Goal: Transaction & Acquisition: Purchase product/service

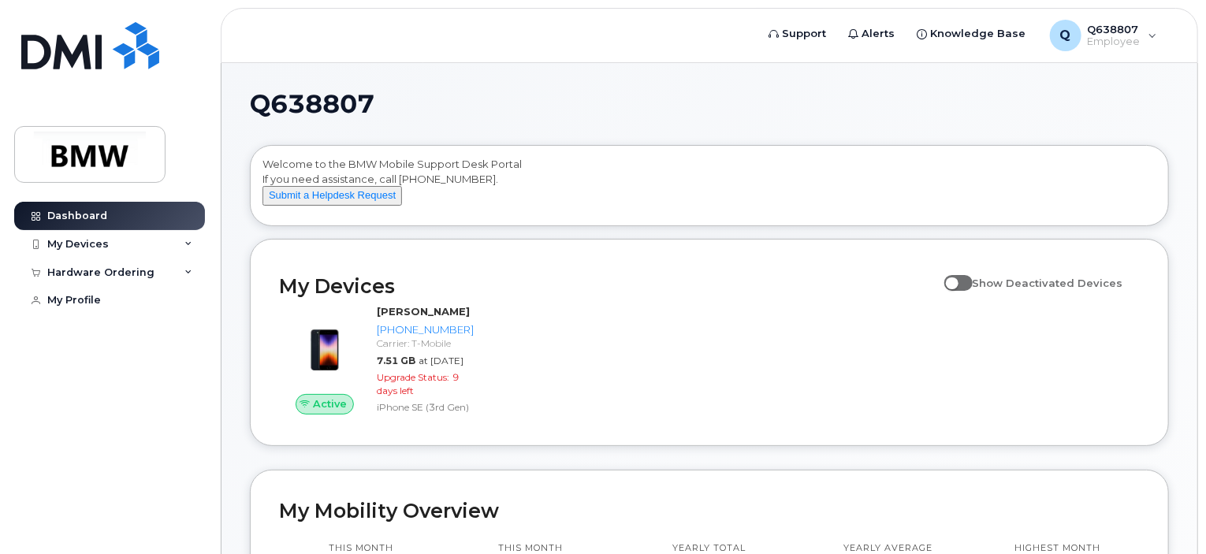
click at [46, 382] on div "Dashboard My Devices Add Device [PHONE_NUMBER] ([PERSON_NAME]) Hardware Orderin…" at bounding box center [111, 366] width 195 height 329
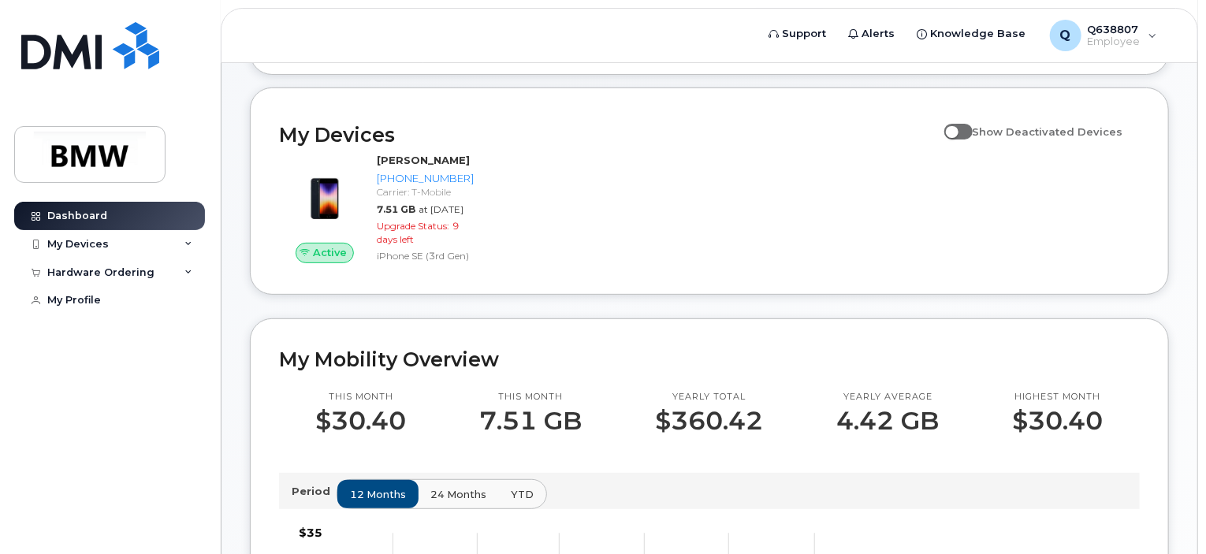
scroll to position [236, 0]
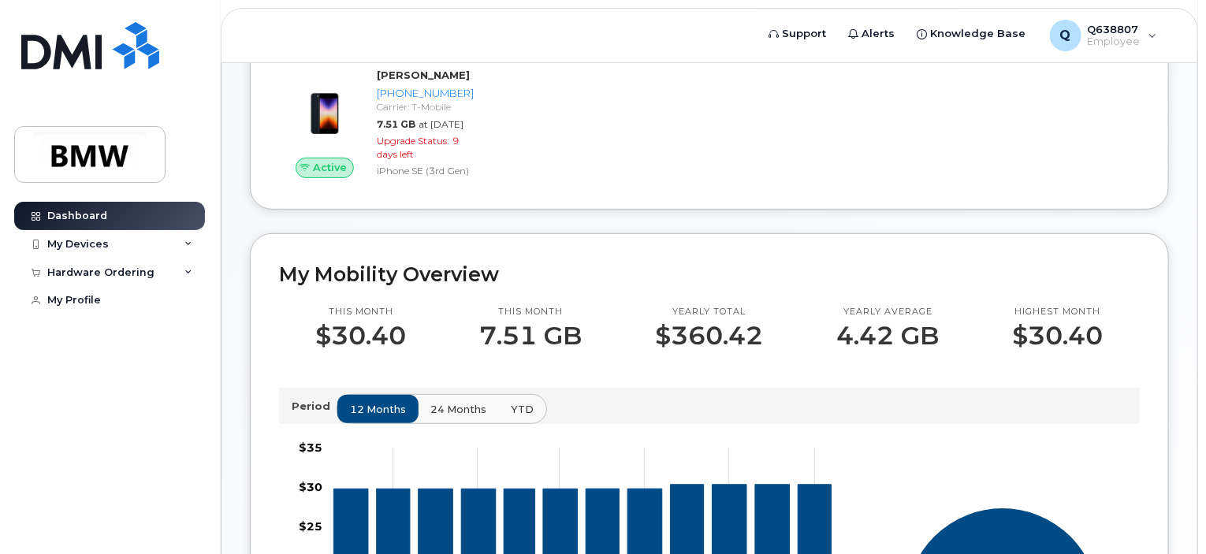
click at [418, 258] on div "Q638807 Welcome to the BMW Mobile Support Desk Portal If you need assistance, c…" at bounding box center [709, 459] width 919 height 1209
drag, startPoint x: 470, startPoint y: 242, endPoint x: 413, endPoint y: 251, distance: 58.3
click at [413, 251] on div "Q638807 Welcome to the BMW Mobile Support Desk Portal If you need assistance, c…" at bounding box center [709, 459] width 919 height 1209
drag, startPoint x: 459, startPoint y: 245, endPoint x: 399, endPoint y: 249, distance: 60.0
click at [399, 210] on div "My Devices Show Deactivated Devices Active Aksel Joy 515-200-6758 Carrier: T-Mo…" at bounding box center [709, 105] width 919 height 207
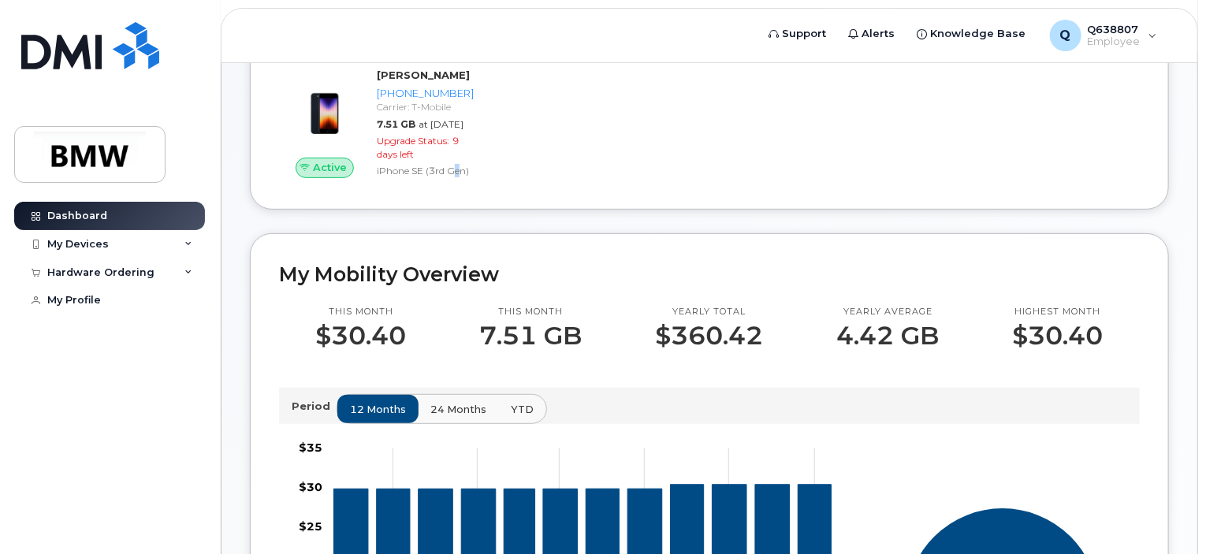
drag, startPoint x: 423, startPoint y: 243, endPoint x: 396, endPoint y: 248, distance: 28.0
click at [396, 210] on div "My Devices Show Deactivated Devices Active Aksel Joy 515-200-6758 Carrier: T-Mo…" at bounding box center [709, 105] width 919 height 207
drag, startPoint x: 415, startPoint y: 245, endPoint x: 382, endPoint y: 256, distance: 34.9
click at [382, 256] on div "Q638807 Welcome to the BMW Mobile Support Desk Portal If you need assistance, c…" at bounding box center [709, 459] width 919 height 1209
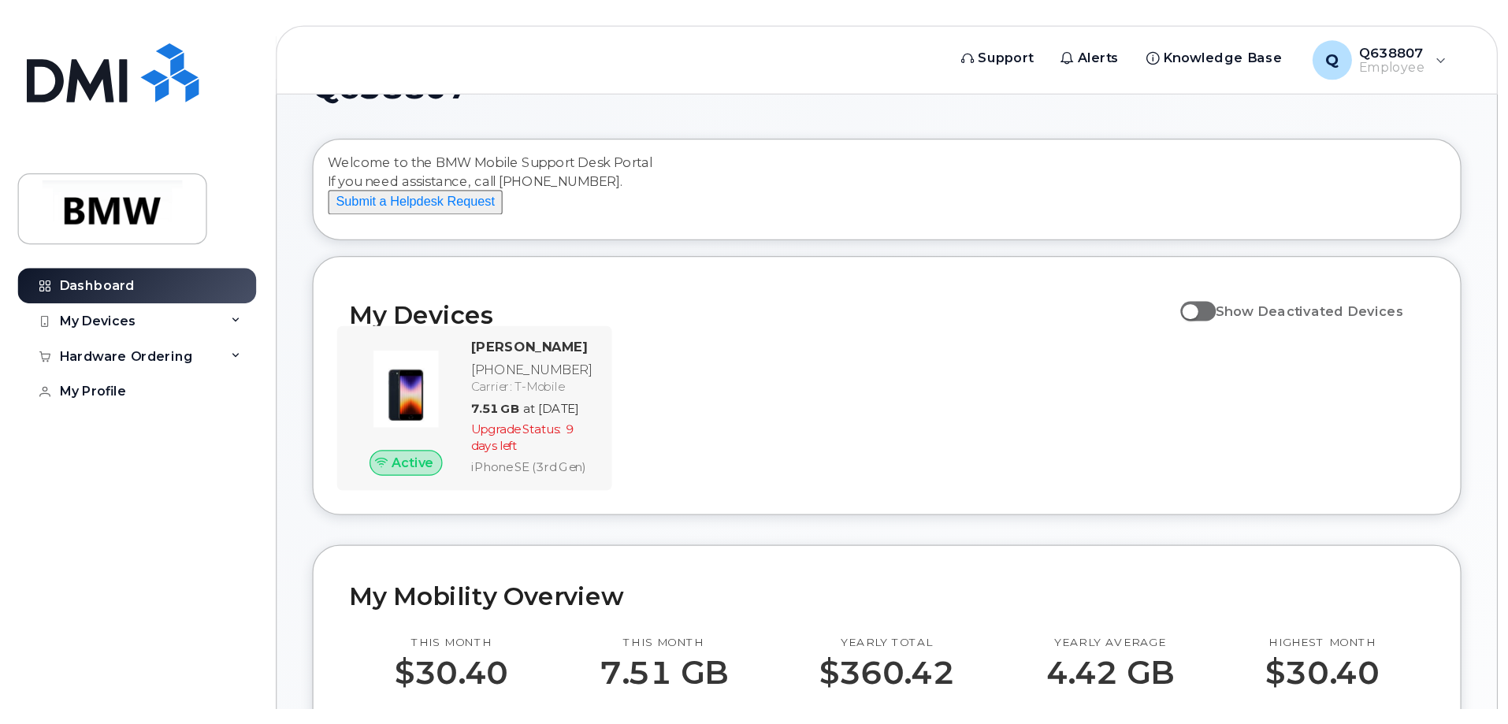
scroll to position [0, 0]
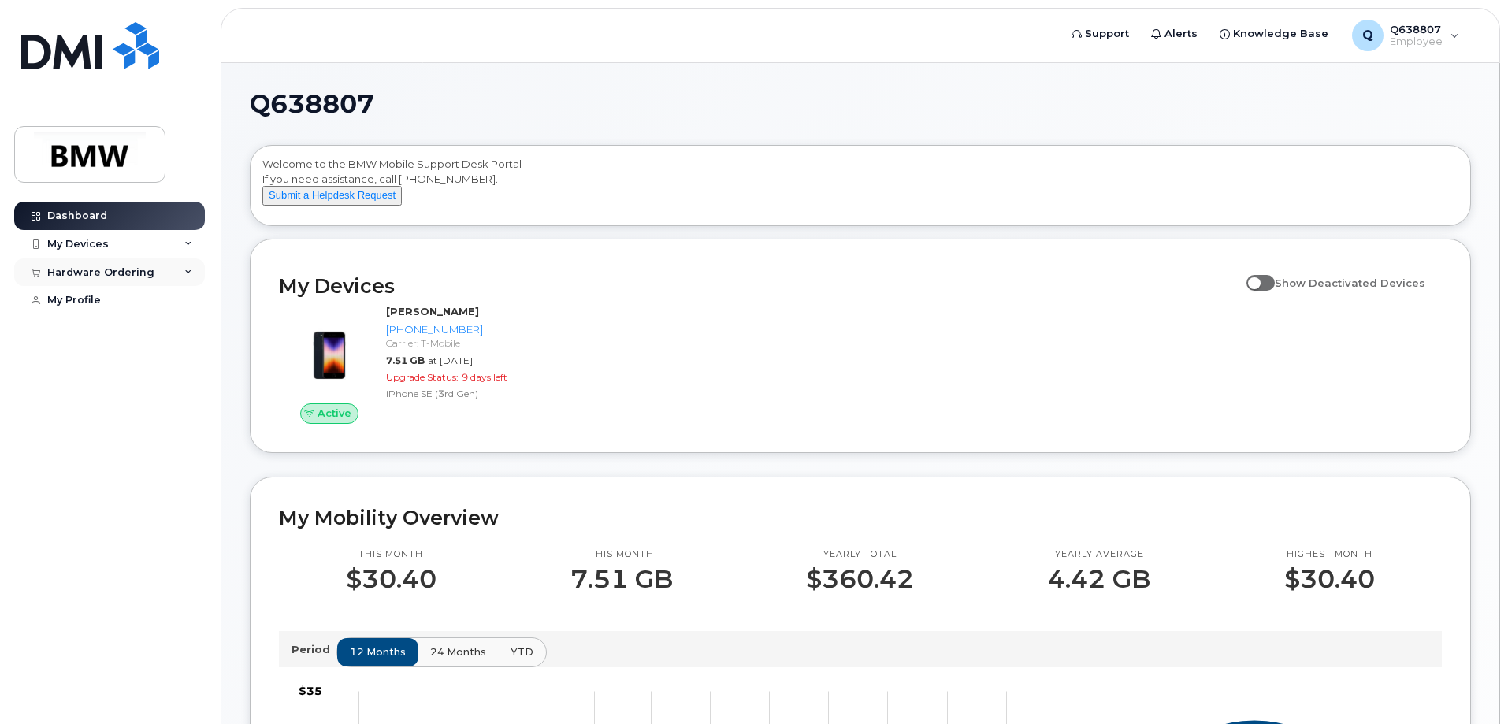
click at [84, 279] on div "Hardware Ordering" at bounding box center [109, 272] width 191 height 28
click at [91, 300] on div "New Order" at bounding box center [84, 301] width 60 height 14
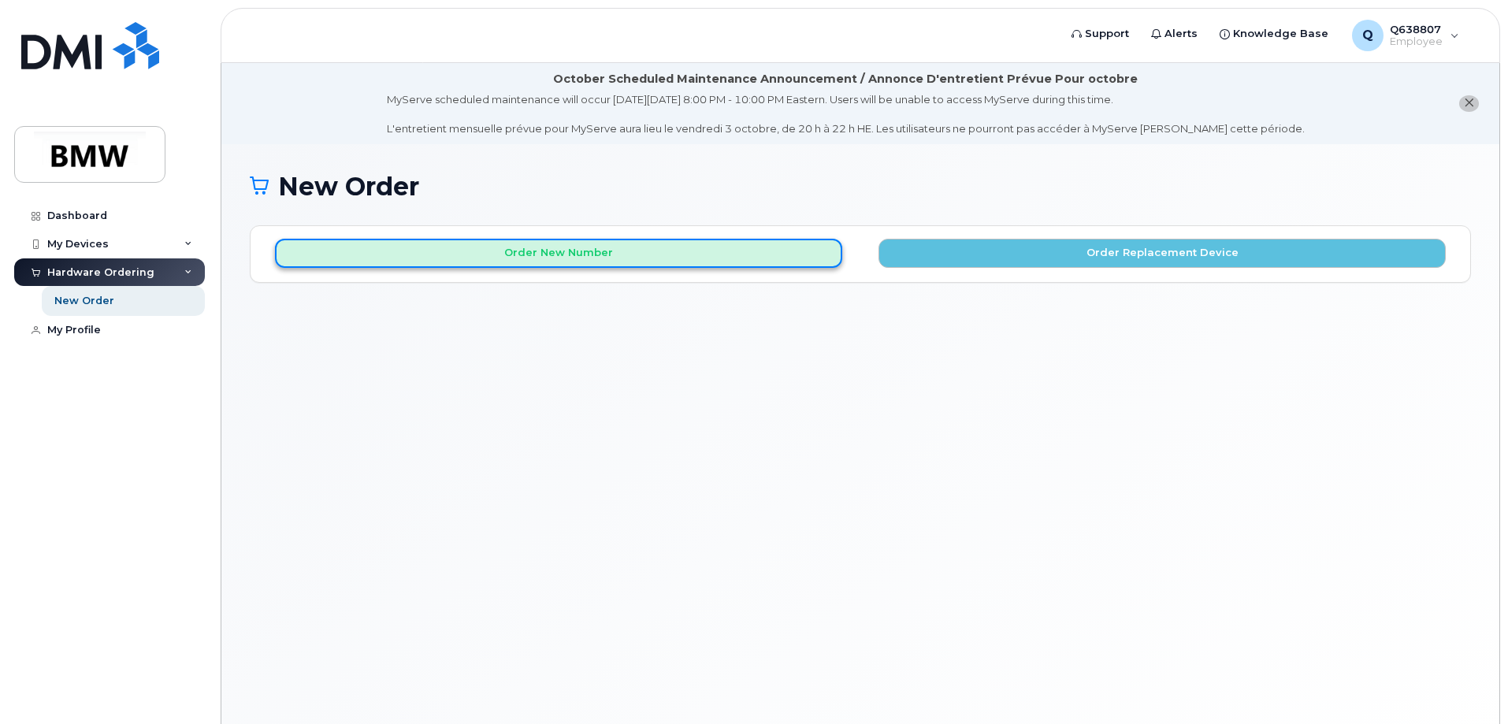
click at [568, 253] on button "Order New Number" at bounding box center [558, 253] width 567 height 29
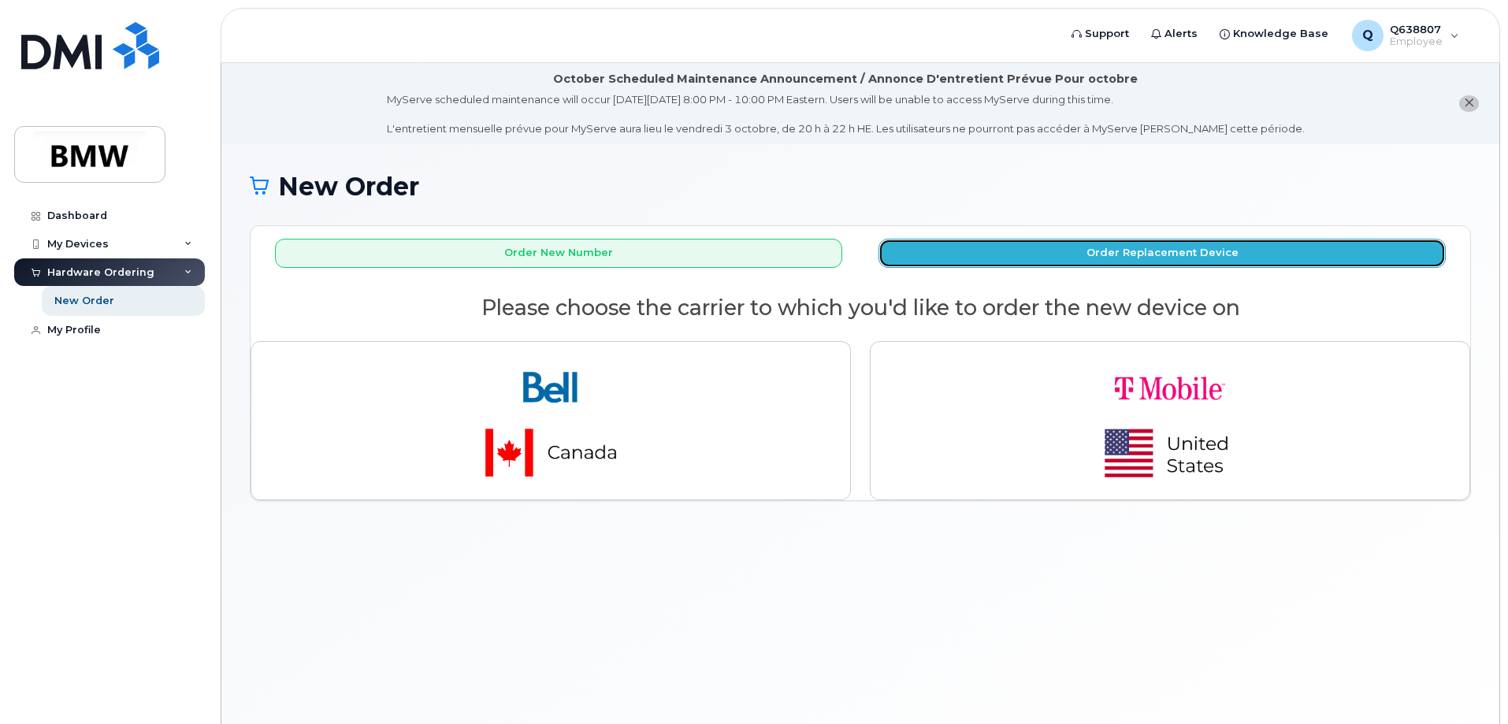
click at [992, 265] on button "Order Replacement Device" at bounding box center [1162, 253] width 567 height 29
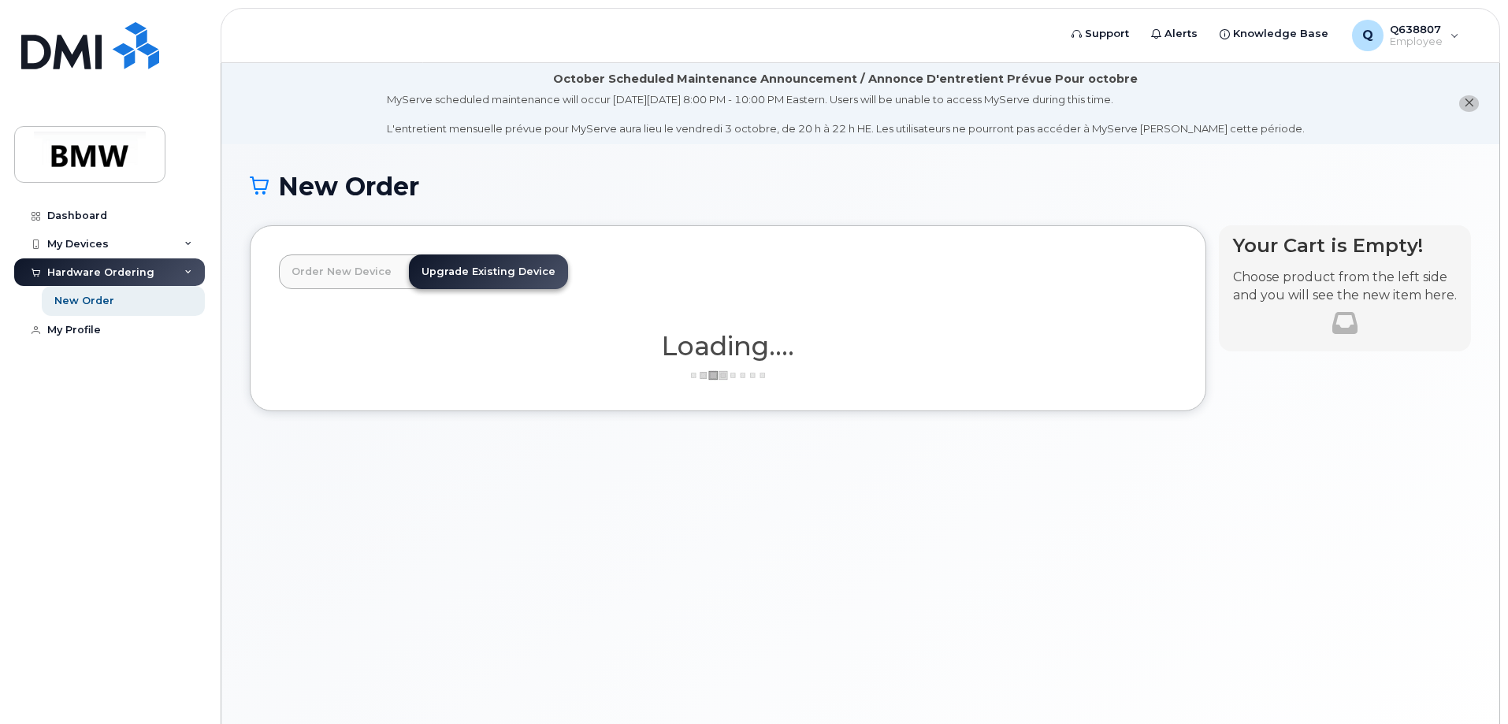
click at [352, 274] on link "Order New Device" at bounding box center [341, 272] width 125 height 35
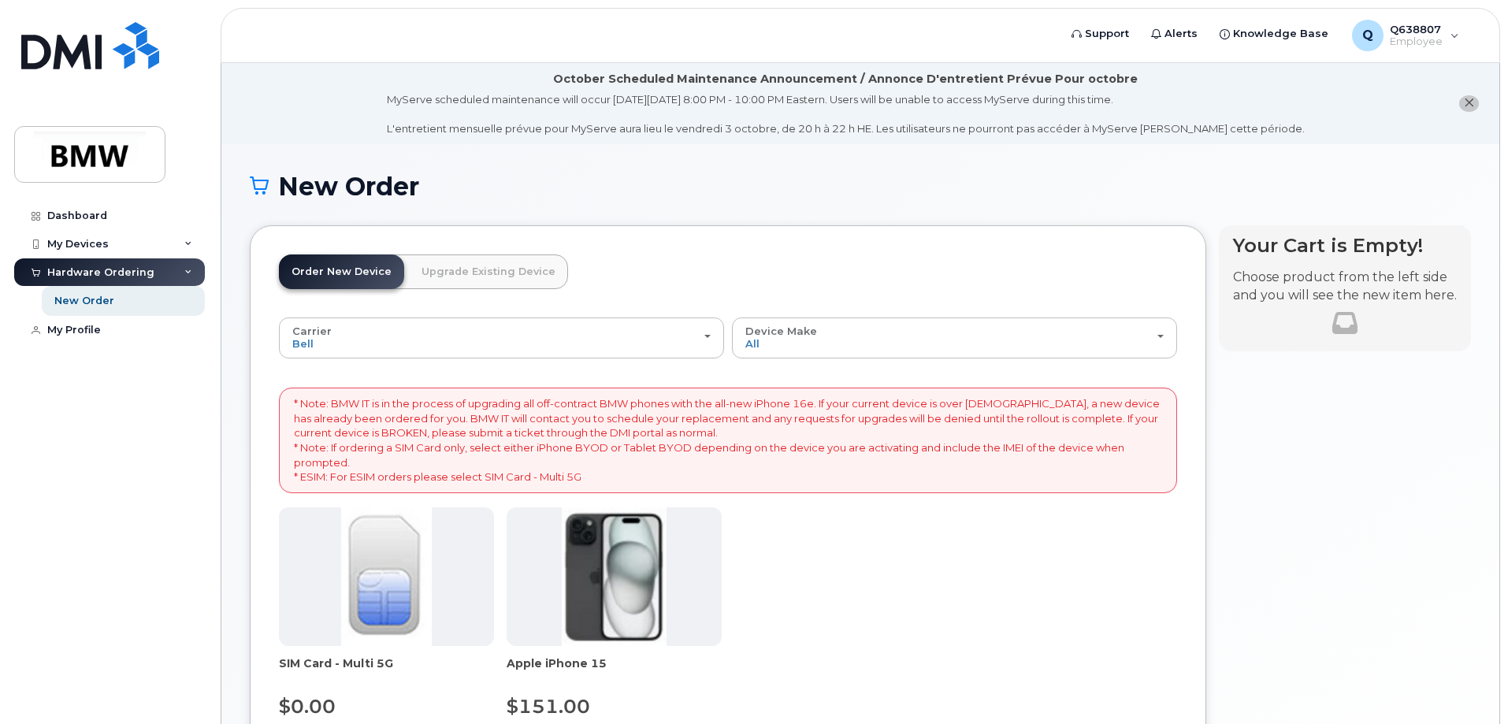
click at [307, 264] on link "Order New Device" at bounding box center [341, 272] width 125 height 35
click at [125, 272] on div "Hardware Ordering" at bounding box center [100, 272] width 107 height 13
click at [128, 279] on div "Hardware Ordering" at bounding box center [109, 272] width 191 height 28
click at [121, 305] on link "New Order" at bounding box center [123, 301] width 163 height 30
click at [80, 304] on div "New Order" at bounding box center [84, 301] width 60 height 14
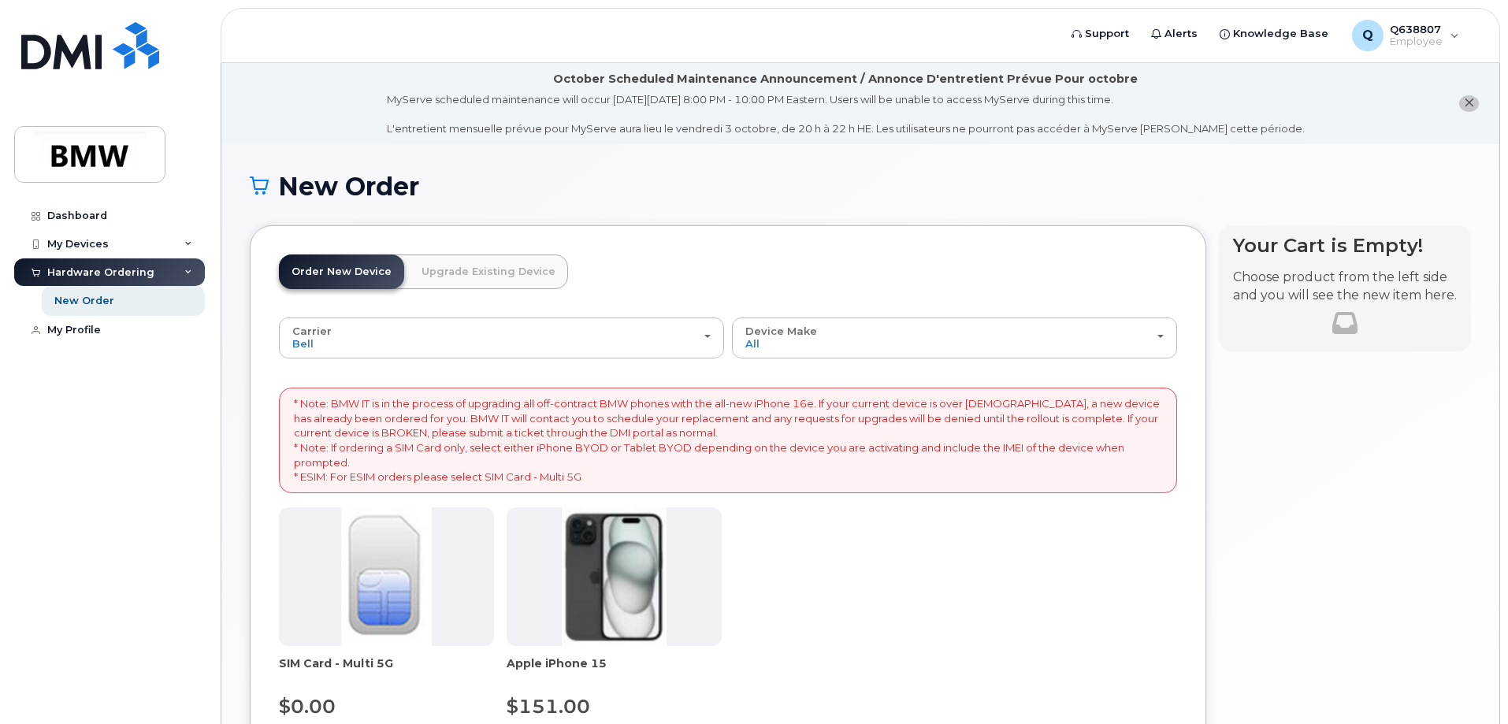
click at [489, 273] on link "Upgrade Existing Device" at bounding box center [488, 272] width 159 height 35
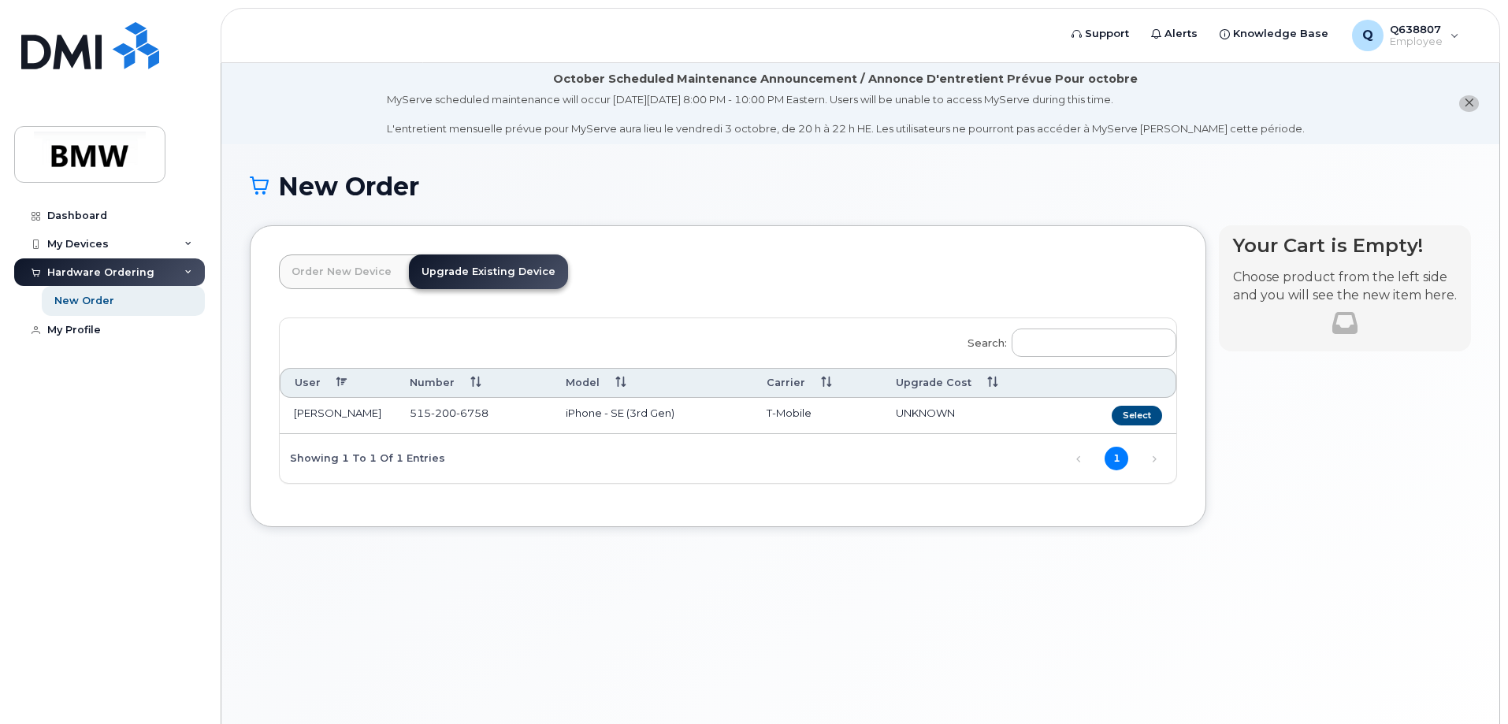
drag, startPoint x: 552, startPoint y: 180, endPoint x: 536, endPoint y: 184, distance: 17.2
drag, startPoint x: 536, startPoint y: 184, endPoint x: 465, endPoint y: 186, distance: 70.9
click at [465, 186] on h1 "New Order" at bounding box center [860, 187] width 1221 height 28
drag, startPoint x: 458, startPoint y: 186, endPoint x: 373, endPoint y: 173, distance: 86.0
click at [373, 173] on h1 "New Order" at bounding box center [860, 187] width 1221 height 28
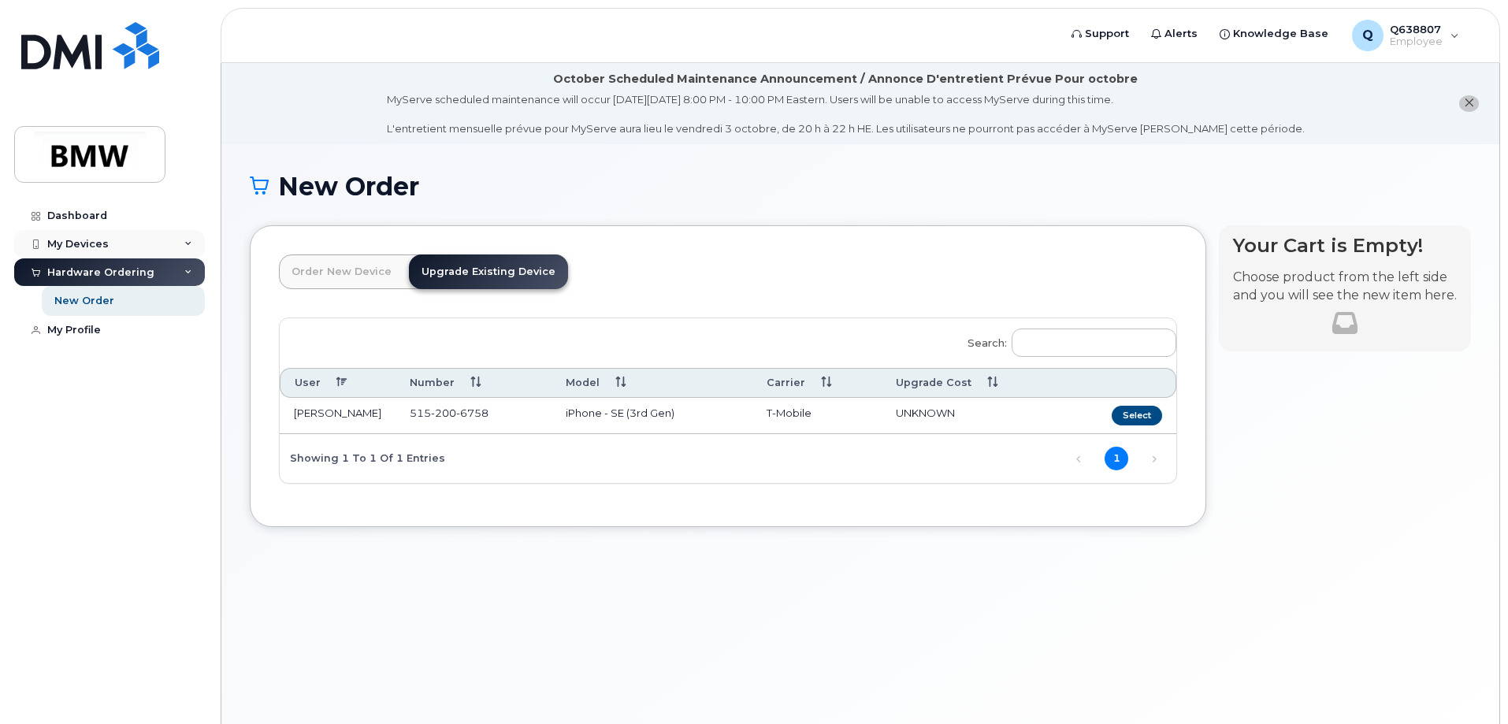
click at [80, 240] on div "My Devices" at bounding box center [77, 244] width 61 height 13
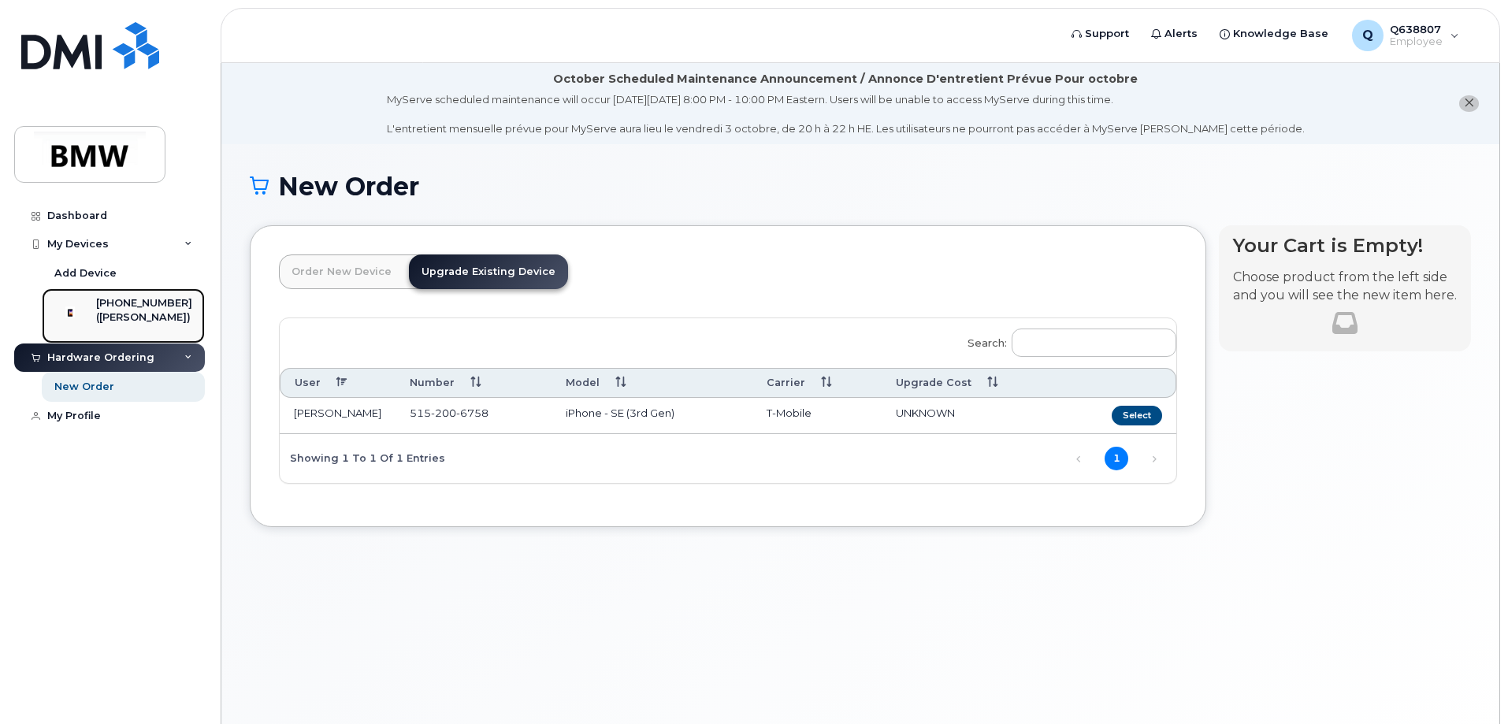
click at [135, 299] on div "[PHONE_NUMBER]" at bounding box center [144, 303] width 96 height 14
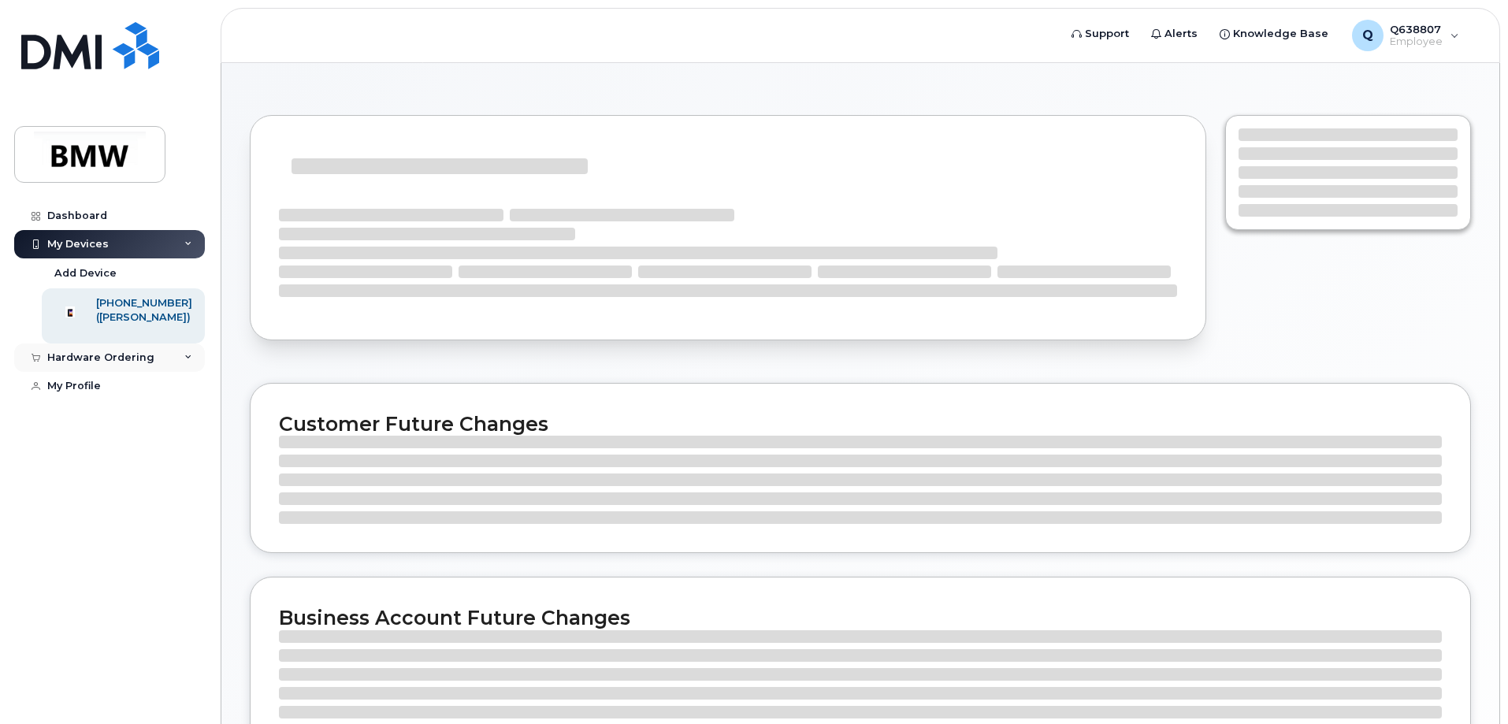
click at [114, 364] on div "Hardware Ordering" at bounding box center [100, 357] width 107 height 13
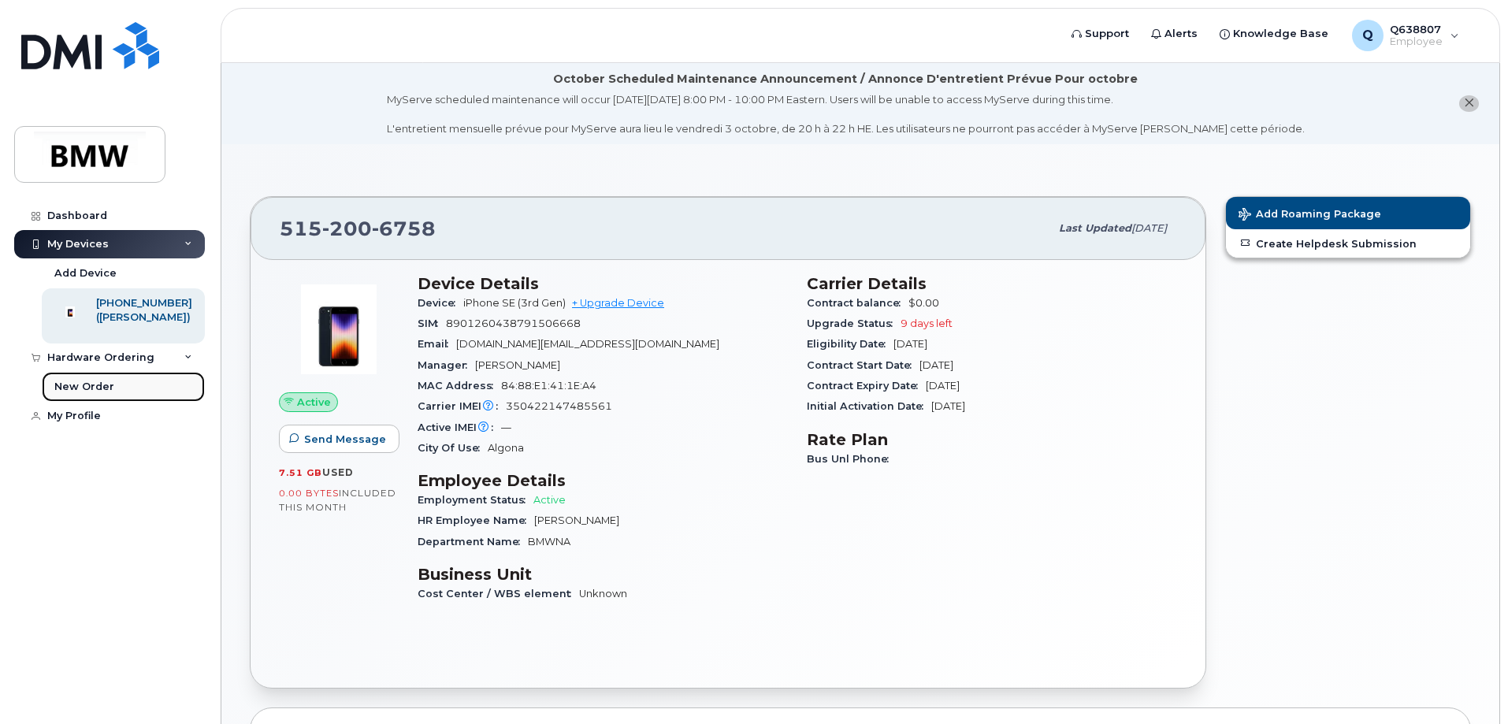
click at [98, 394] on div "New Order" at bounding box center [84, 387] width 60 height 14
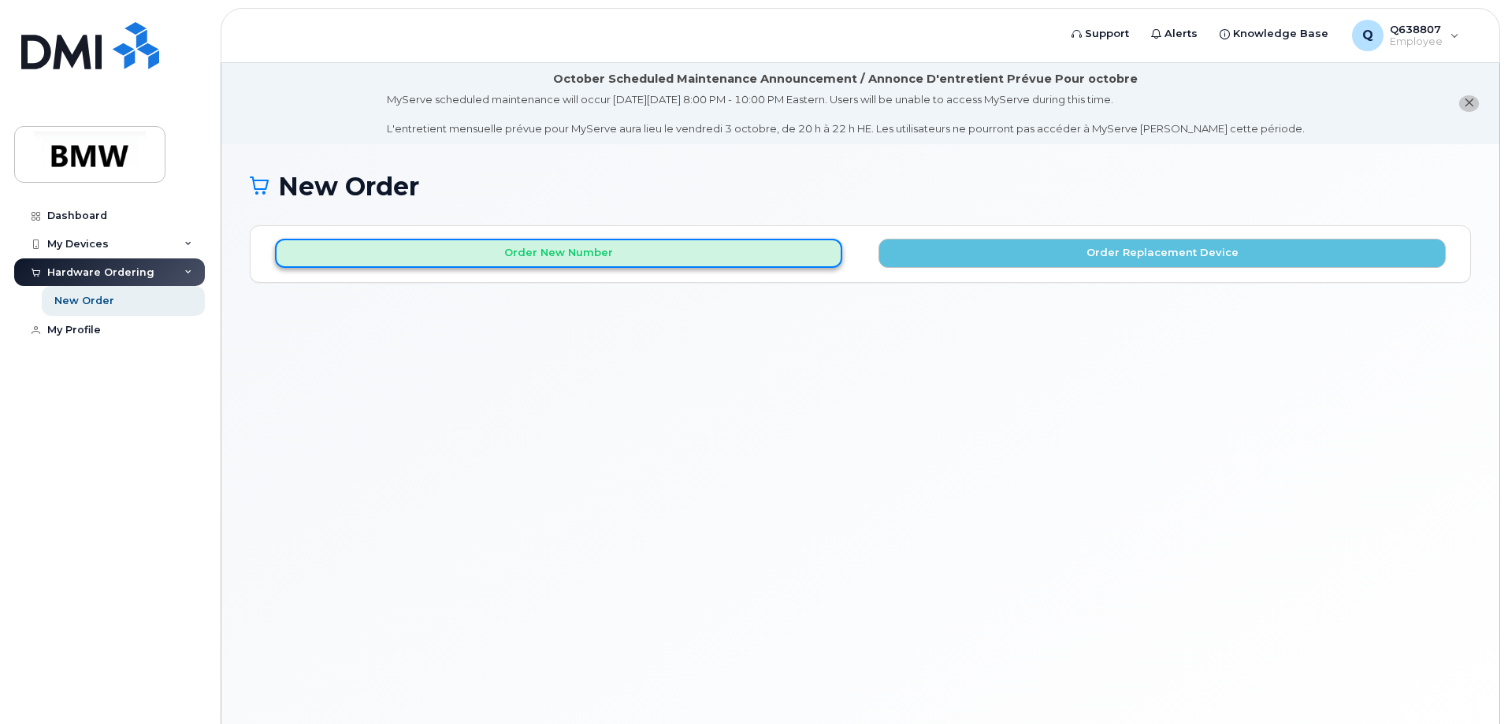
click at [540, 246] on button "Order New Number" at bounding box center [558, 253] width 567 height 29
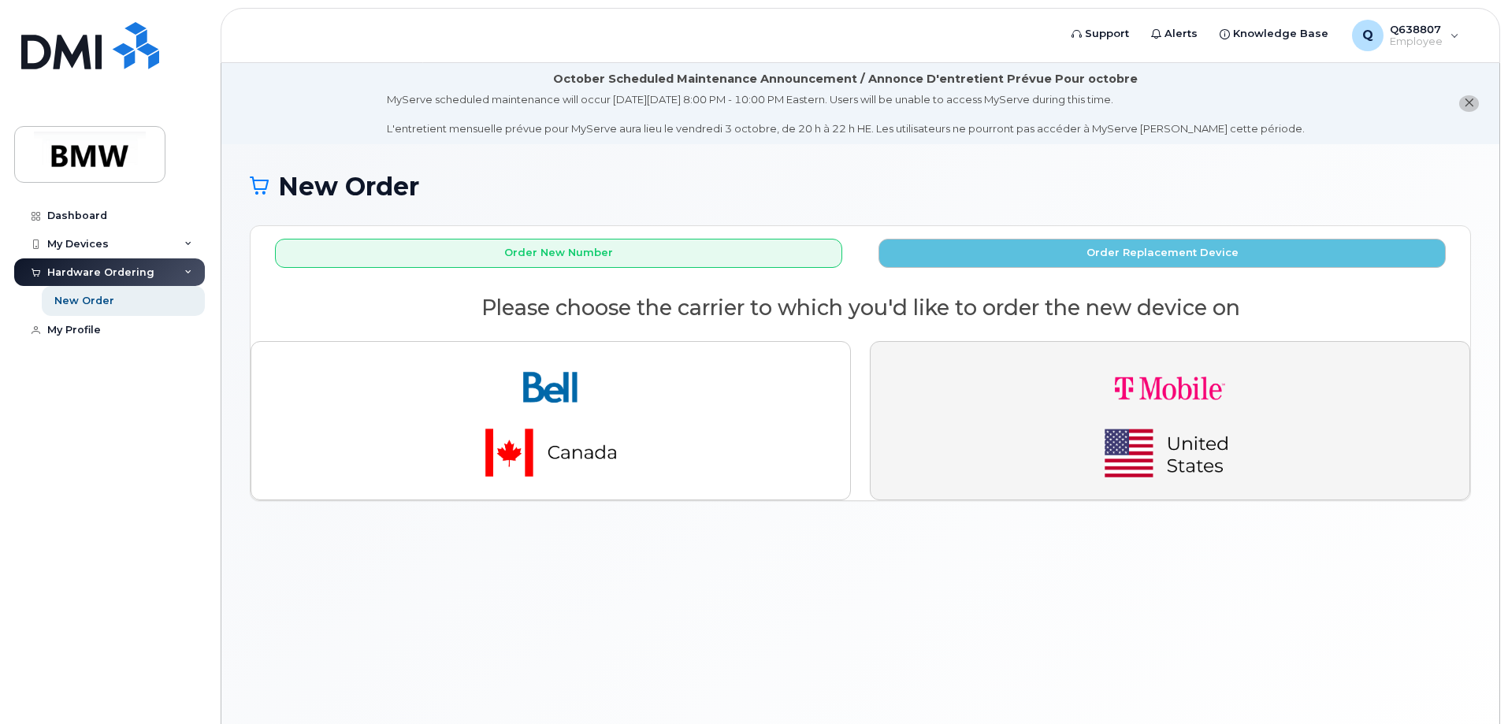
click at [1143, 388] on img "button" at bounding box center [1170, 421] width 221 height 132
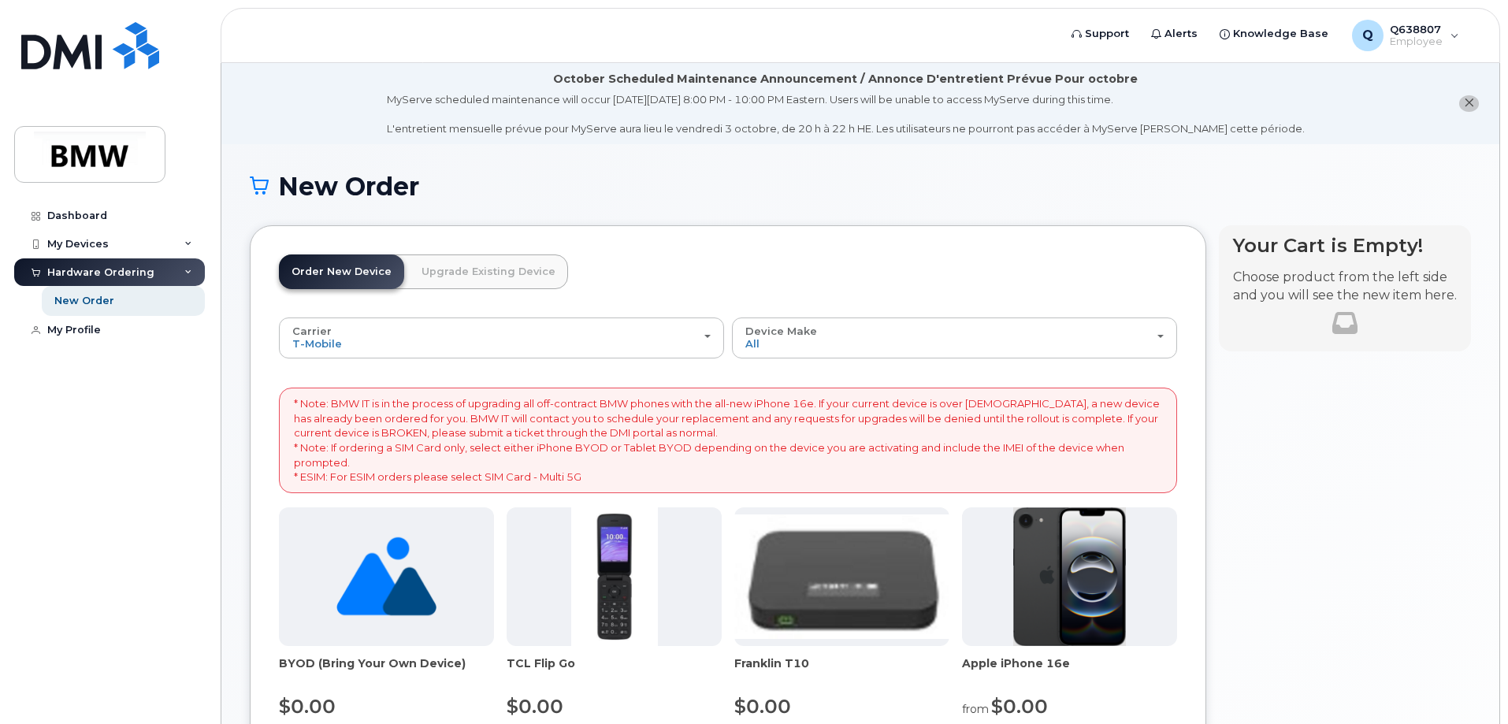
drag, startPoint x: 835, startPoint y: 273, endPoint x: 686, endPoint y: 242, distance: 152.1
click at [686, 242] on div "Order New Device Upgrade Existing Device Order new device and new line Order ne…" at bounding box center [728, 683] width 957 height 916
drag, startPoint x: 880, startPoint y: 251, endPoint x: 733, endPoint y: 241, distance: 147.6
click at [733, 241] on div "Order New Device Upgrade Existing Device Order new device and new line Order ne…" at bounding box center [728, 683] width 957 height 916
drag, startPoint x: 858, startPoint y: 251, endPoint x: 755, endPoint y: 240, distance: 103.9
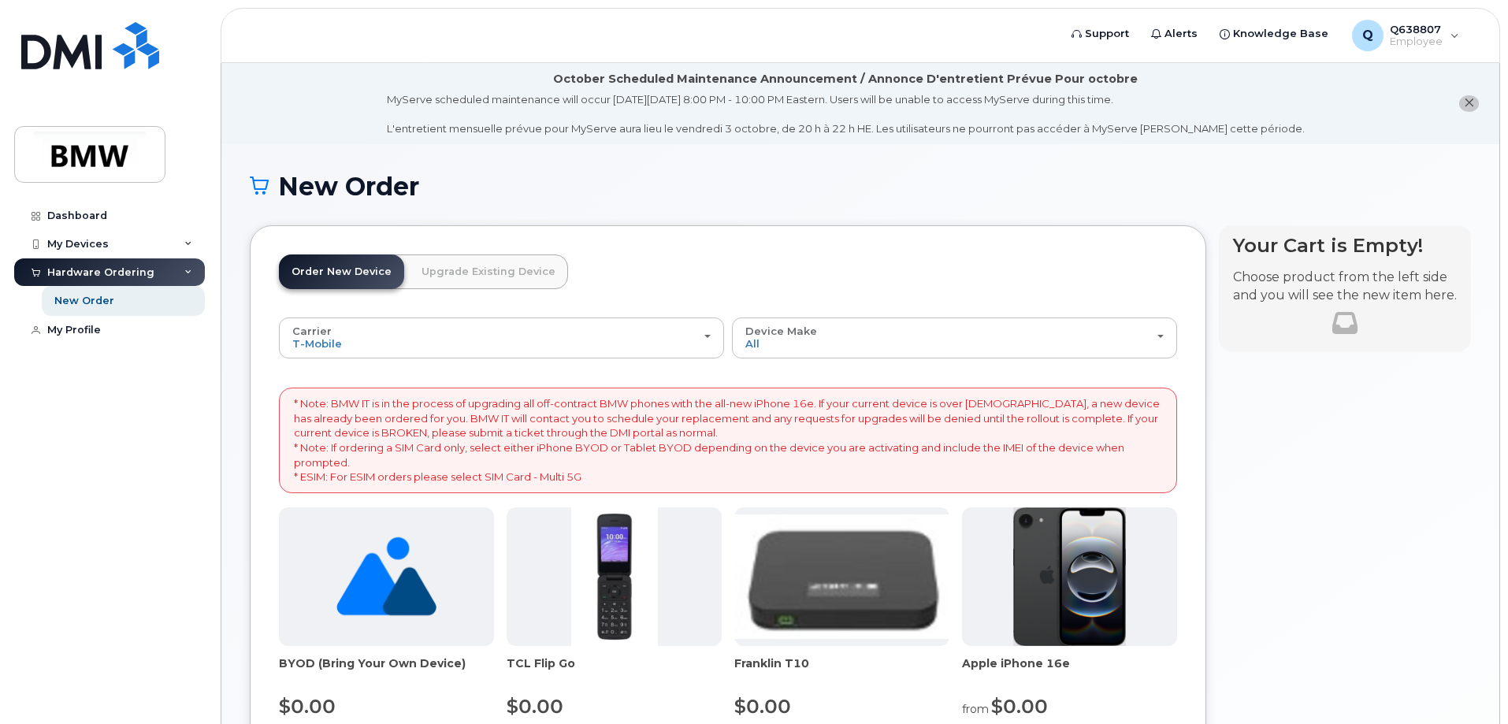
click at [755, 240] on div "Order New Device Upgrade Existing Device Order new device and new line Order ne…" at bounding box center [728, 683] width 957 height 916
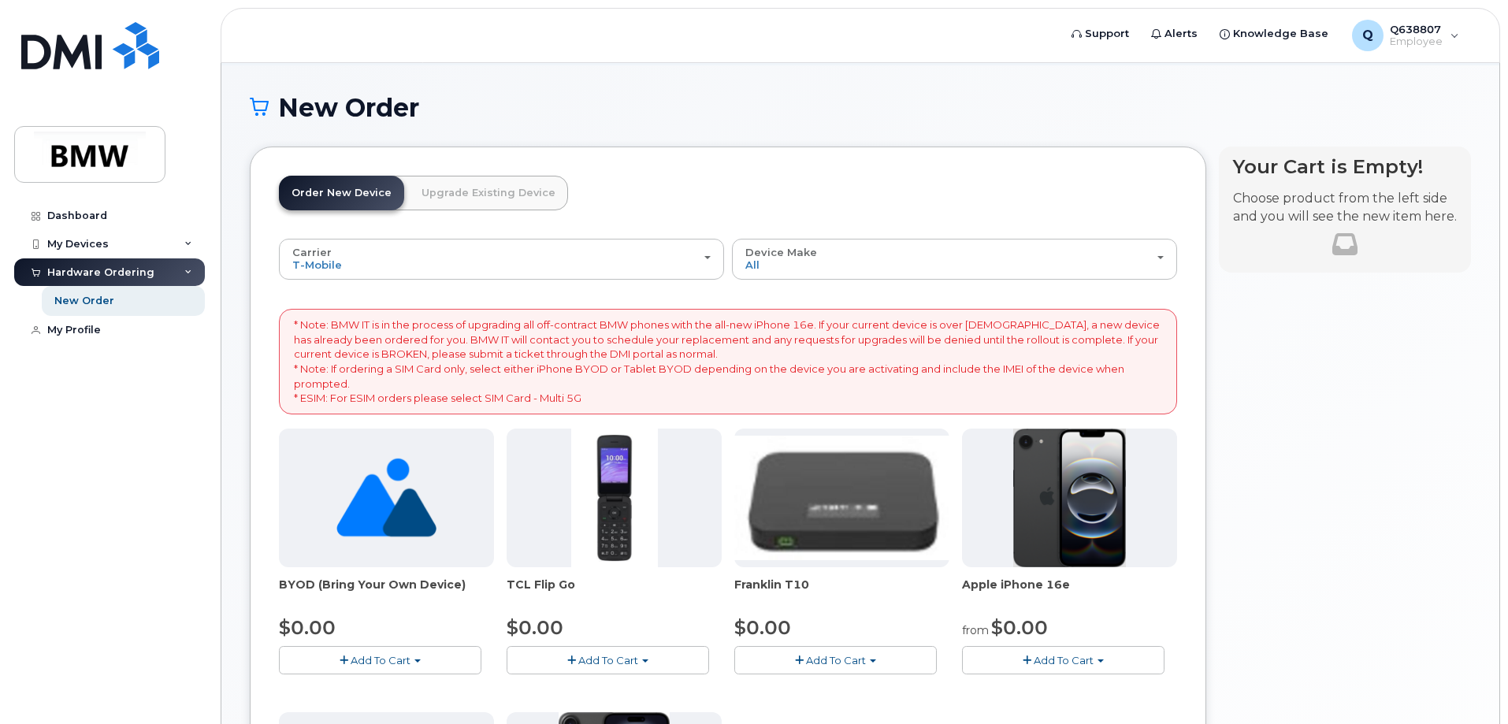
click at [467, 198] on link "Upgrade Existing Device" at bounding box center [488, 193] width 159 height 35
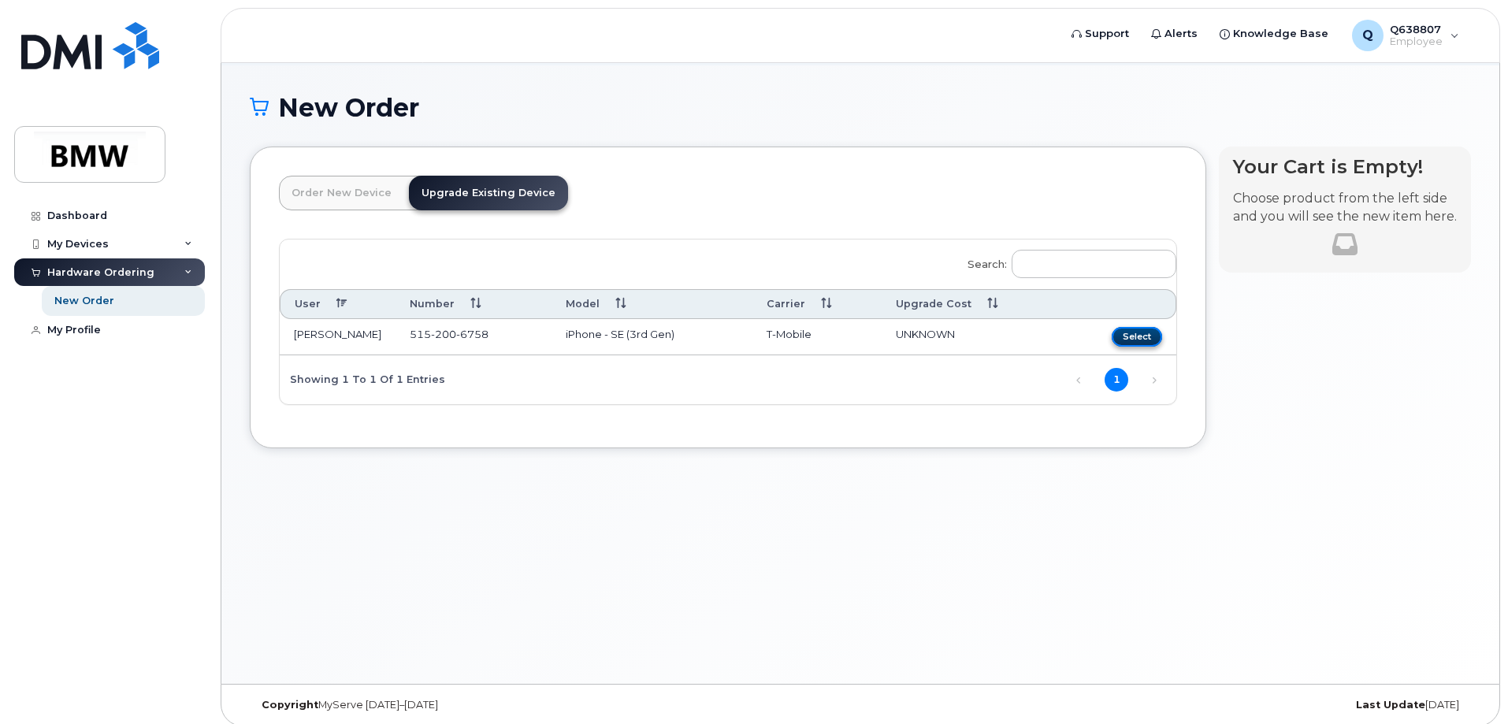
click at [1142, 339] on button "Select" at bounding box center [1137, 337] width 50 height 20
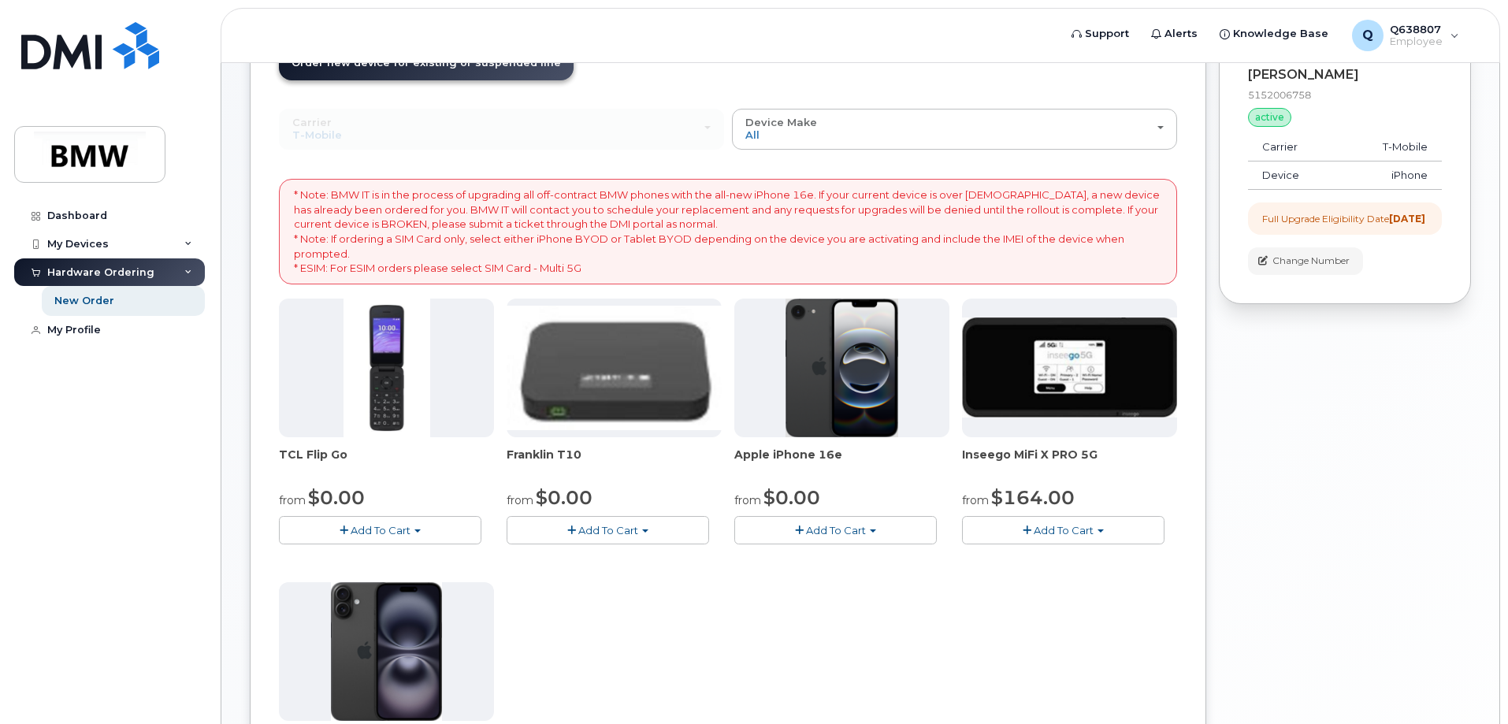
scroll to position [236, 0]
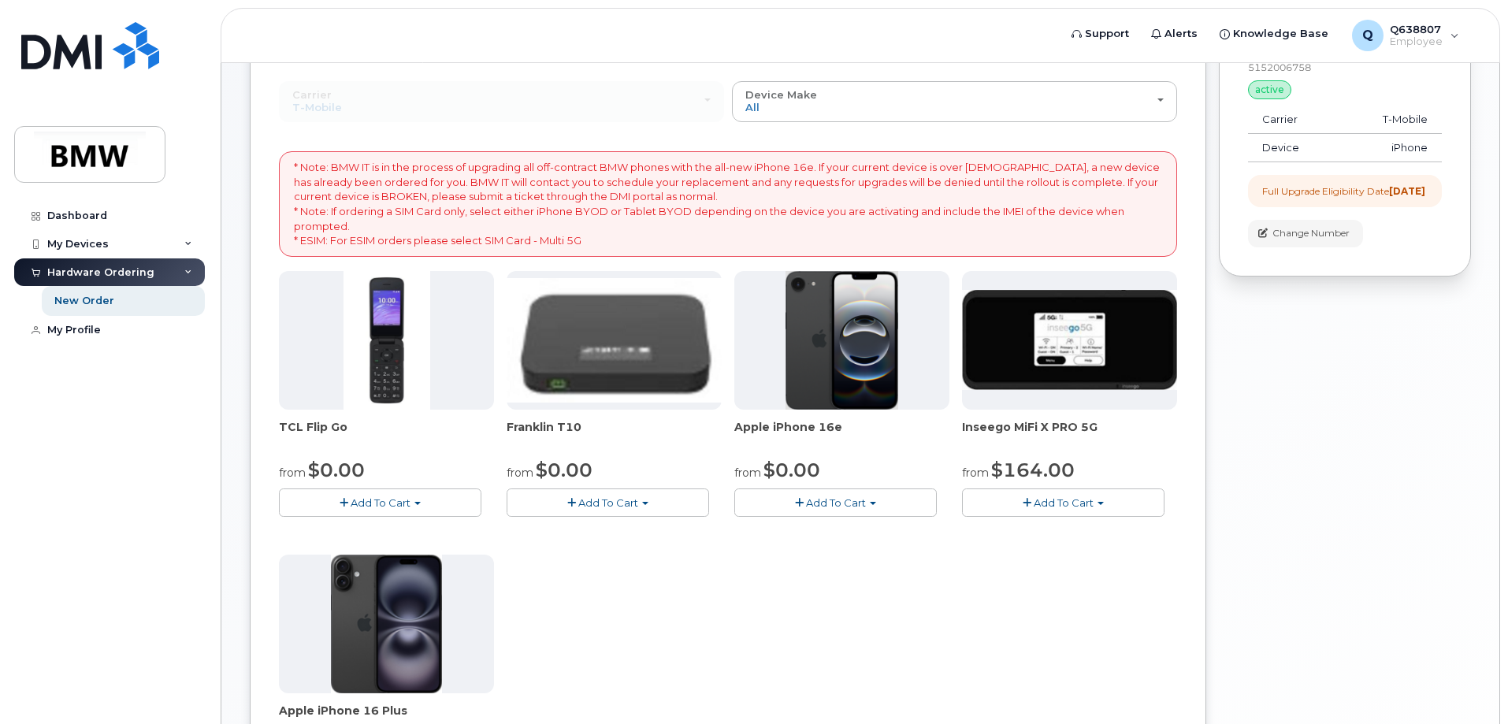
click at [843, 504] on span "Add To Cart" at bounding box center [836, 502] width 60 height 13
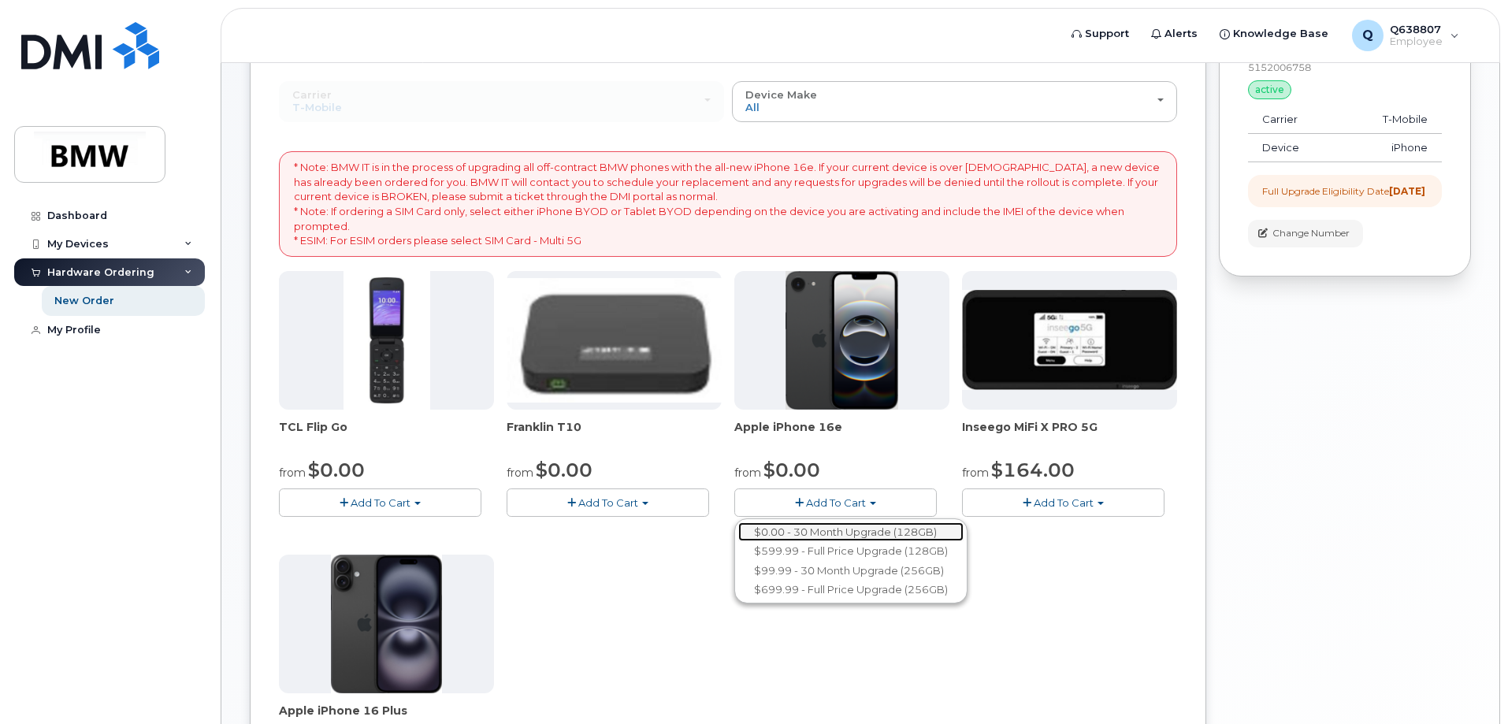
click at [887, 528] on link "$0.00 - 30 Month Upgrade (128GB)" at bounding box center [850, 532] width 225 height 20
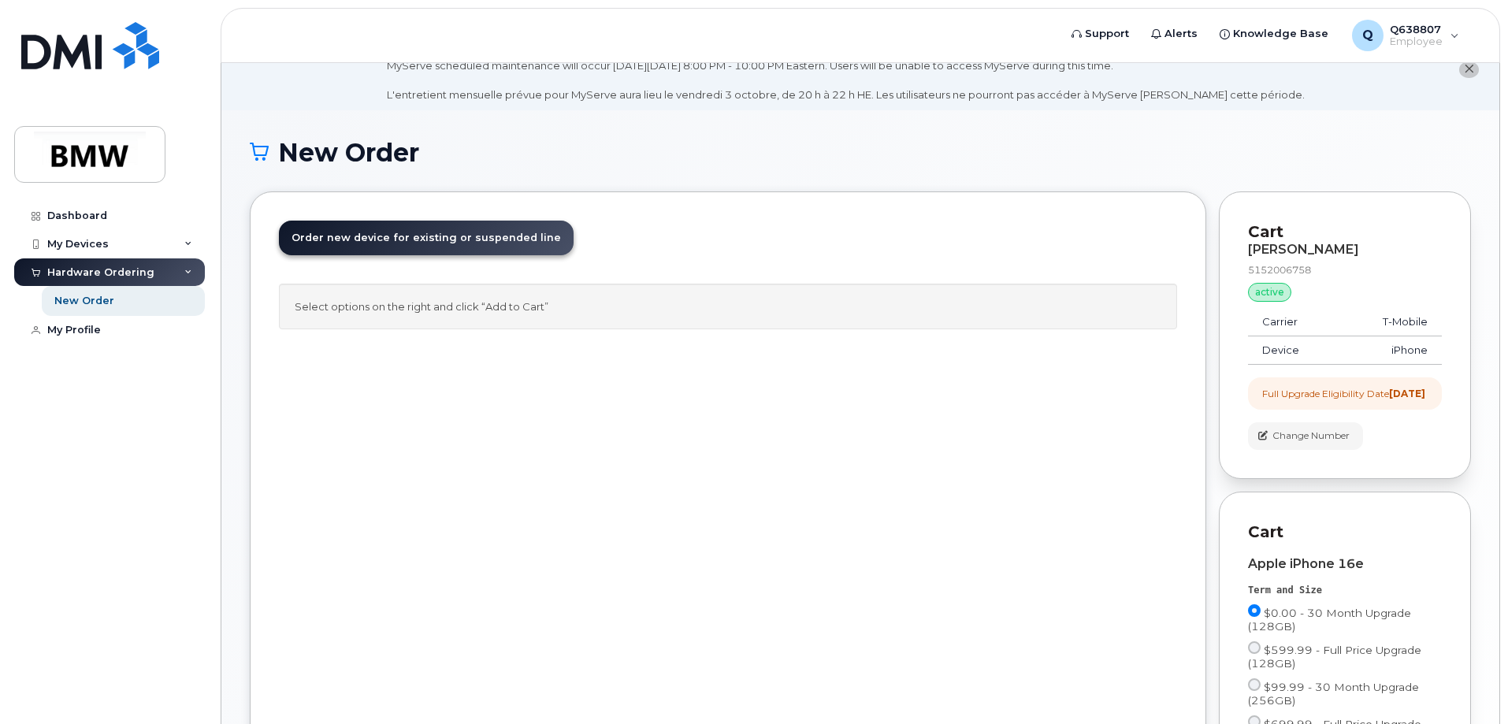
scroll to position [0, 0]
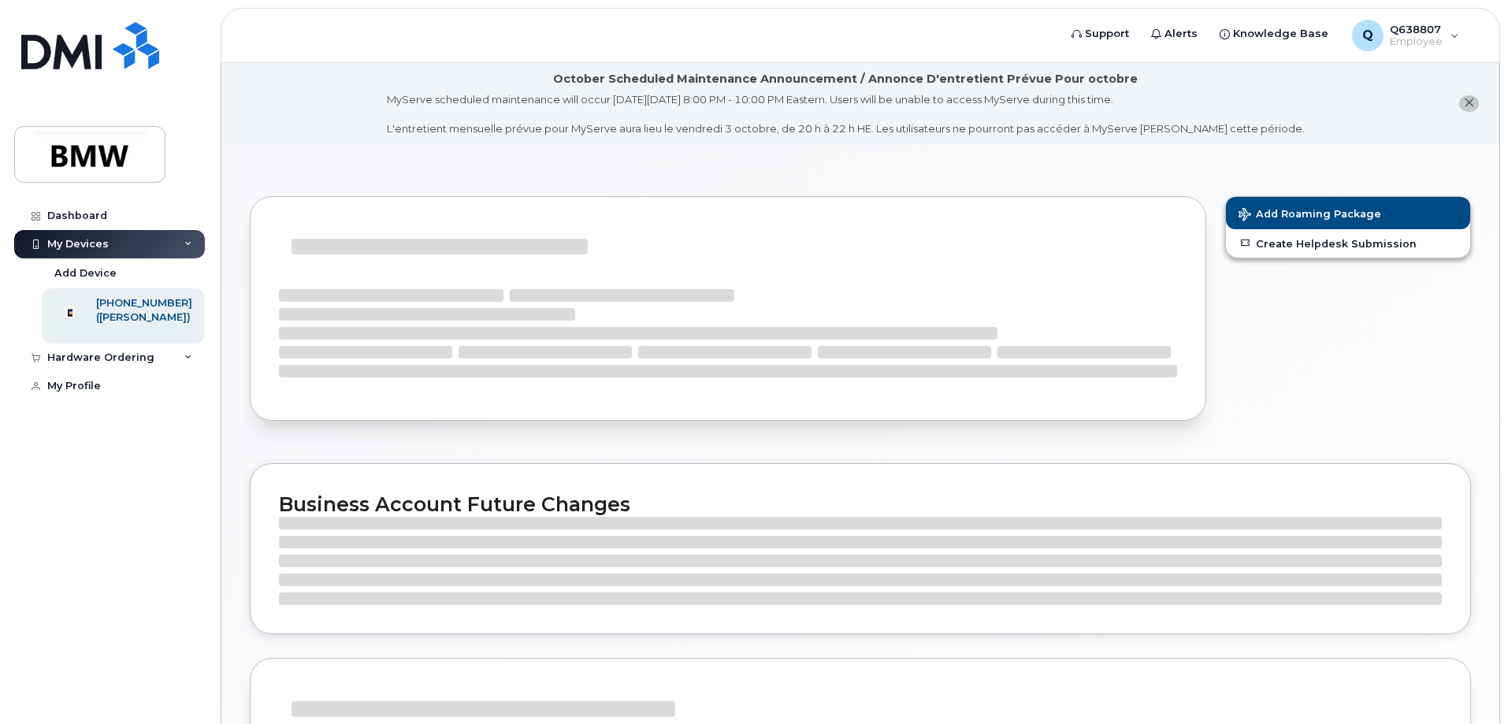
drag, startPoint x: 351, startPoint y: 148, endPoint x: 345, endPoint y: 159, distance: 12.7
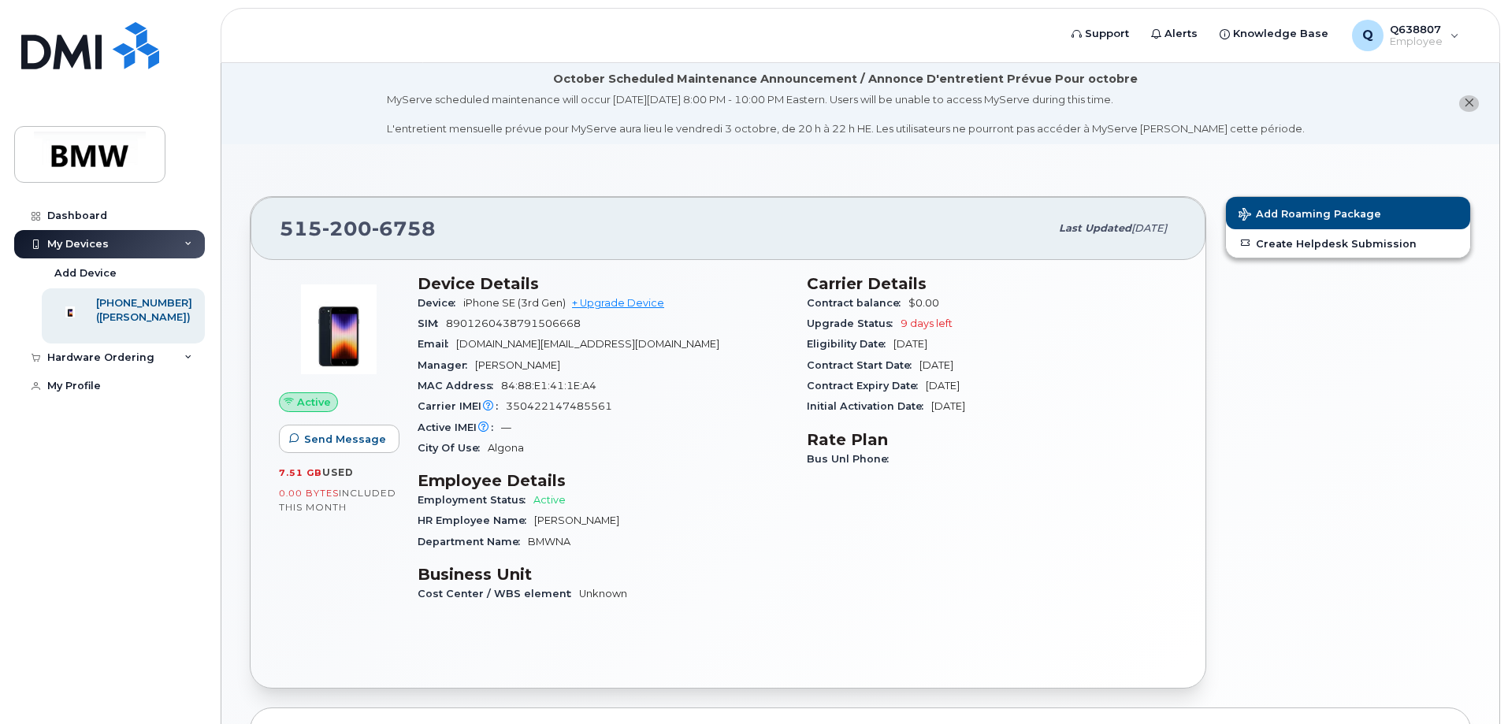
drag, startPoint x: 345, startPoint y: 159, endPoint x: 307, endPoint y: 135, distance: 45.7
click at [307, 135] on li "October Scheduled Maintenance Announcement / Annonce D'entretient Prévue Pour o…" at bounding box center [860, 103] width 1278 height 81
click at [171, 235] on div "My Devices" at bounding box center [109, 244] width 191 height 28
click at [171, 240] on div "My Devices" at bounding box center [109, 244] width 191 height 28
click at [128, 366] on div "Hardware Ordering" at bounding box center [109, 358] width 191 height 28
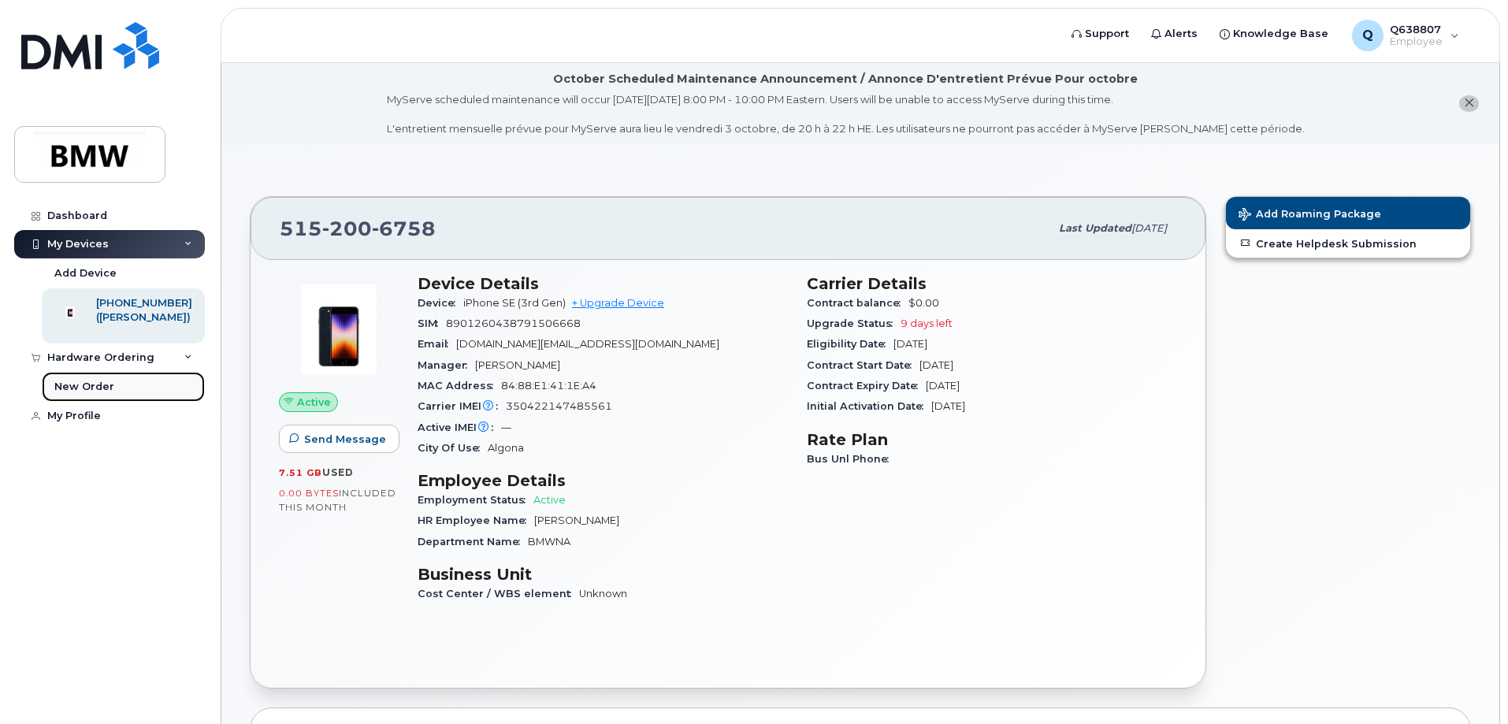
click at [106, 394] on div "New Order" at bounding box center [84, 387] width 60 height 14
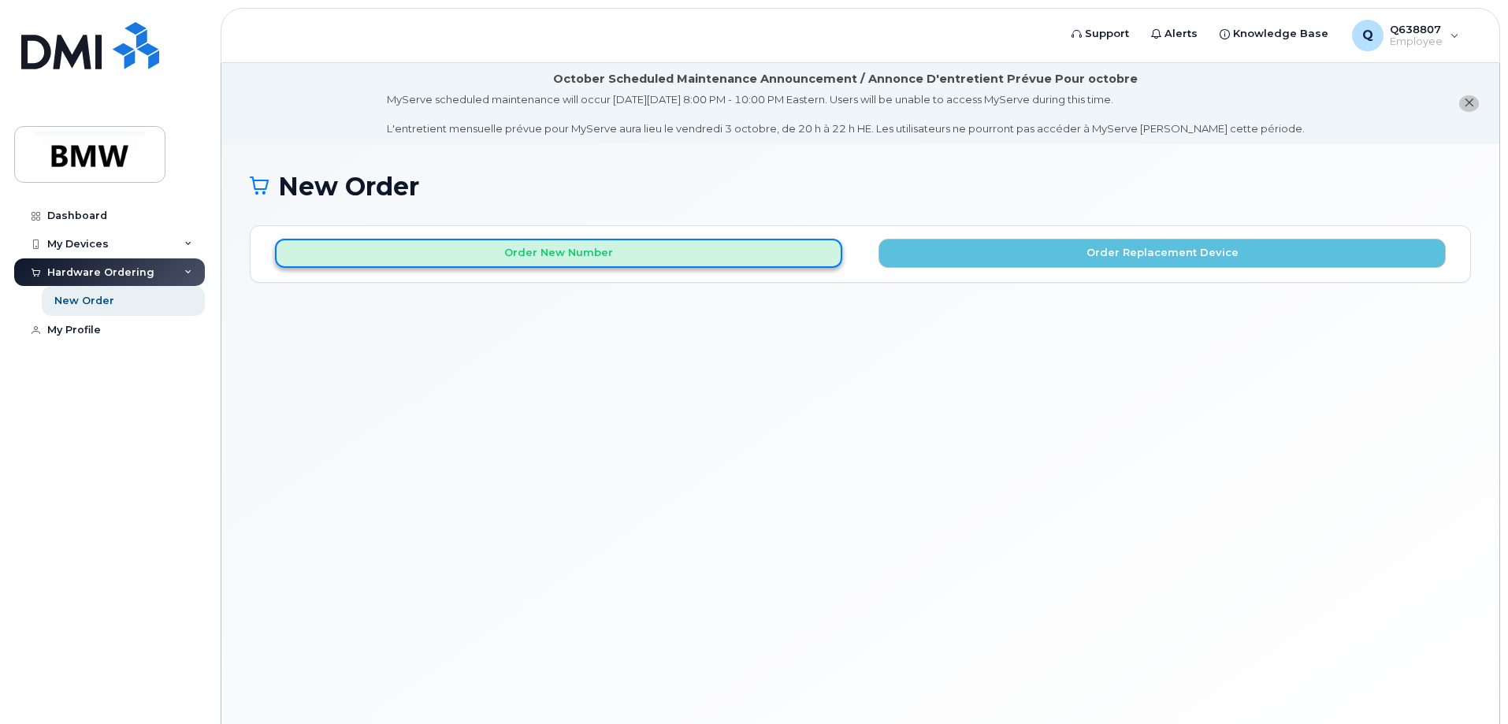
click at [752, 262] on button "Order New Number" at bounding box center [558, 253] width 567 height 29
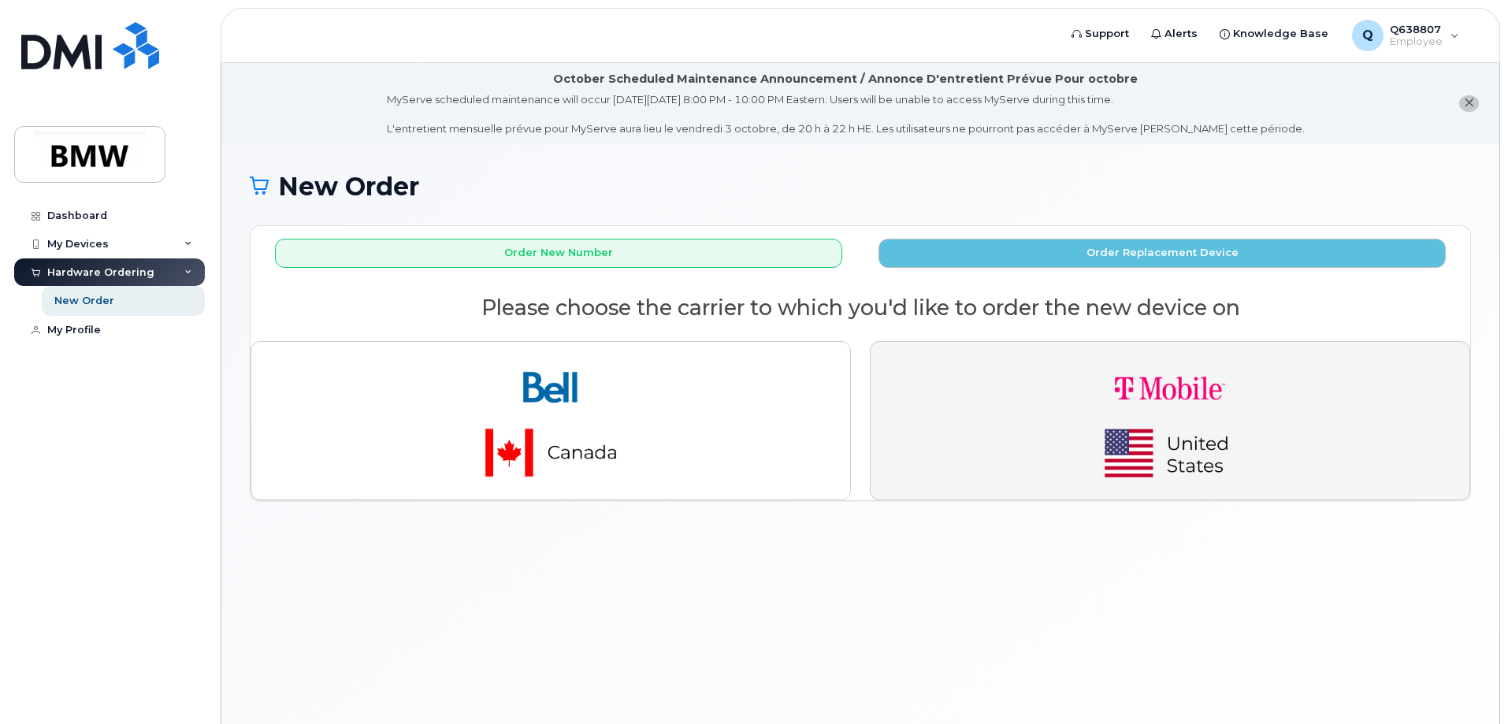
click at [1193, 451] on img "button" at bounding box center [1170, 421] width 221 height 132
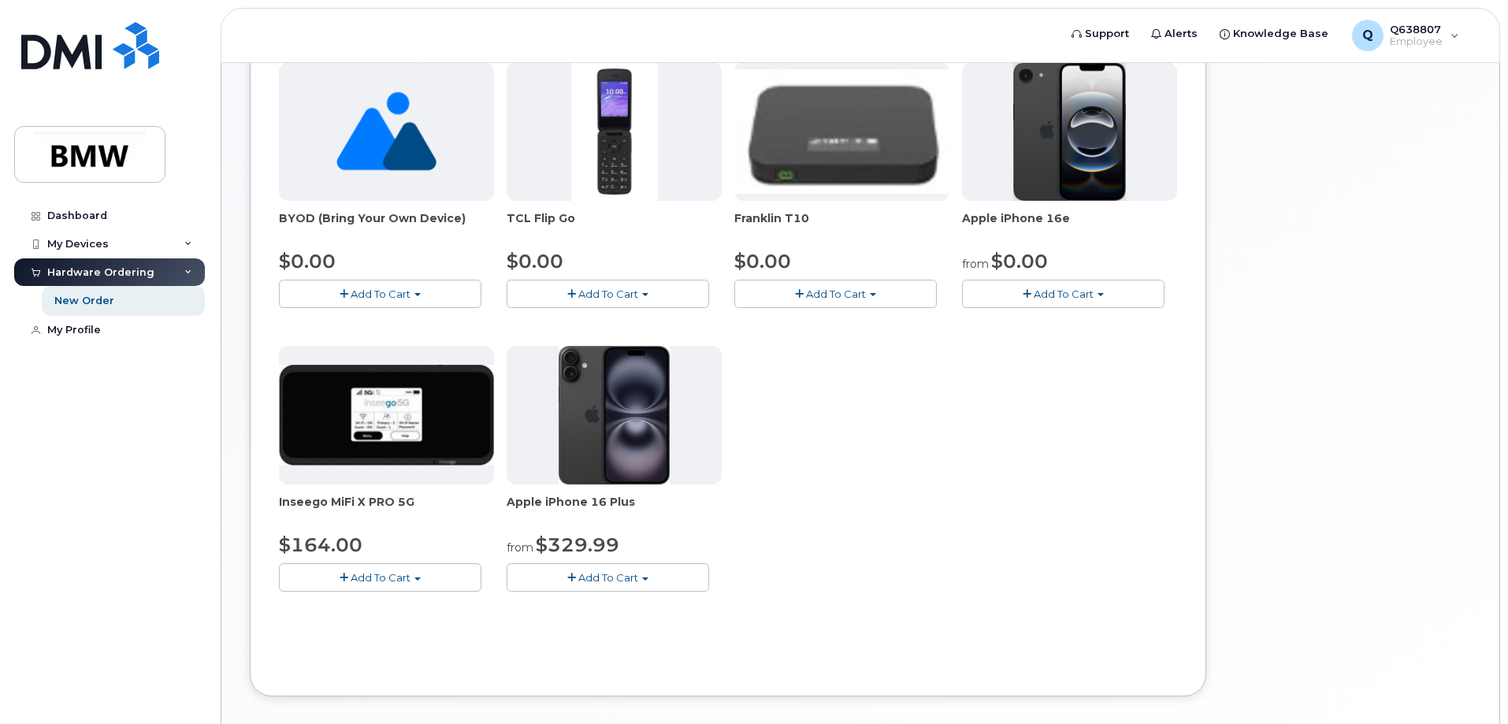
scroll to position [520, 0]
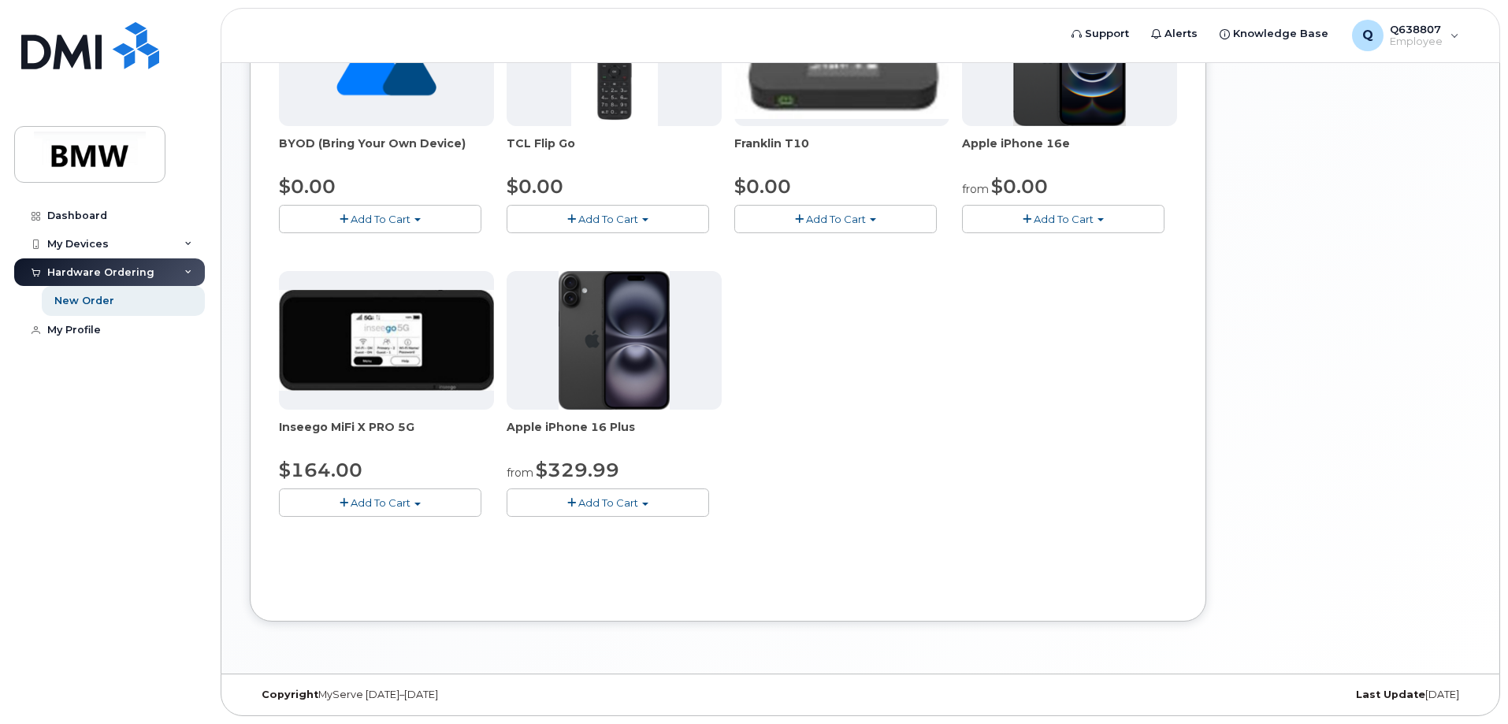
click at [663, 500] on button "Add To Cart" at bounding box center [608, 503] width 202 height 28
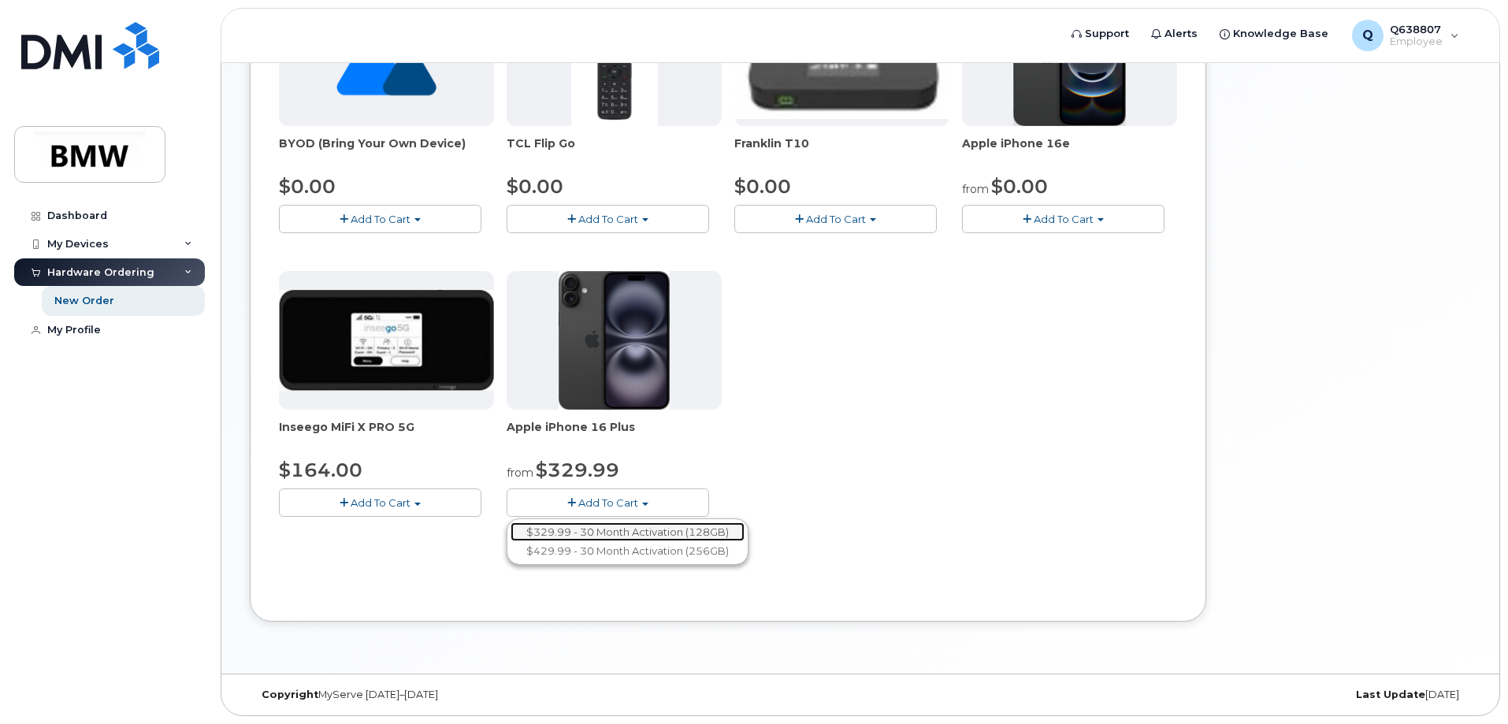
click at [701, 528] on link "$329.99 - 30 Month Activation (128GB)" at bounding box center [628, 532] width 234 height 20
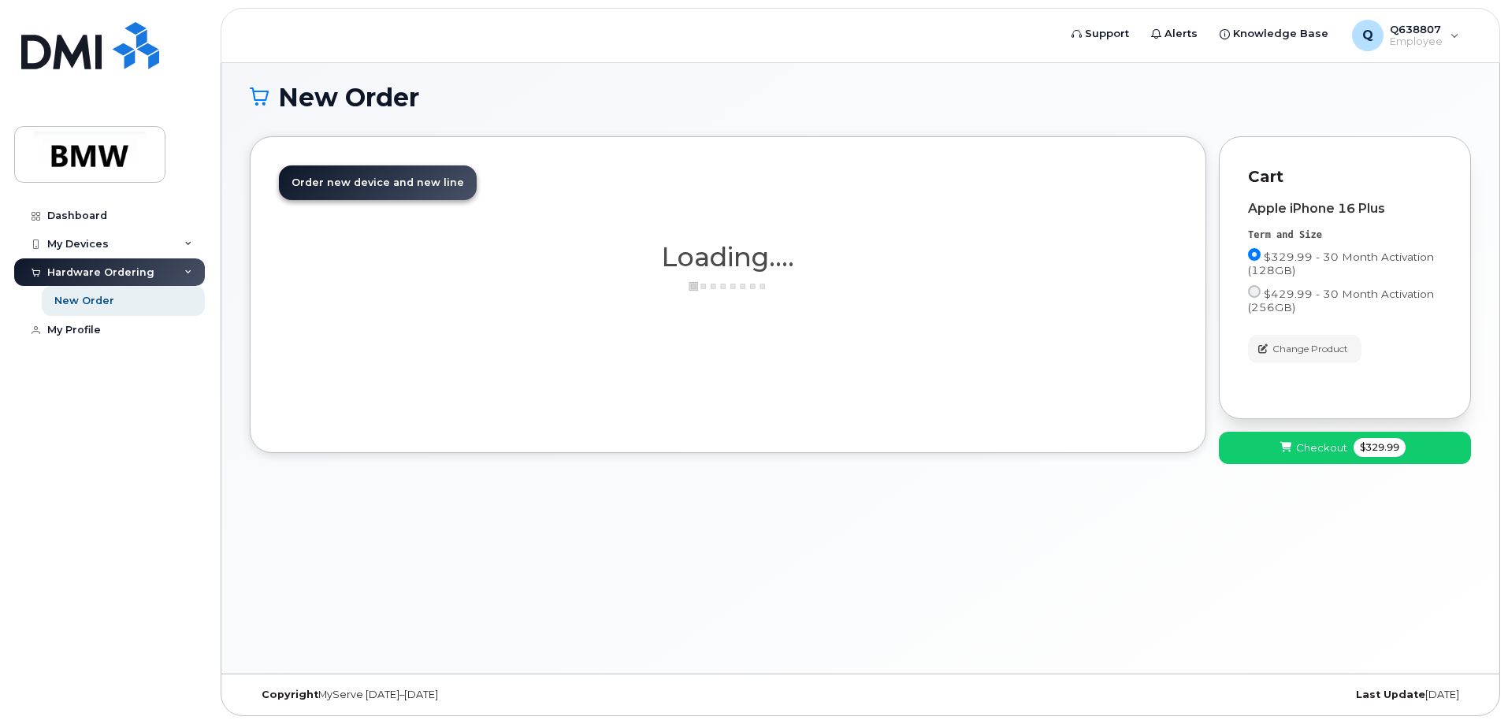
scroll to position [89, 0]
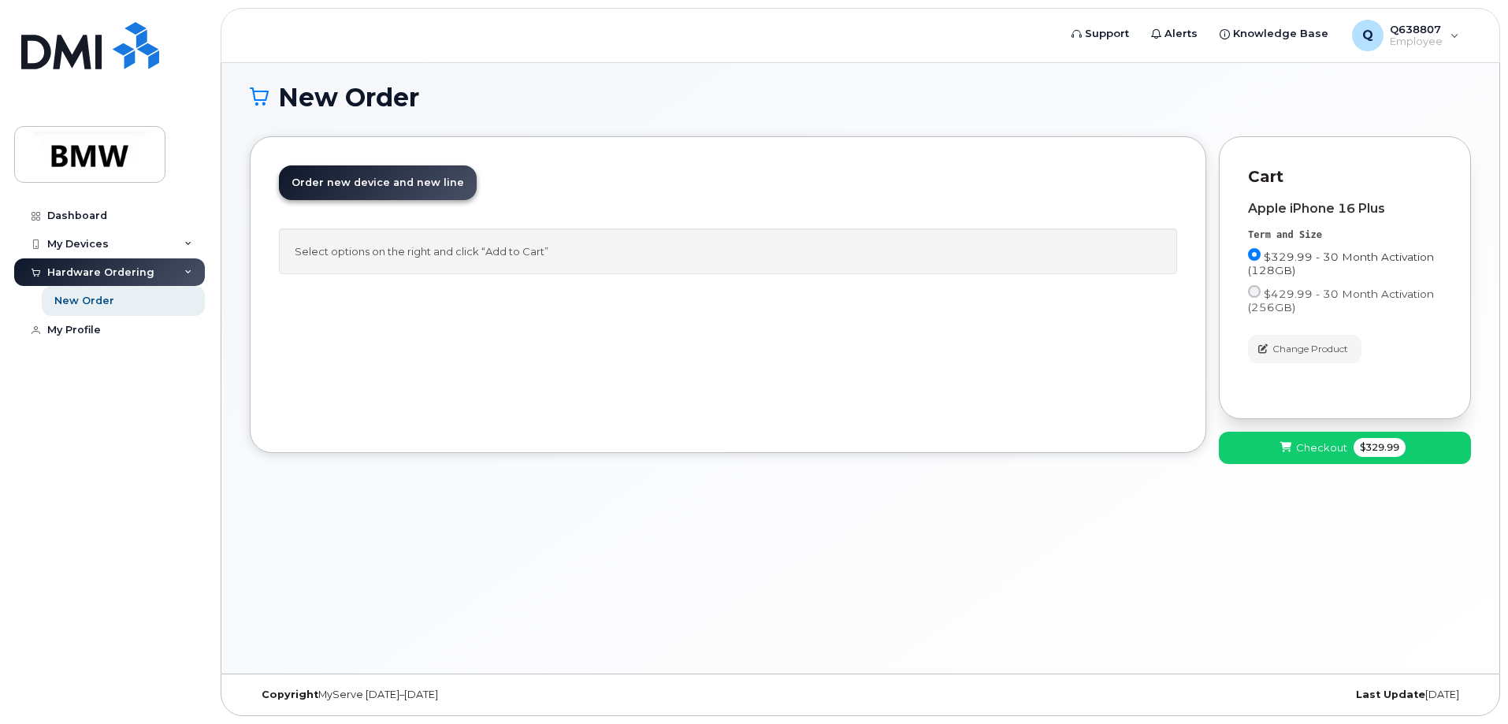
click at [1309, 252] on span "$329.99 - 30 Month Activation (128GB)" at bounding box center [1341, 264] width 186 height 26
click at [1261, 252] on input "$329.99 - 30 Month Activation (128GB)" at bounding box center [1254, 254] width 13 height 13
click at [1309, 255] on span "$329.99 - 30 Month Activation (128GB)" at bounding box center [1341, 264] width 186 height 26
click at [1261, 255] on input "$329.99 - 30 Month Activation (128GB)" at bounding box center [1254, 254] width 13 height 13
click at [1393, 221] on div "Apple iPhone 16 Plus Term and Size $329.99 - 30 Month Activation (128GB) $429.9…" at bounding box center [1345, 282] width 194 height 161
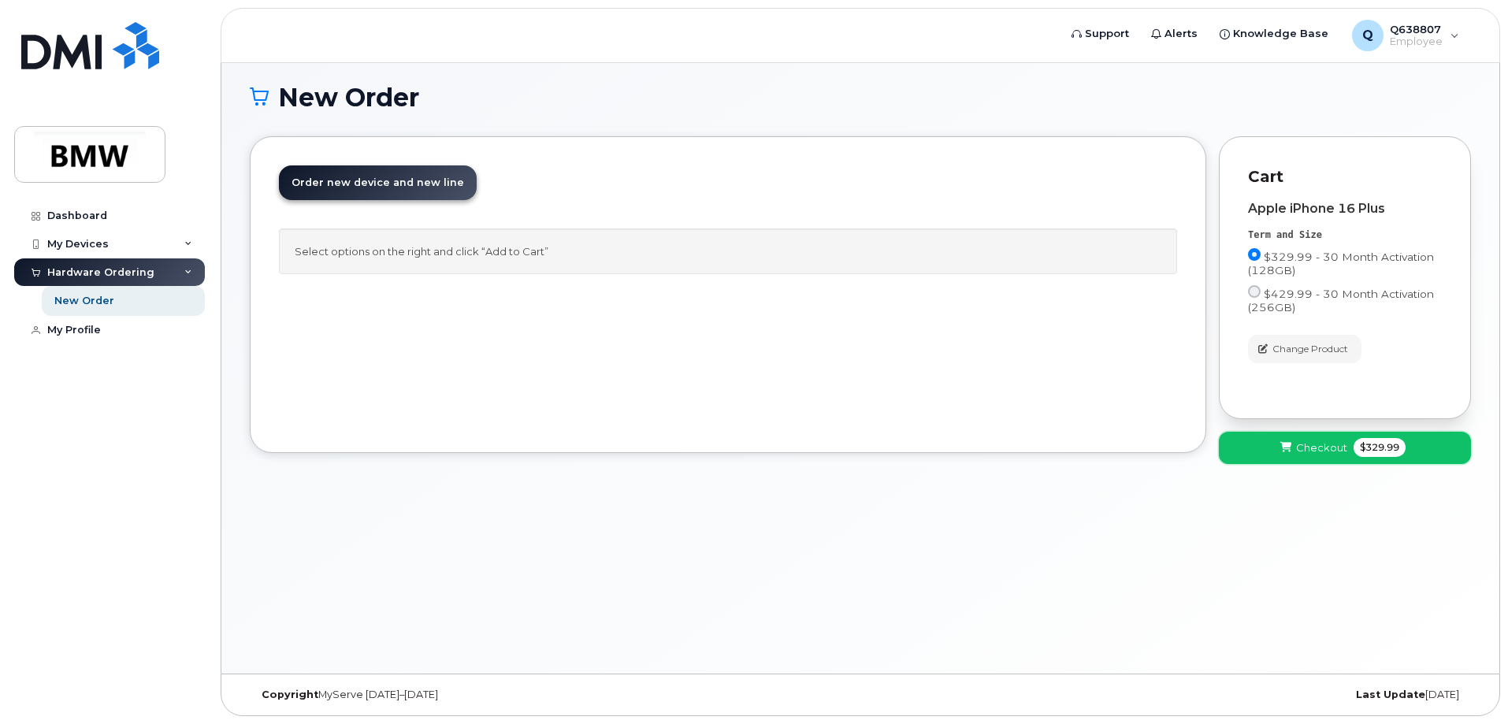
click at [1331, 448] on span "Checkout" at bounding box center [1321, 447] width 51 height 15
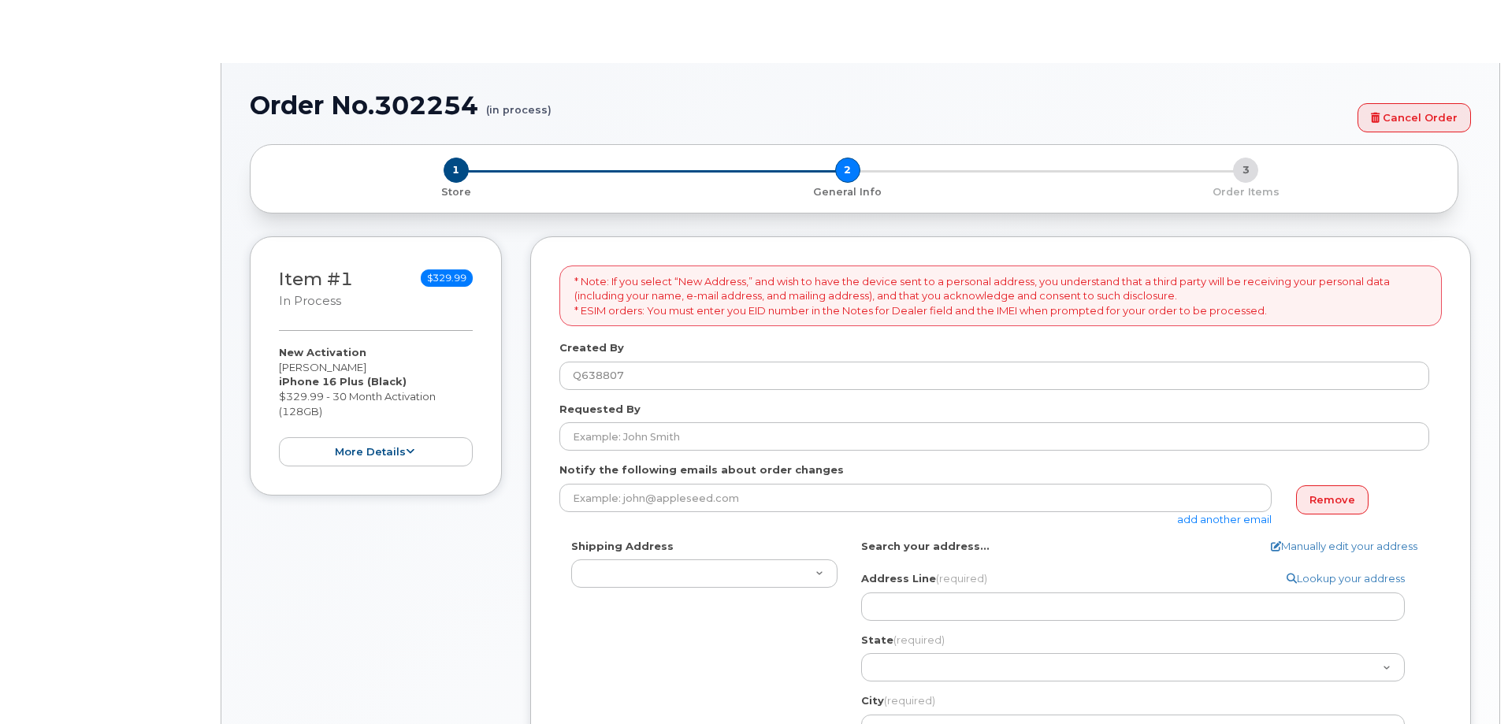
select select
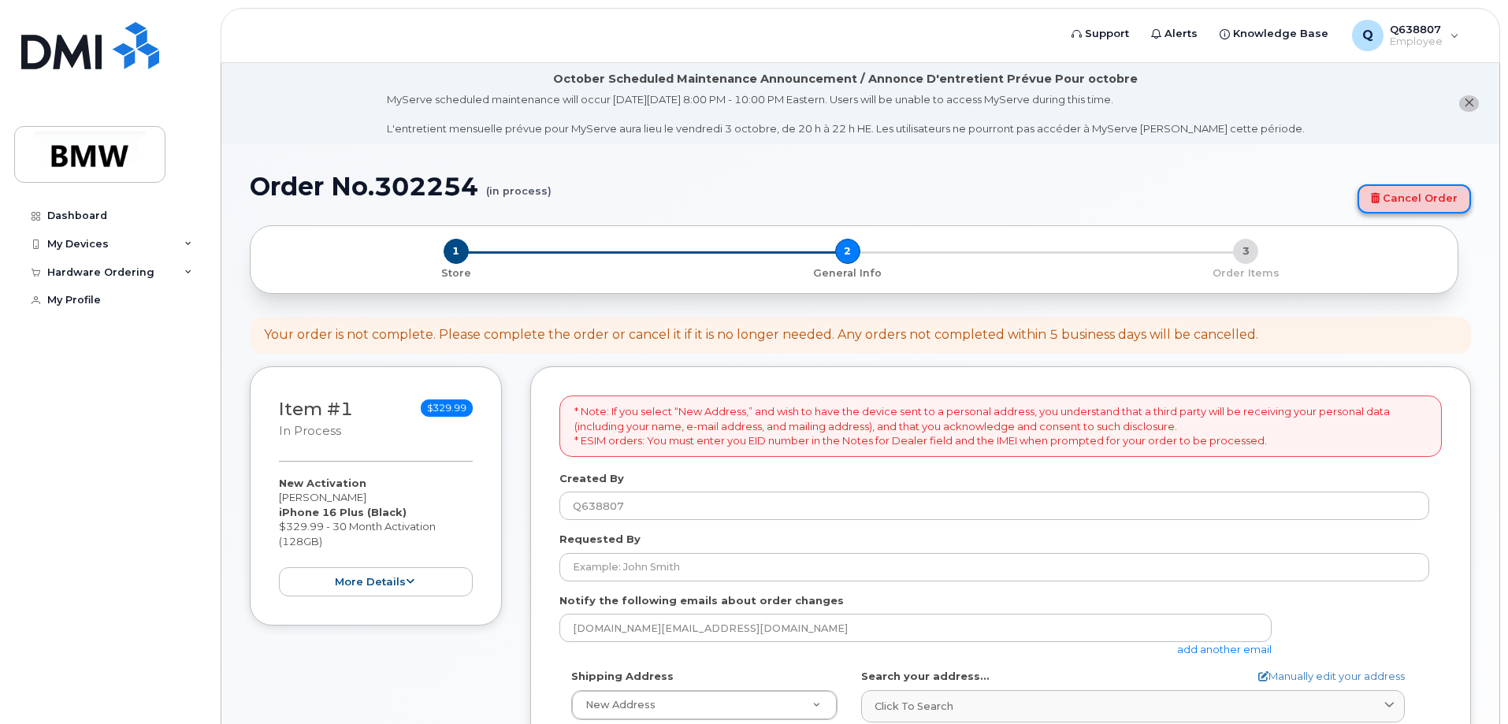
click at [1410, 194] on link "Cancel Order" at bounding box center [1414, 198] width 113 height 29
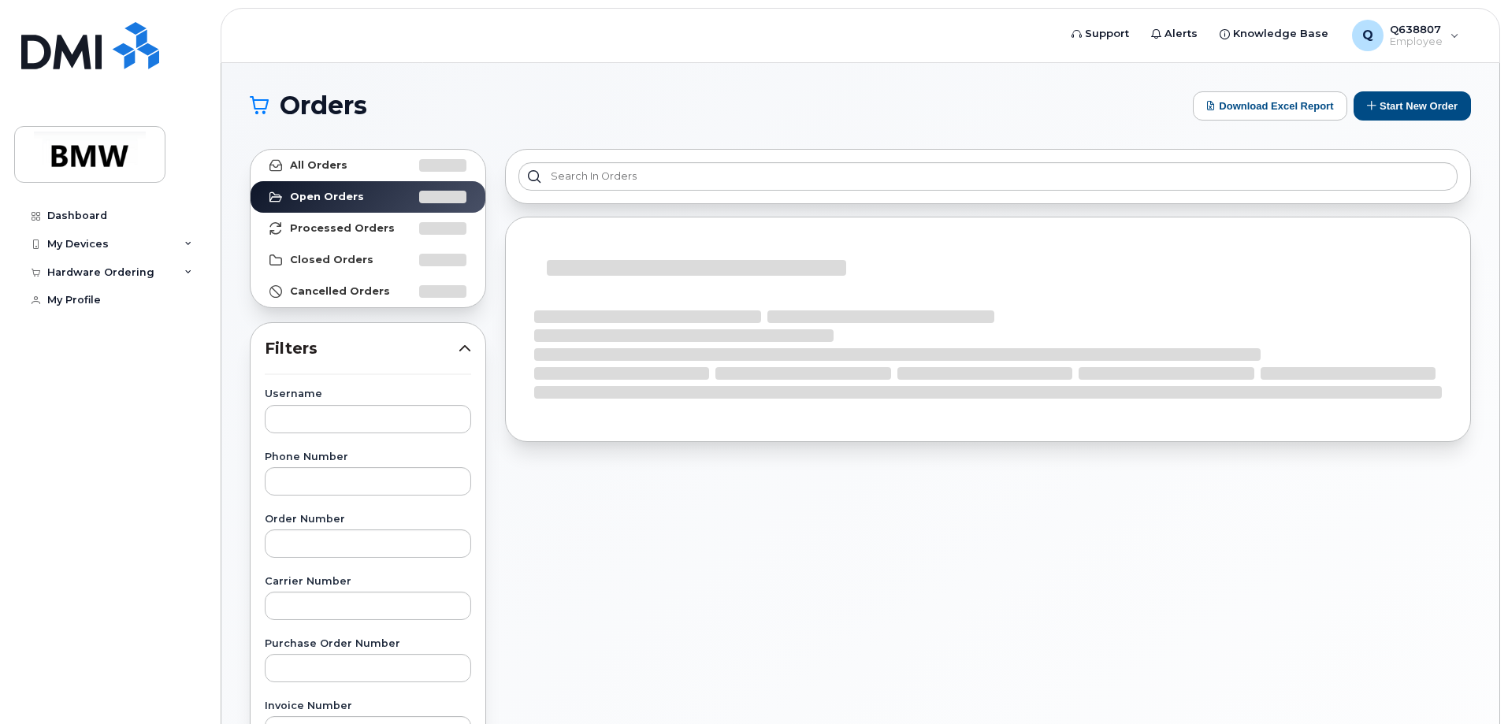
drag, startPoint x: 1053, startPoint y: 123, endPoint x: 946, endPoint y: 91, distance: 111.2
click at [946, 91] on div "Orders Download Excel Report Start New Order All Orders Open Orders Processed O…" at bounding box center [860, 664] width 1278 height 1202
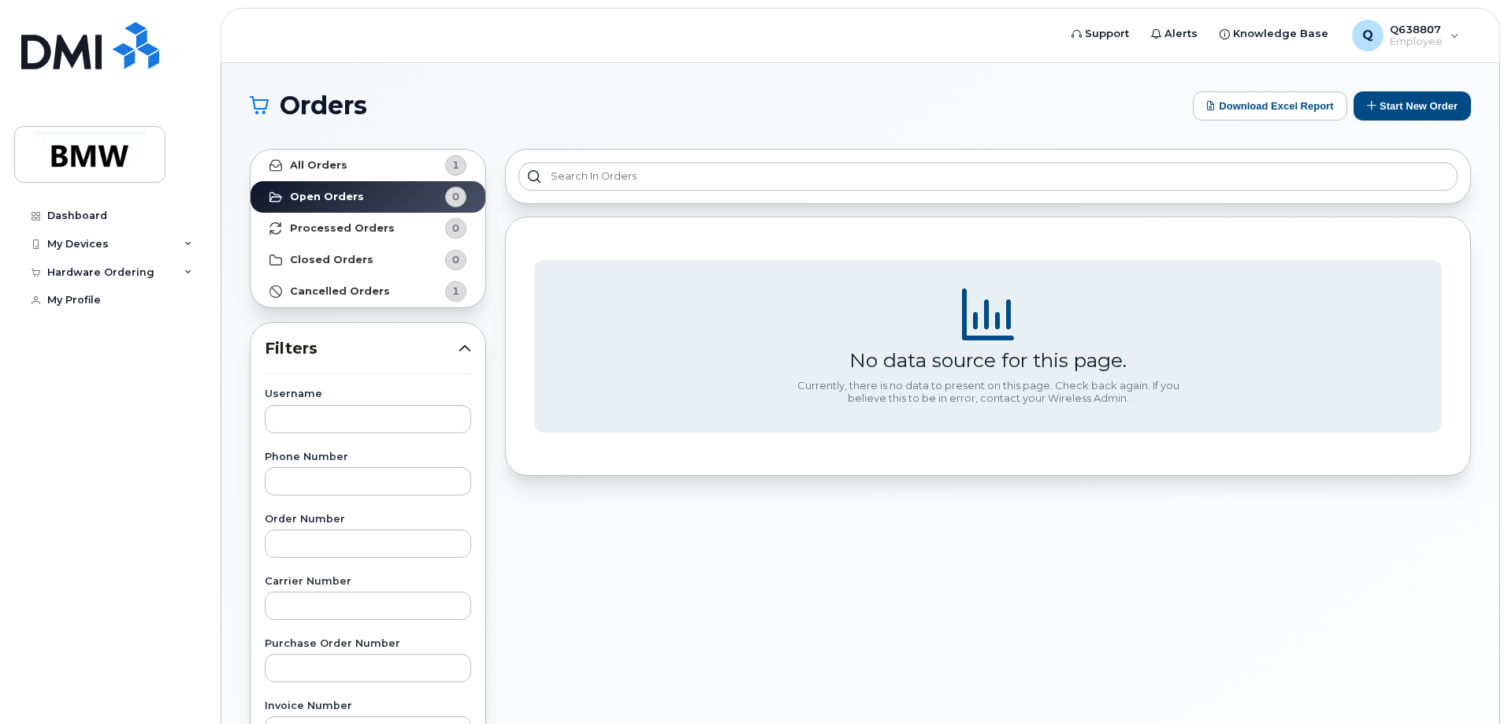
drag, startPoint x: 1004, startPoint y: 95, endPoint x: 944, endPoint y: 94, distance: 59.9
click at [944, 94] on h1 "Orders" at bounding box center [717, 105] width 935 height 25
drag, startPoint x: 927, startPoint y: 94, endPoint x: 916, endPoint y: 102, distance: 14.2
drag, startPoint x: 916, startPoint y: 102, endPoint x: 780, endPoint y: 90, distance: 136.0
click at [811, 90] on div "Orders Download Excel Report Start New Order All Orders 1 Open Orders 0 Process…" at bounding box center [860, 664] width 1278 height 1202
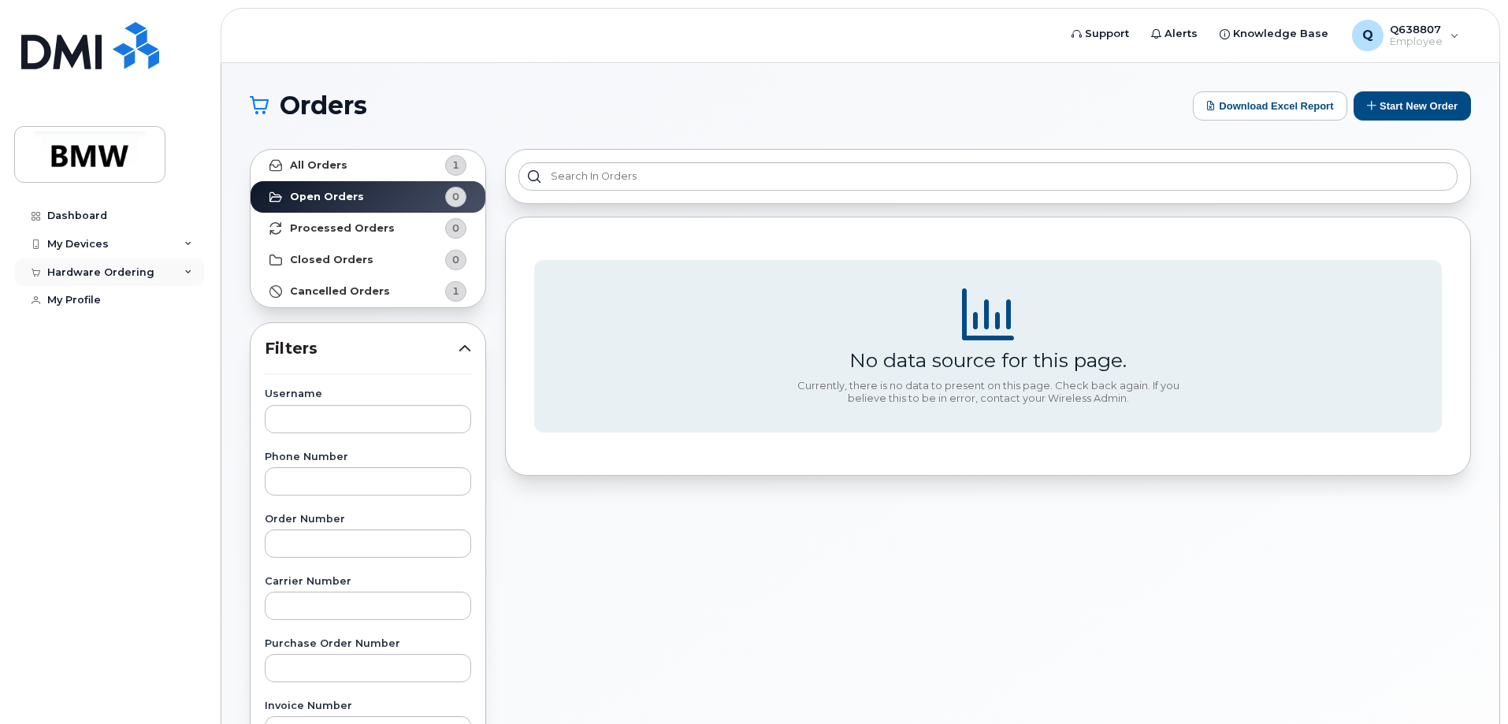
click at [87, 272] on div "Hardware Ordering" at bounding box center [100, 272] width 107 height 13
click at [95, 325] on div "New Order" at bounding box center [84, 331] width 60 height 14
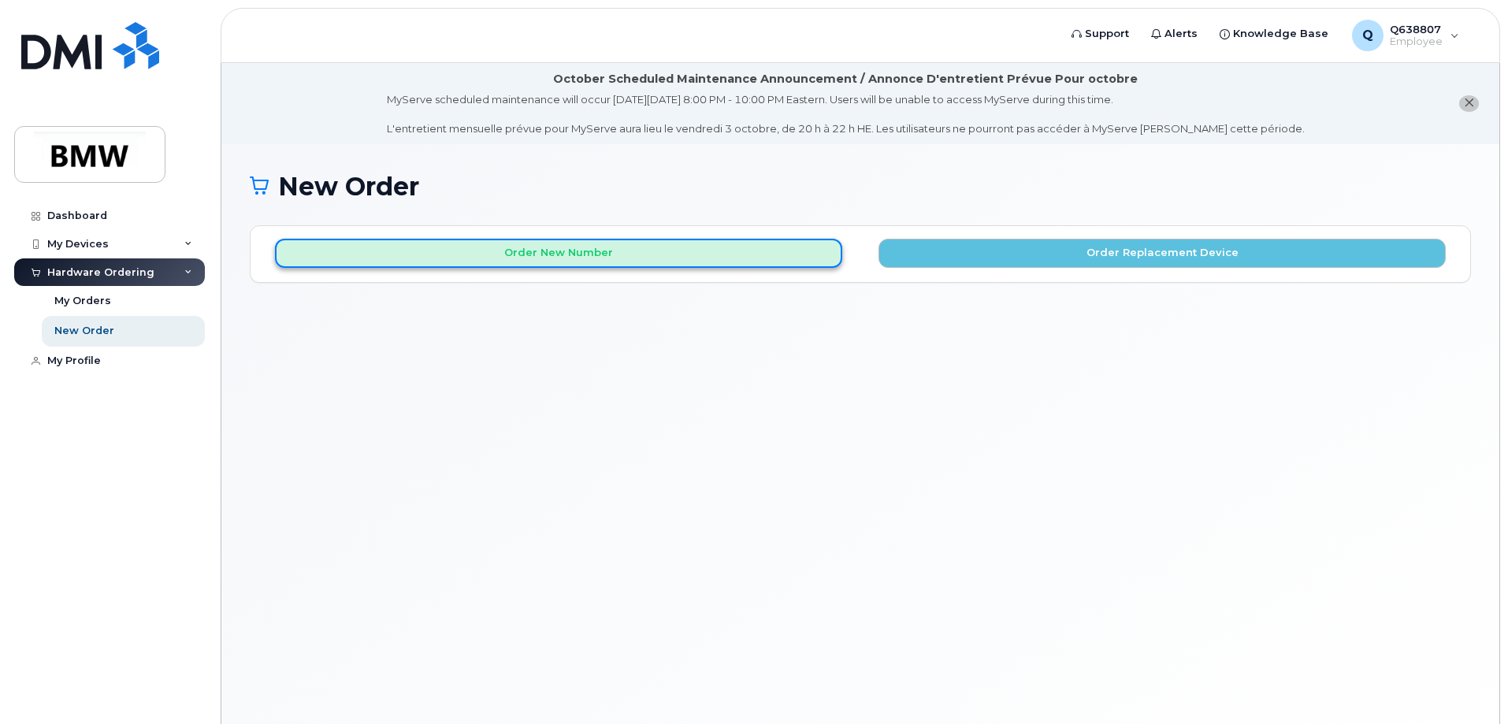
click at [563, 243] on button "Order New Number" at bounding box center [558, 253] width 567 height 29
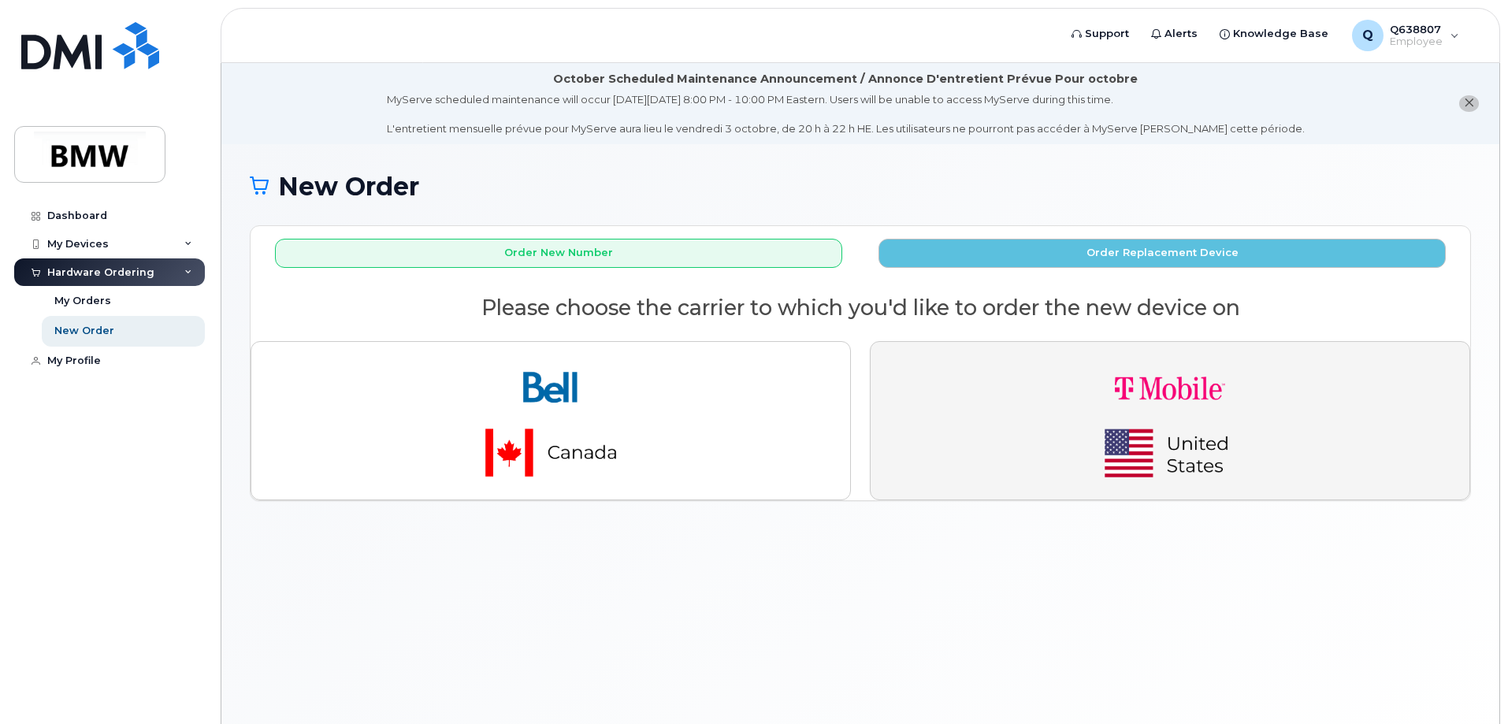
click at [1104, 404] on img "button" at bounding box center [1170, 421] width 221 height 132
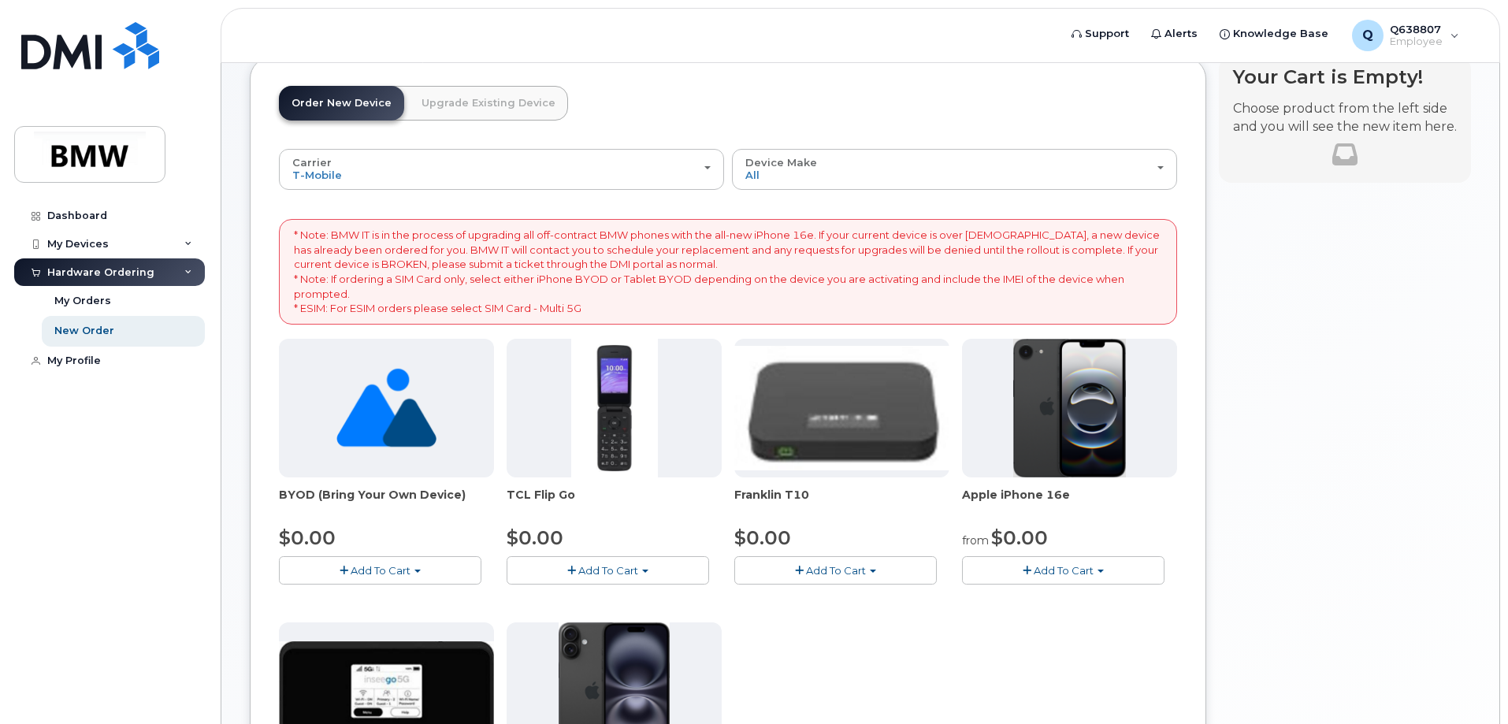
scroll to position [473, 0]
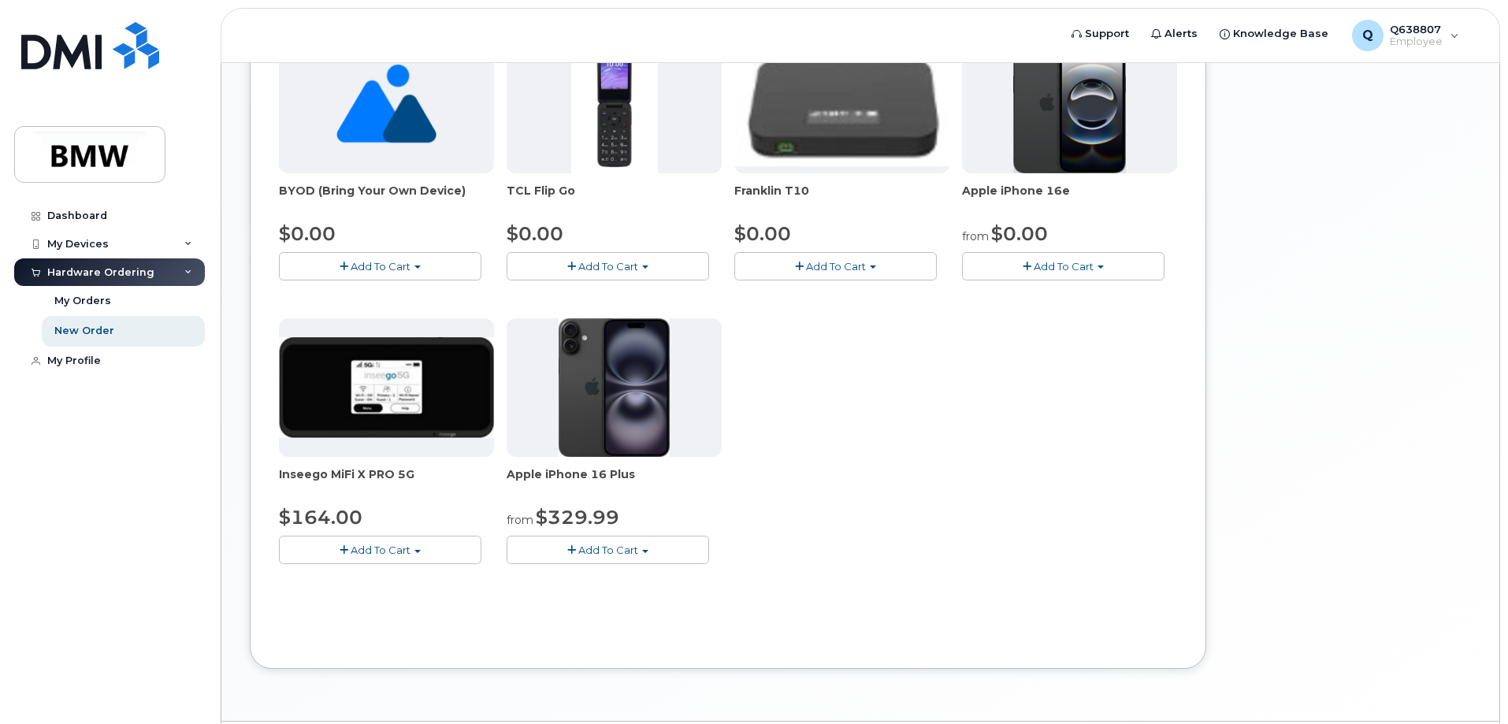
click at [596, 541] on button "Add To Cart" at bounding box center [608, 550] width 202 height 28
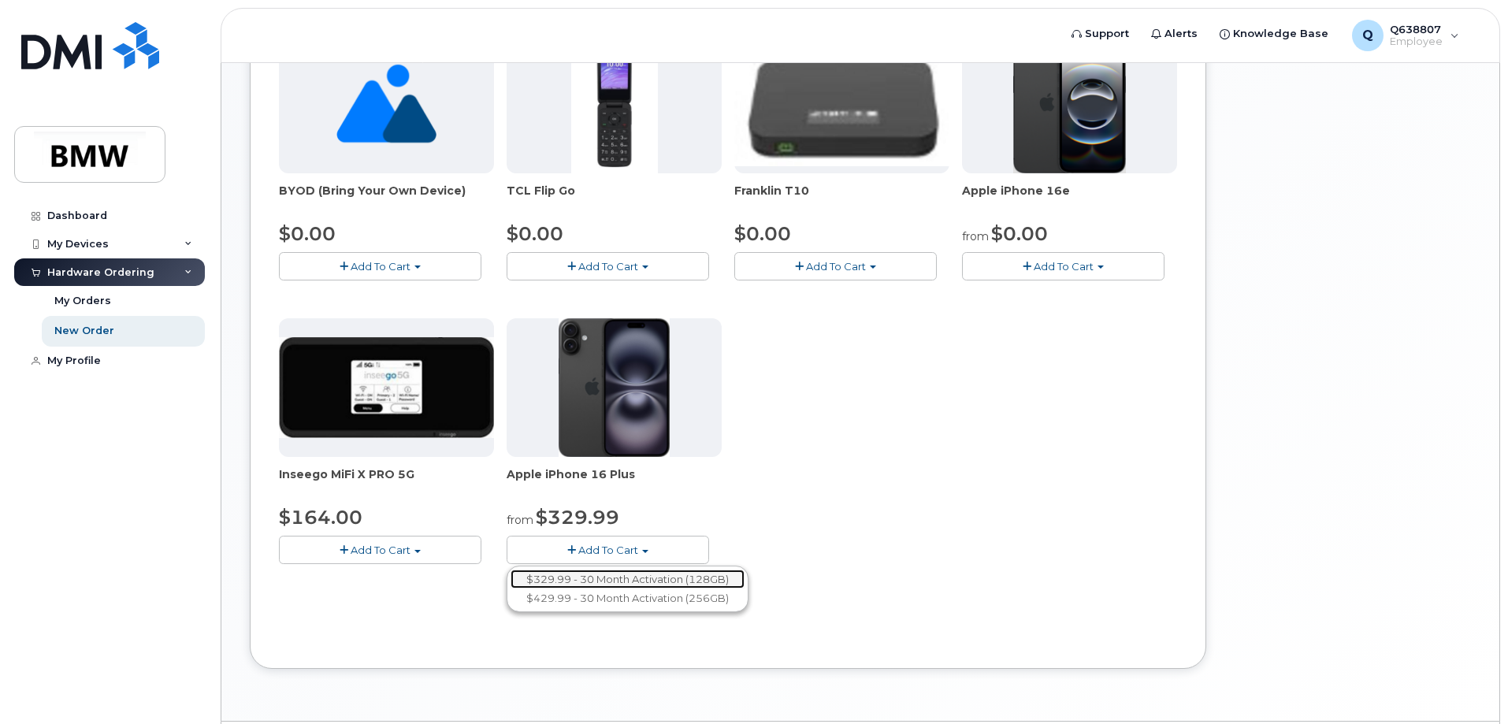
click at [611, 575] on link "$329.99 - 30 Month Activation (128GB)" at bounding box center [628, 580] width 234 height 20
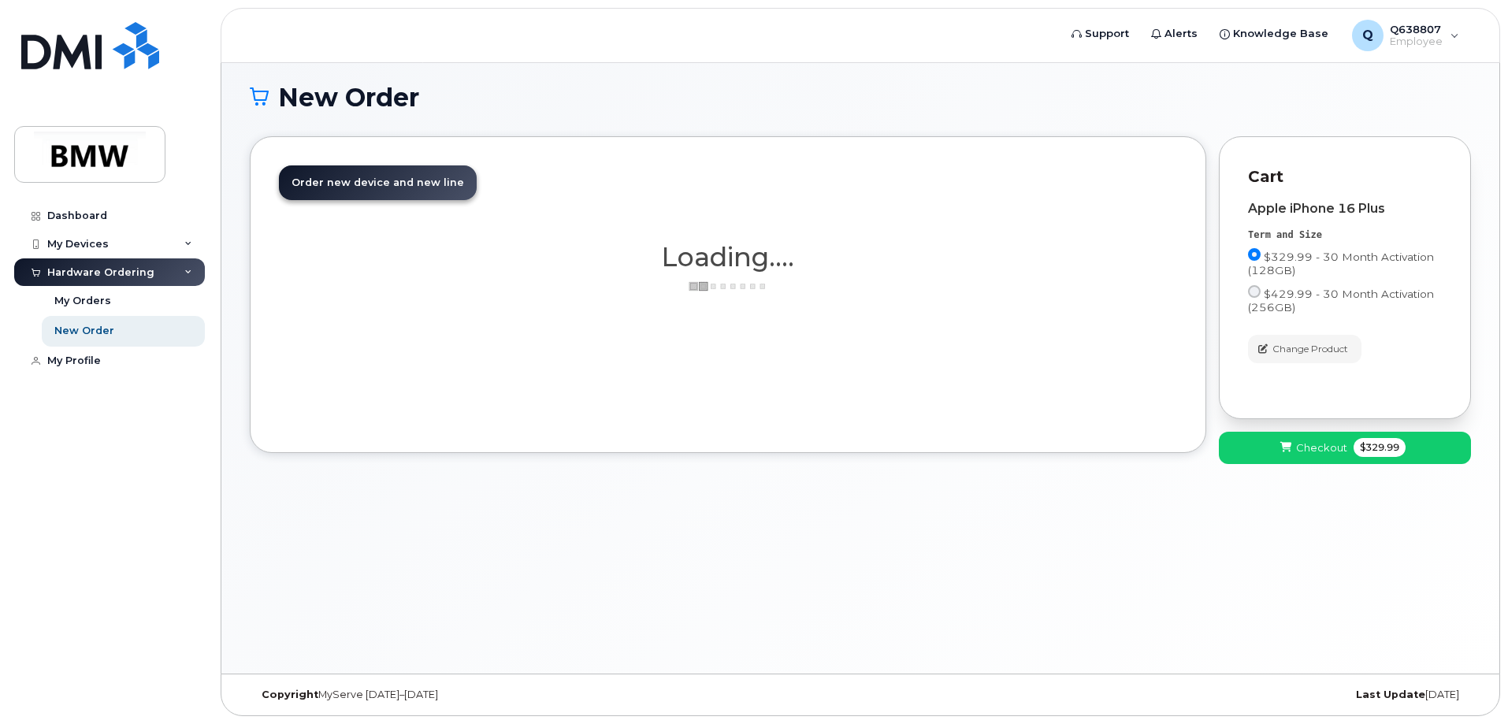
scroll to position [89, 0]
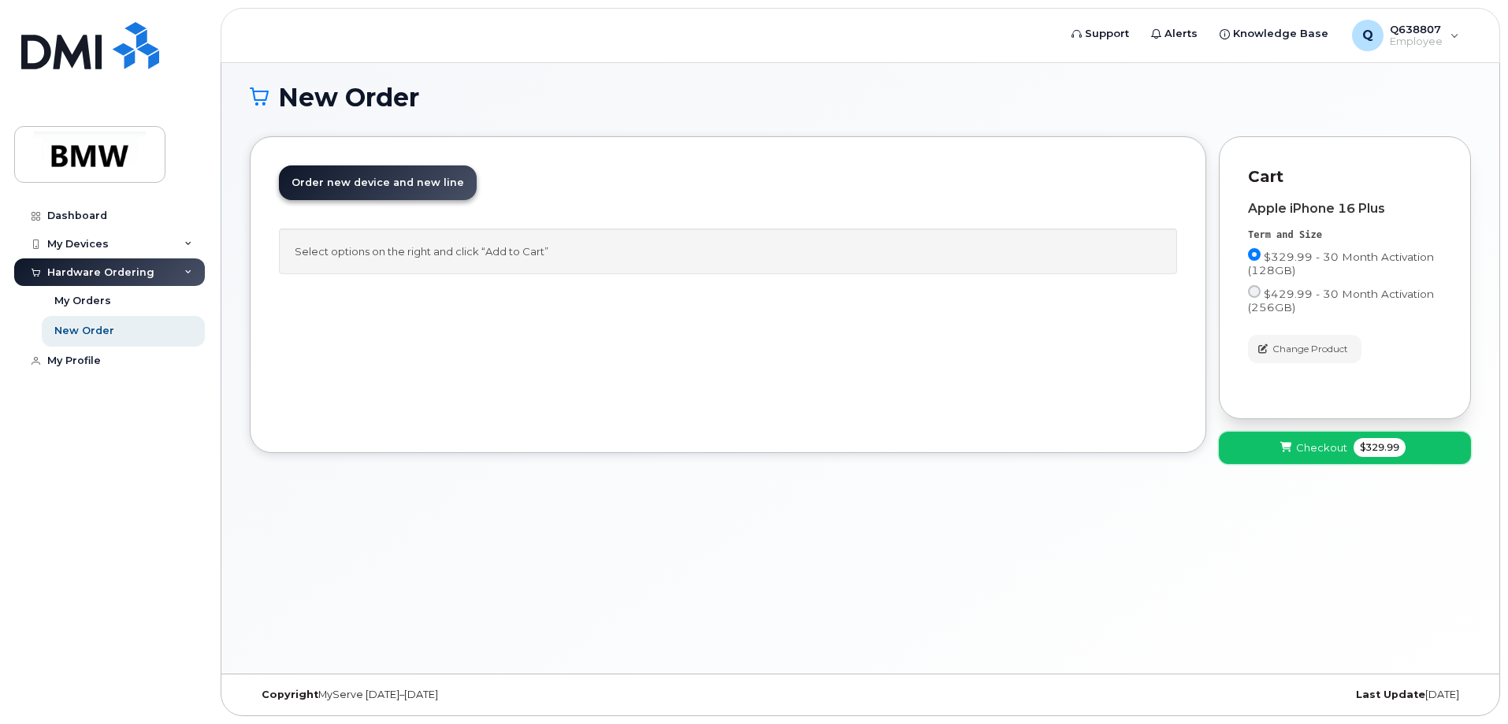
click at [1323, 456] on button "Checkout $329.99" at bounding box center [1345, 448] width 252 height 32
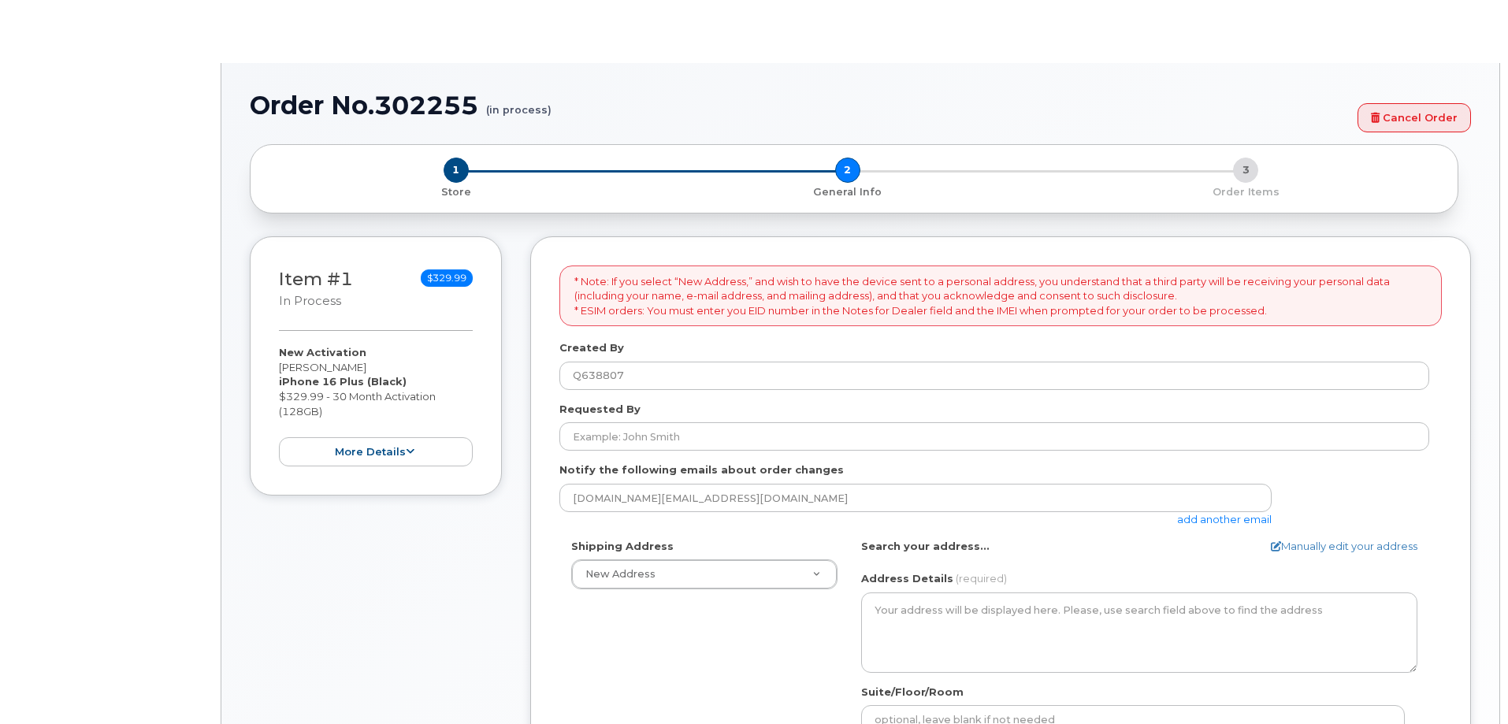
select select
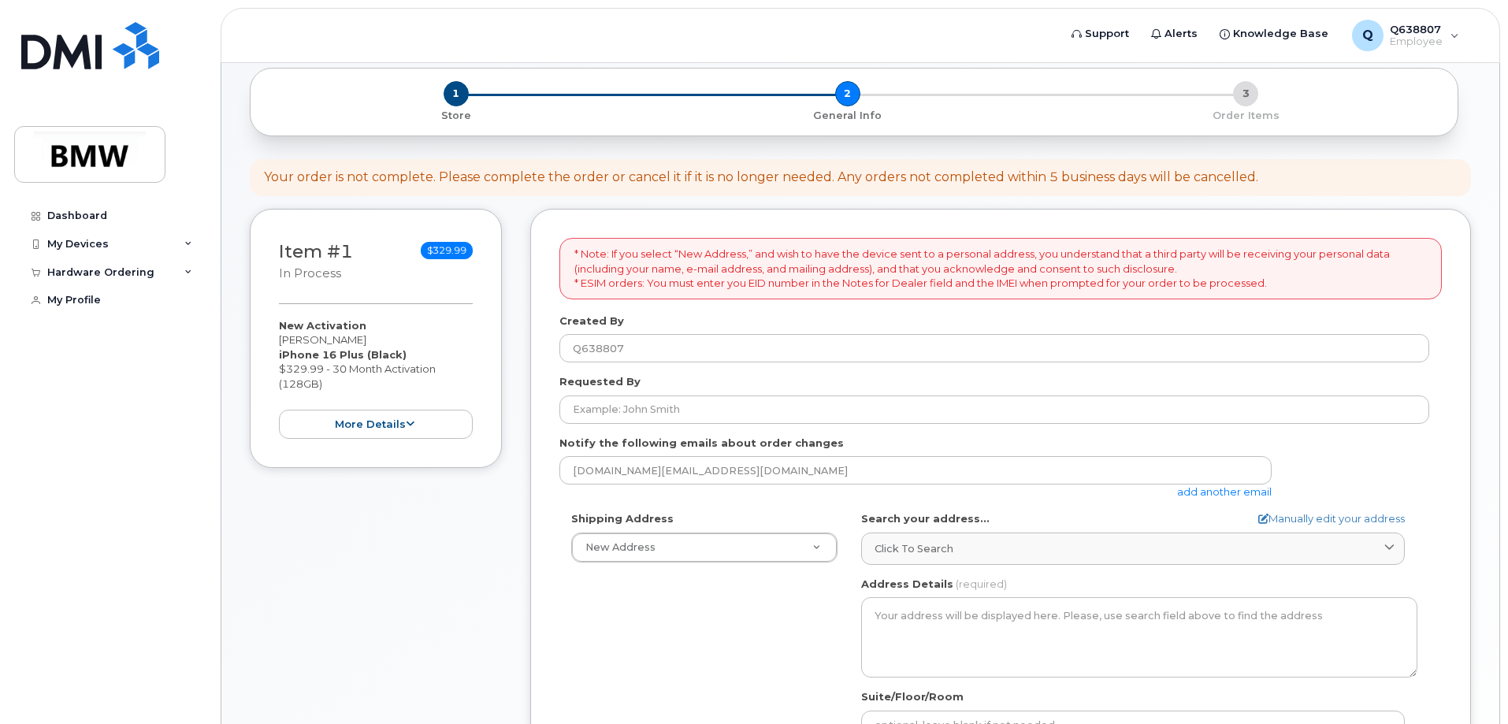
scroll to position [239, 0]
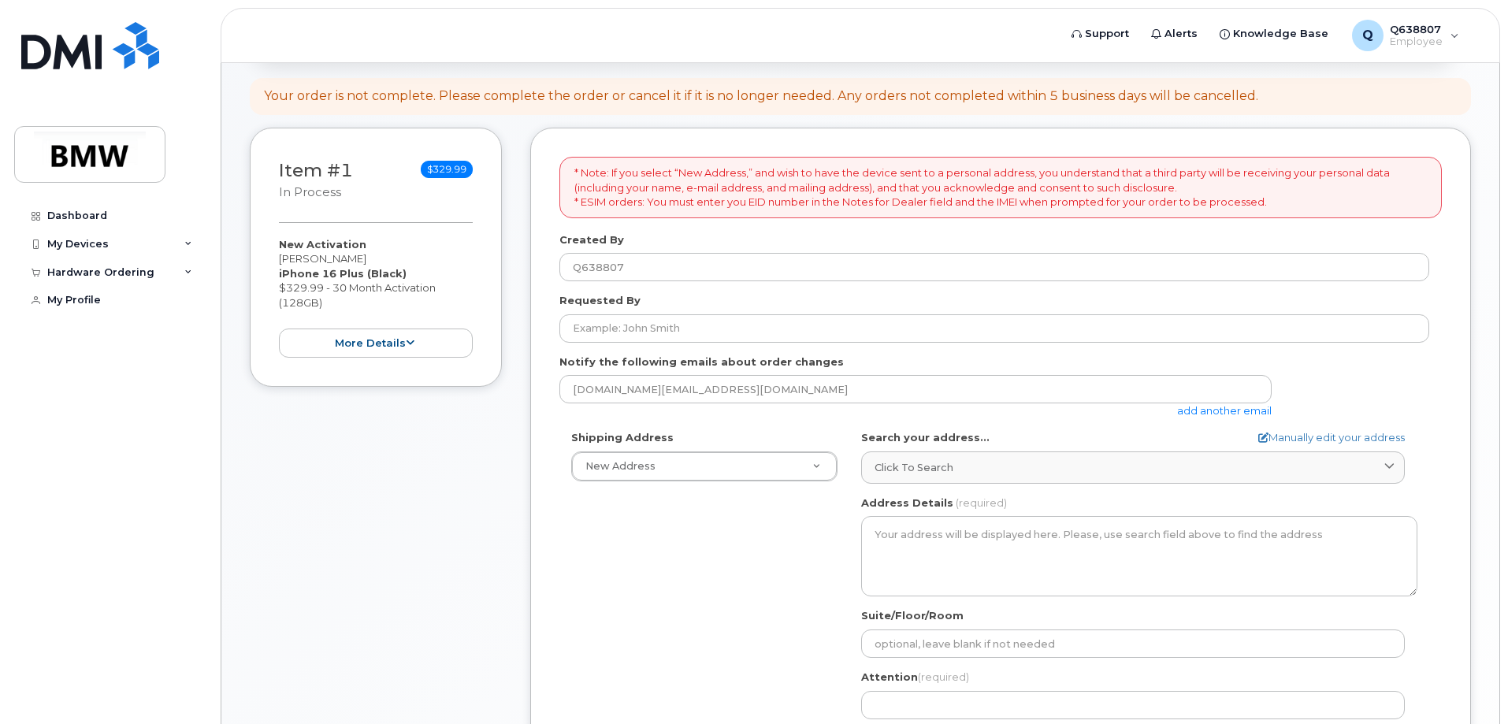
drag, startPoint x: 799, startPoint y: 550, endPoint x: 719, endPoint y: 541, distance: 80.8
click at [719, 541] on div "Shipping Address New Address New Address BMW MC Plant BMW North America Financi…" at bounding box center [994, 611] width 870 height 362
drag, startPoint x: 787, startPoint y: 538, endPoint x: 730, endPoint y: 534, distance: 56.9
click at [730, 534] on div "Shipping Address New Address New Address BMW MC Plant BMW North America Financi…" at bounding box center [994, 611] width 870 height 362
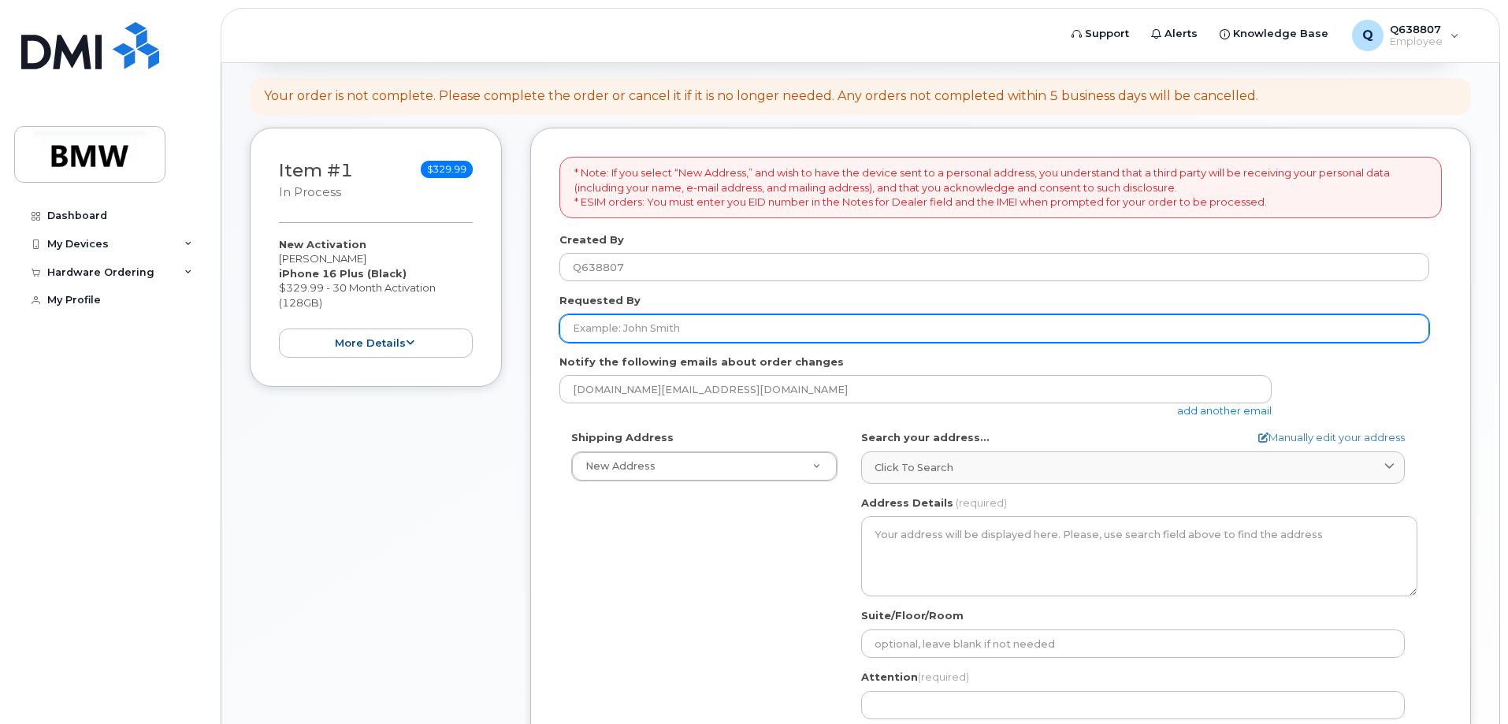
click at [682, 321] on input "Requested By" at bounding box center [994, 328] width 870 height 28
type input "[PERSON_NAME]"
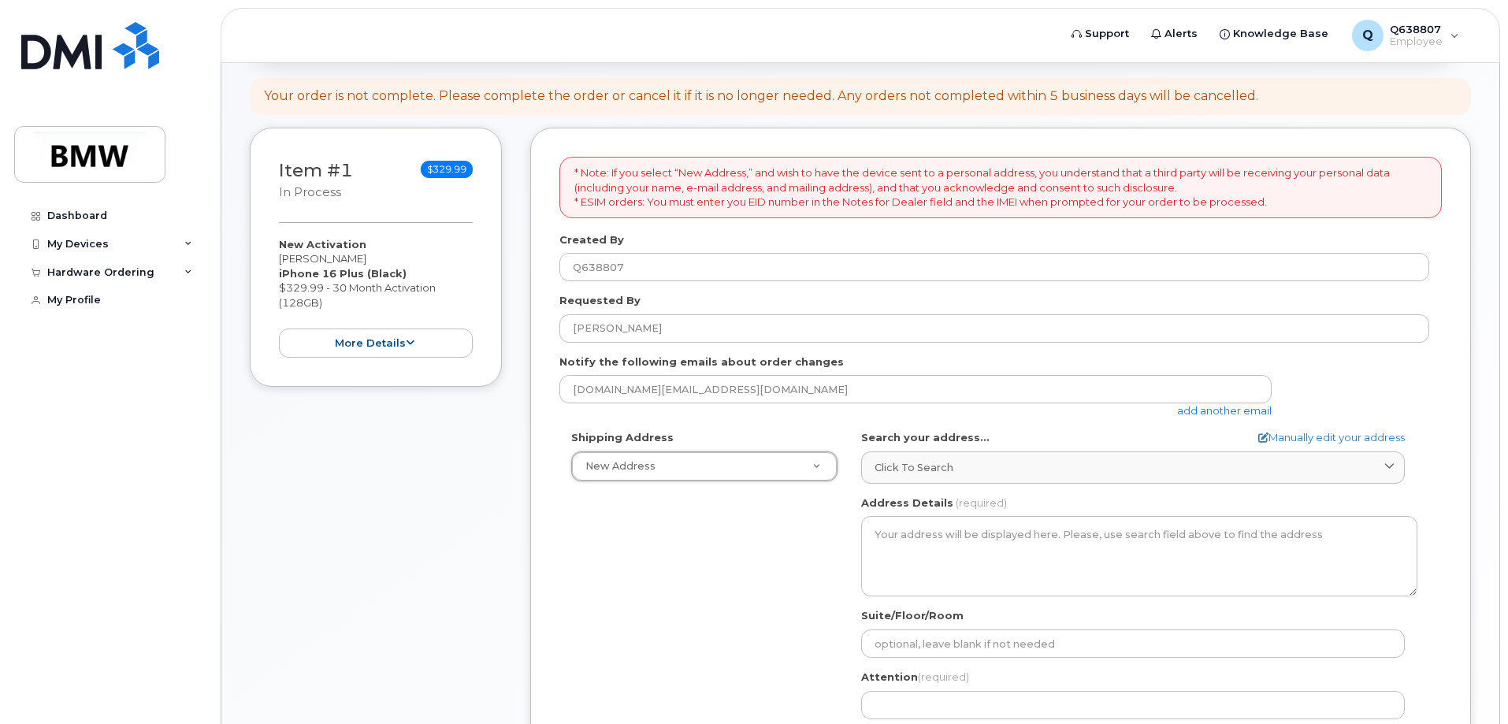
click at [760, 482] on div "Shipping Address New Address New Address BMW MC Plant BMW North America Financi…" at bounding box center [994, 611] width 870 height 362
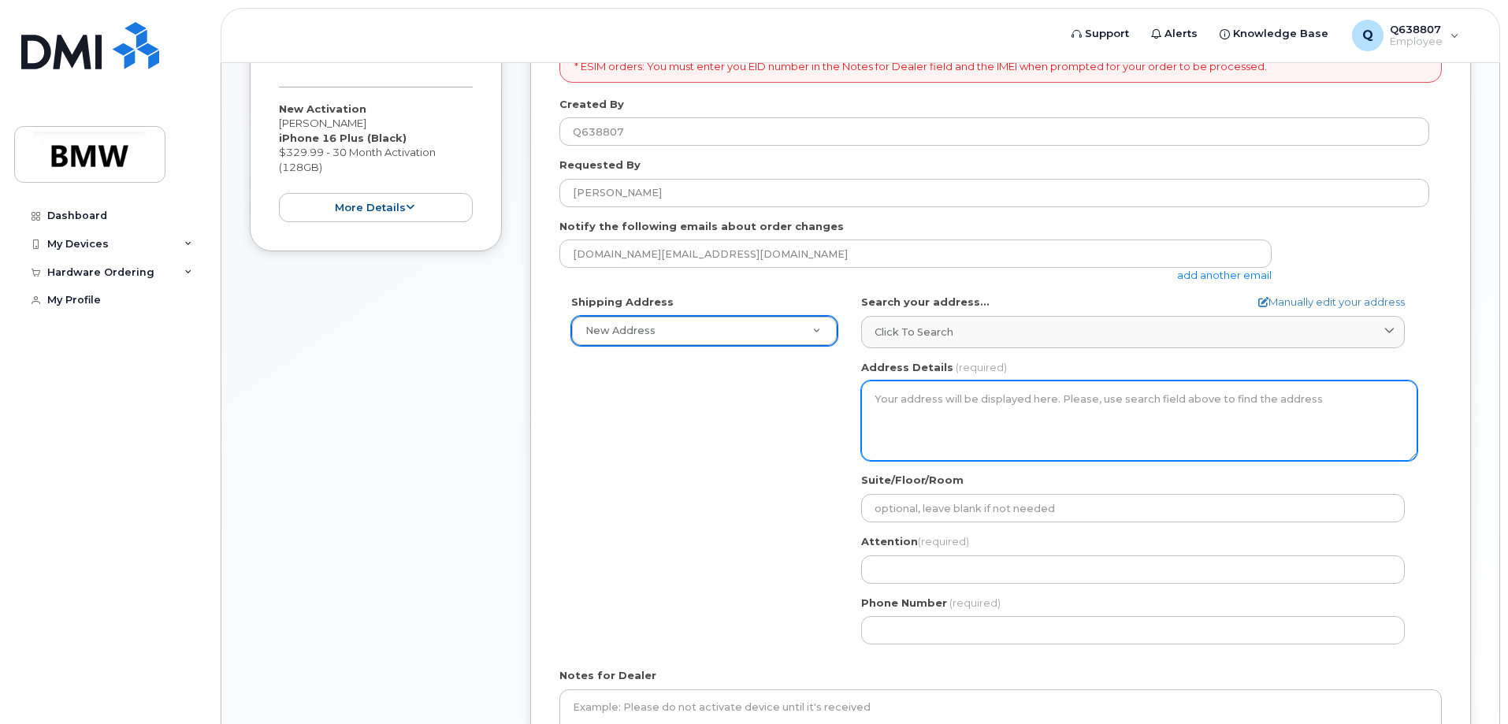
scroll to position [396, 0]
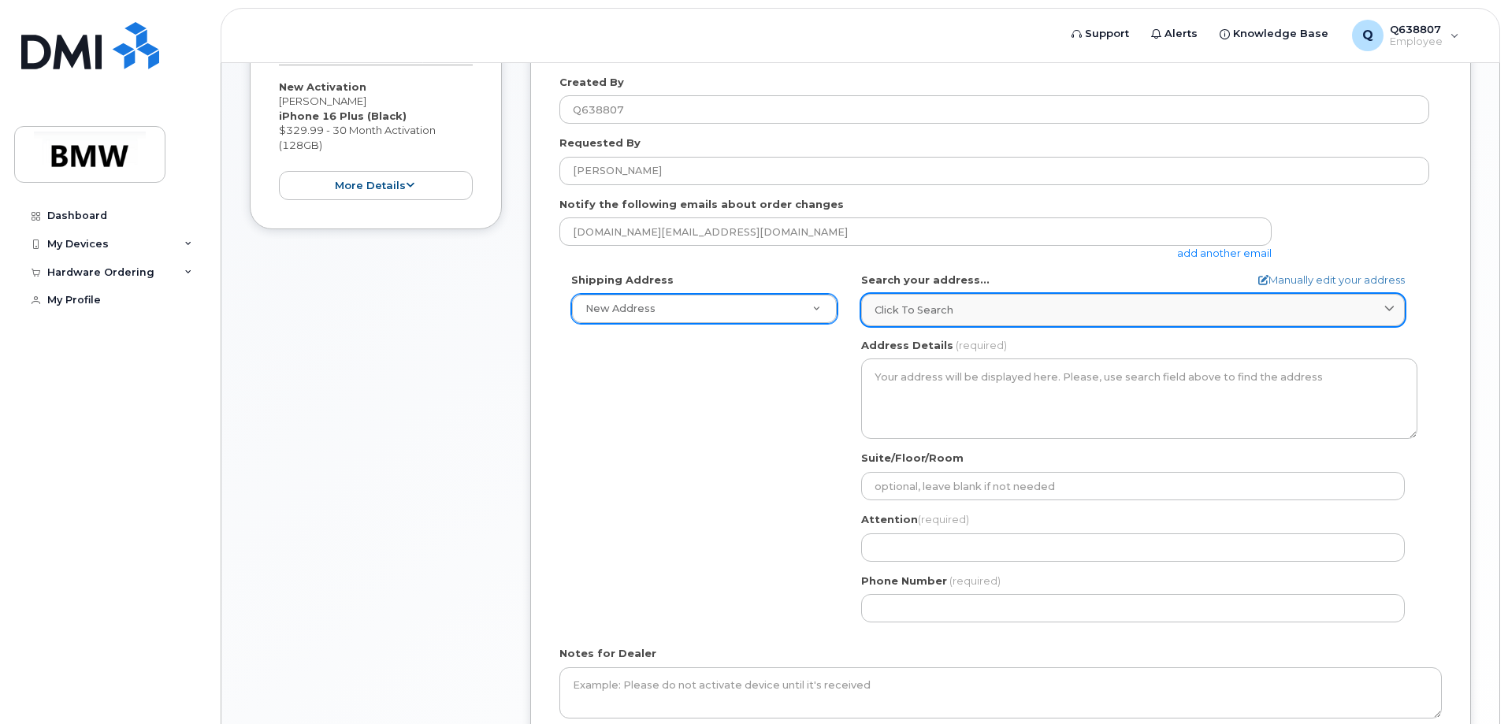
click at [979, 309] on div "Click to search" at bounding box center [1133, 310] width 517 height 15
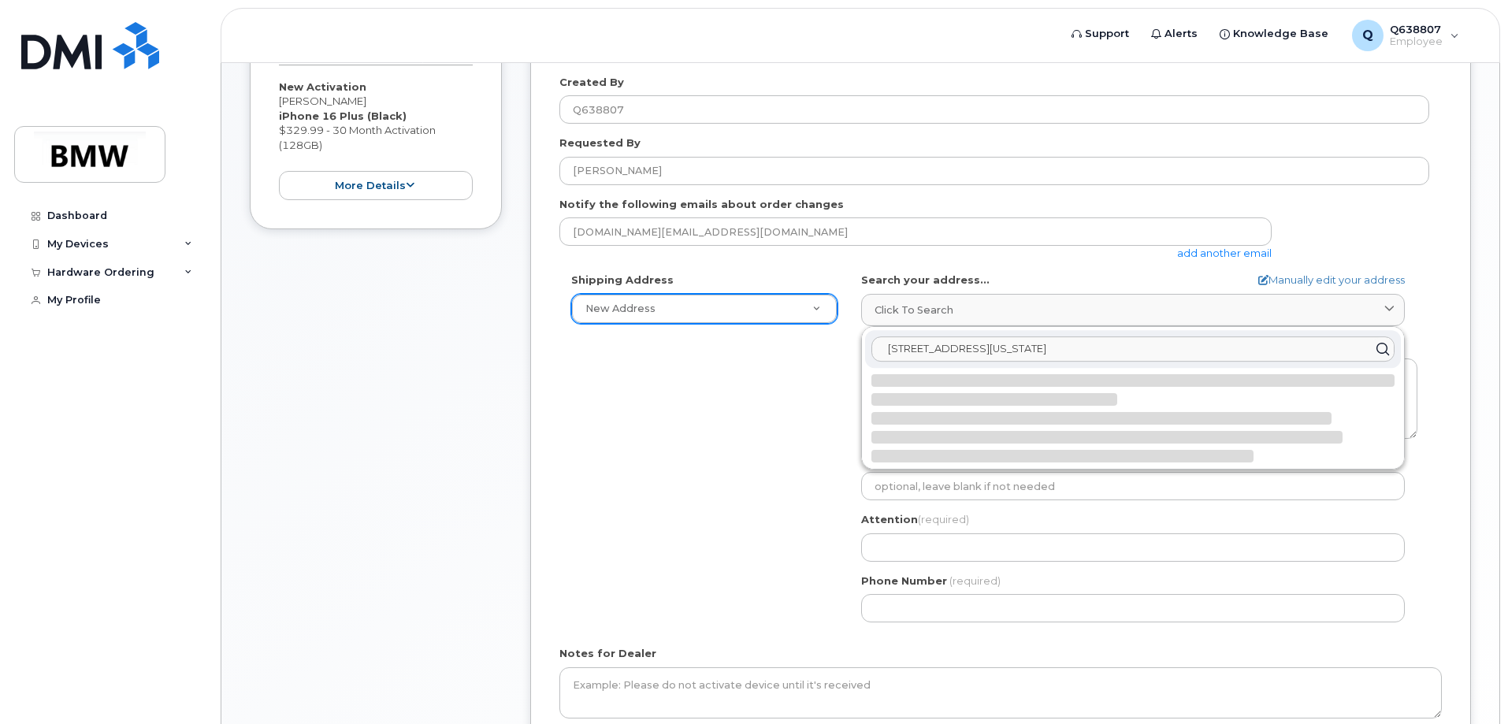
type input "601 e vine st des moines iowa"
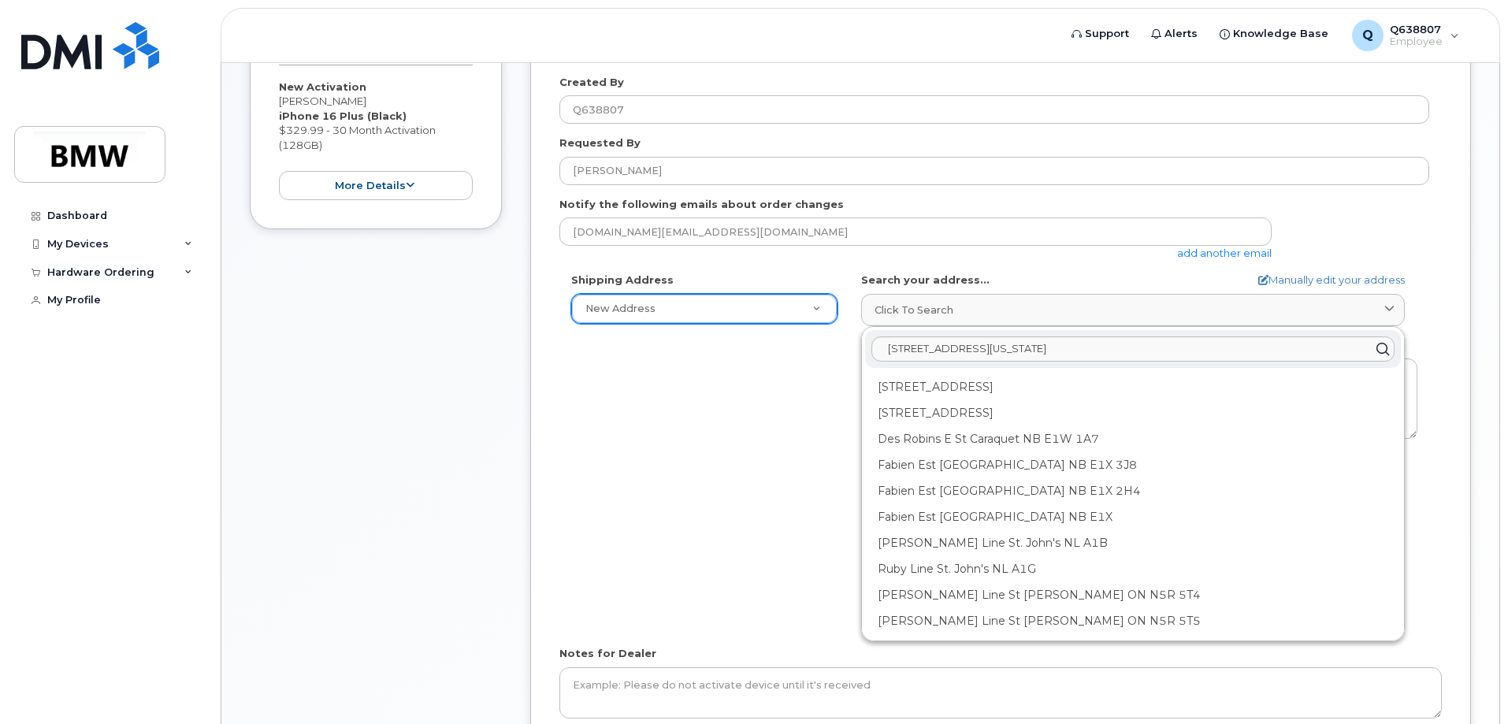
drag, startPoint x: 1168, startPoint y: 289, endPoint x: 1078, endPoint y: 251, distance: 98.5
click at [1078, 251] on div "aksel.joy@bmwna.com add another email" at bounding box center [921, 238] width 725 height 43
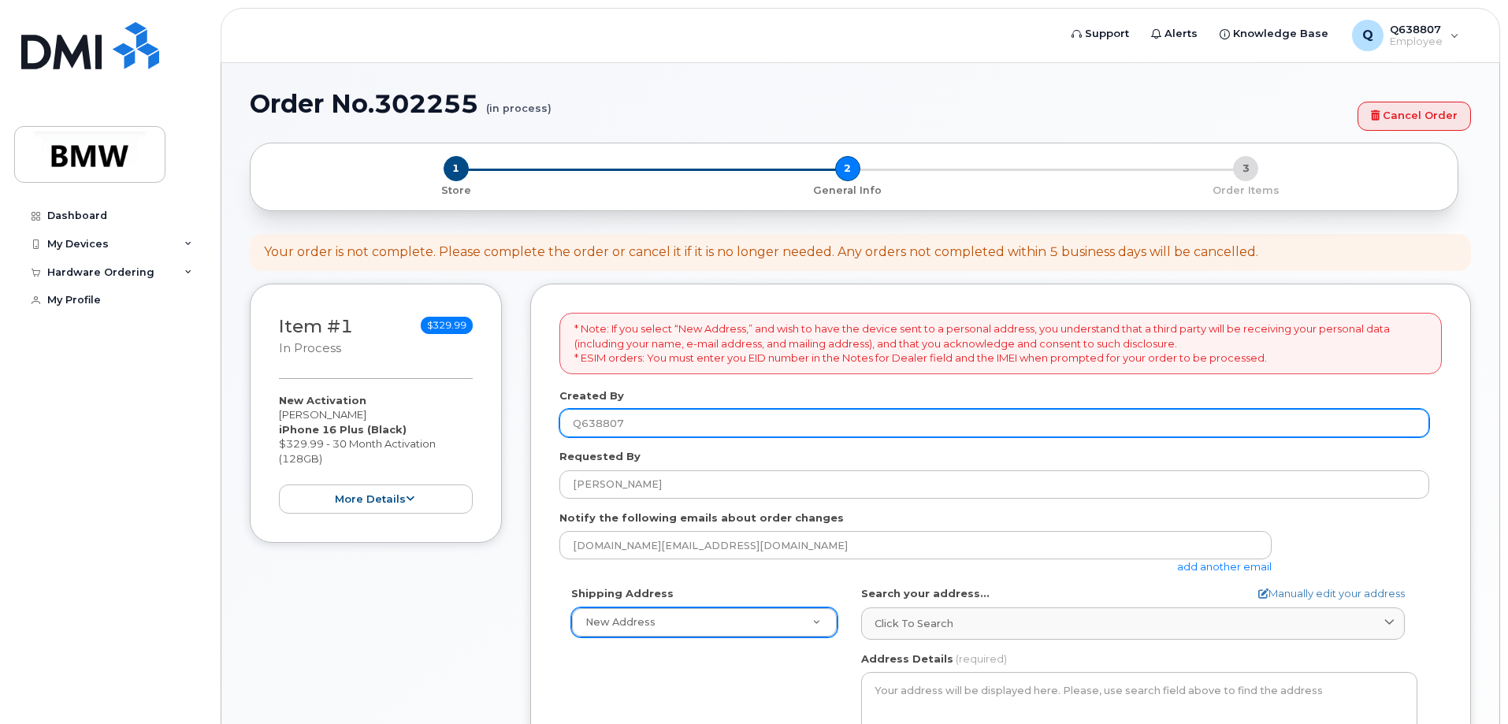
scroll to position [81, 0]
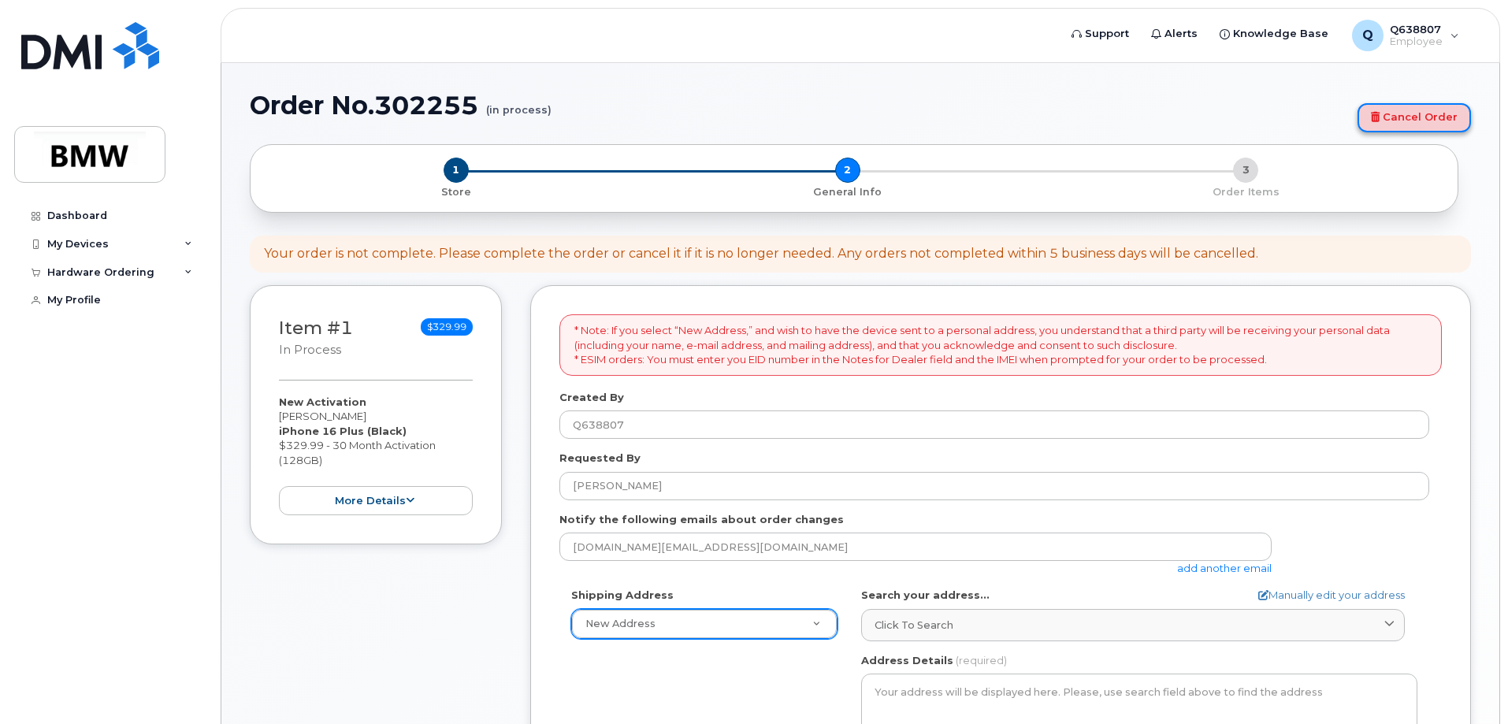
click at [1408, 122] on link "Cancel Order" at bounding box center [1414, 117] width 113 height 29
click at [1390, 121] on link "Cancel Order" at bounding box center [1414, 117] width 113 height 29
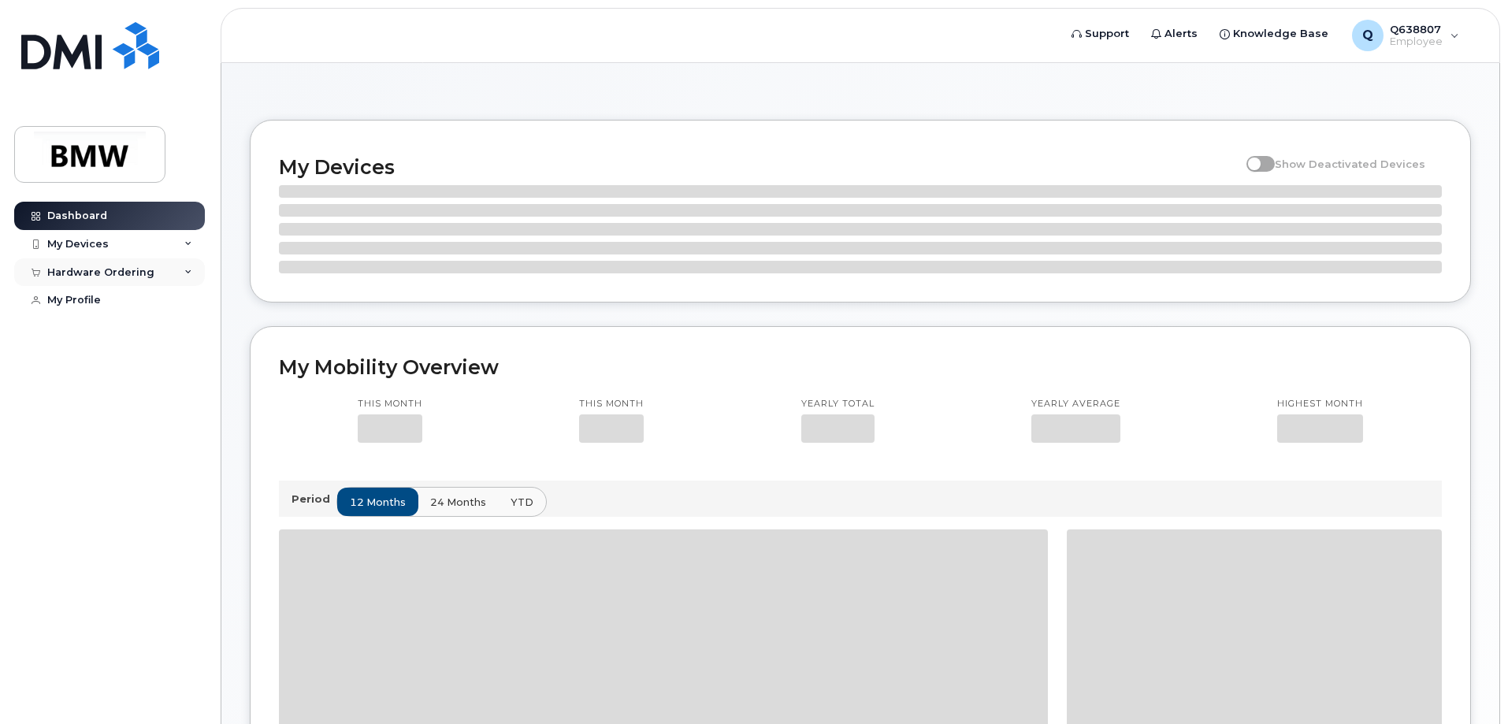
click at [122, 274] on div "Hardware Ordering" at bounding box center [100, 272] width 107 height 13
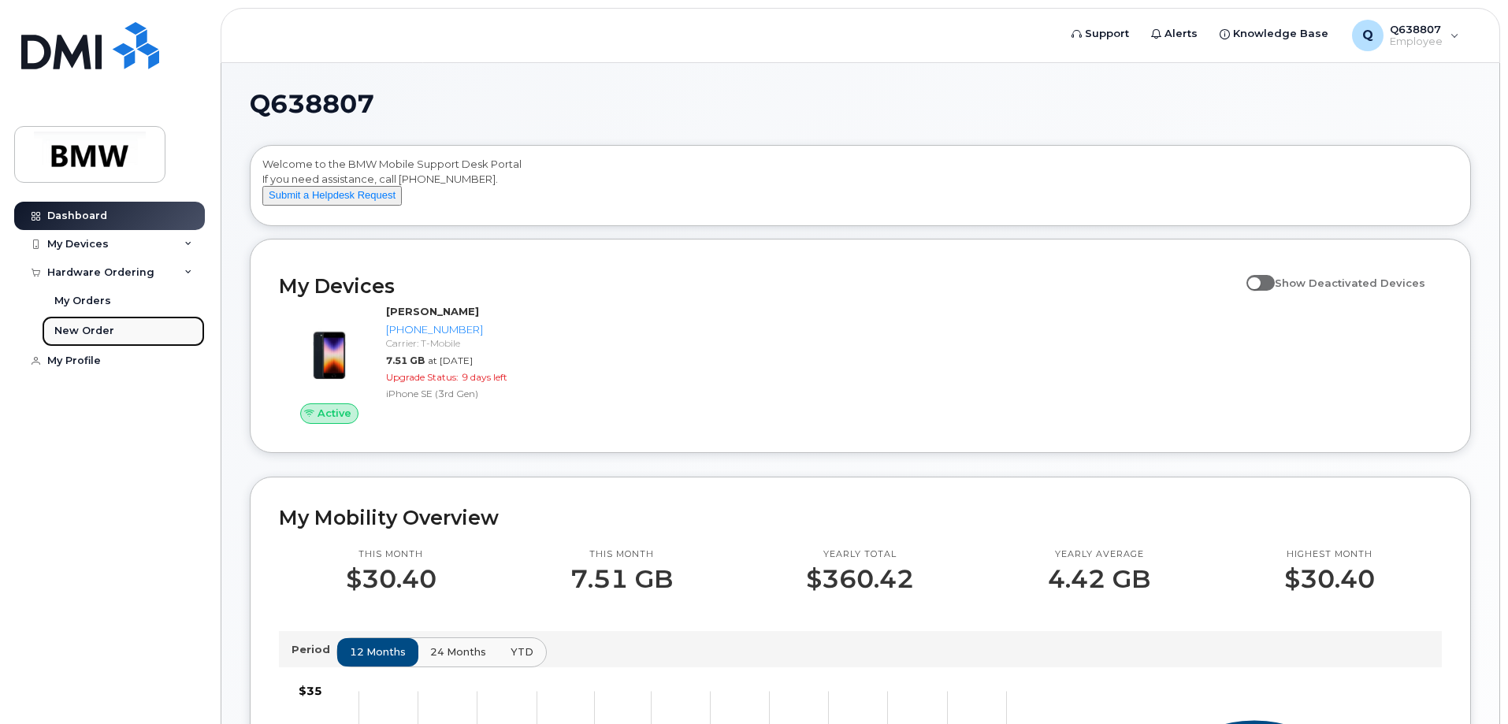
click at [99, 327] on div "New Order" at bounding box center [84, 331] width 60 height 14
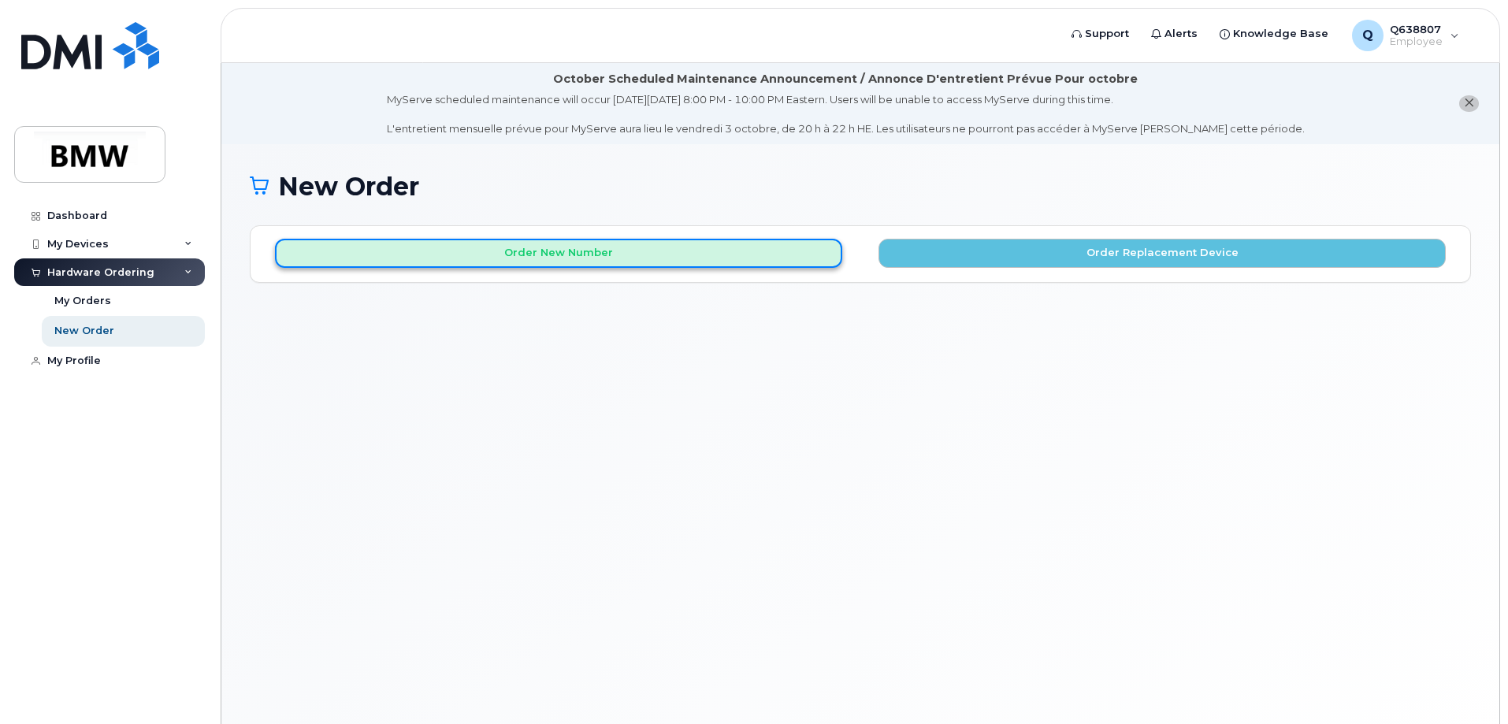
click at [577, 255] on button "Order New Number" at bounding box center [558, 253] width 567 height 29
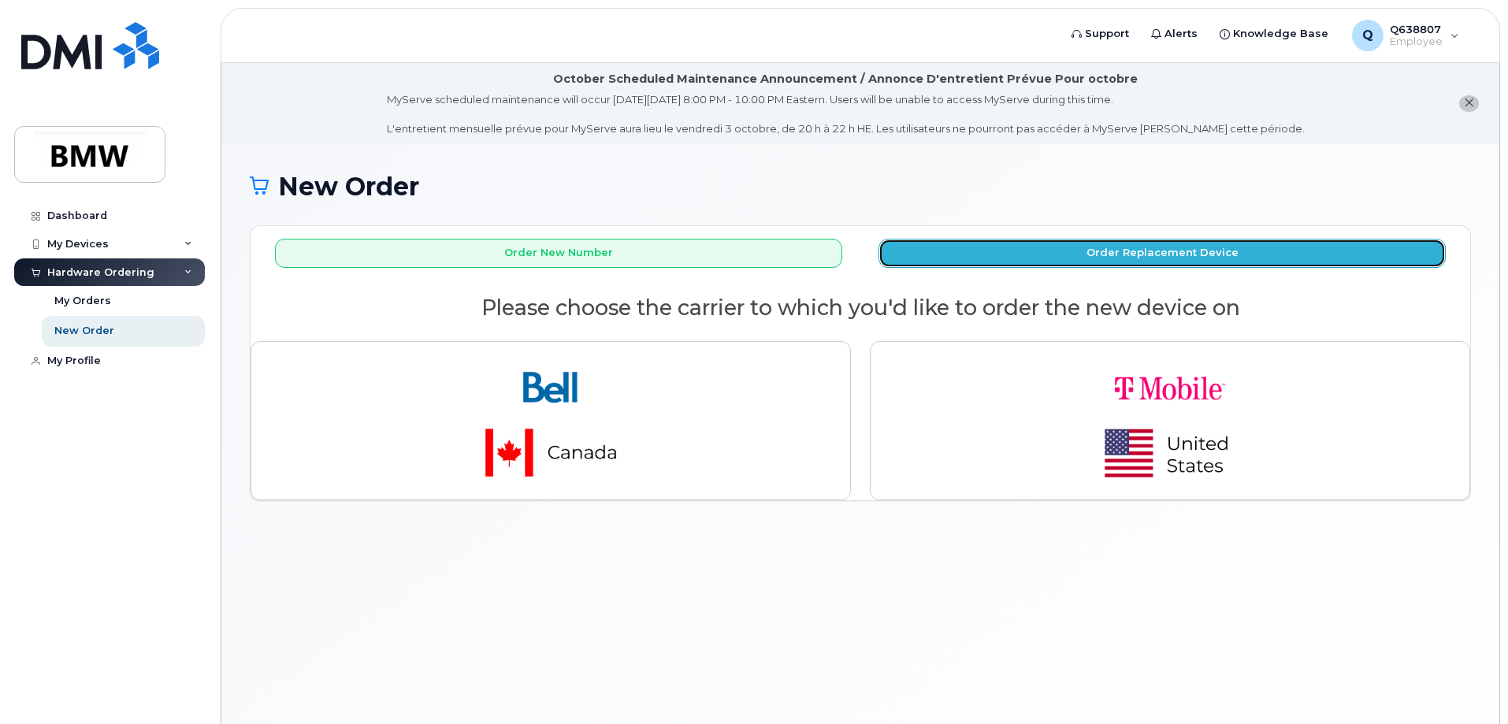
click at [1138, 256] on button "Order Replacement Device" at bounding box center [1162, 253] width 567 height 29
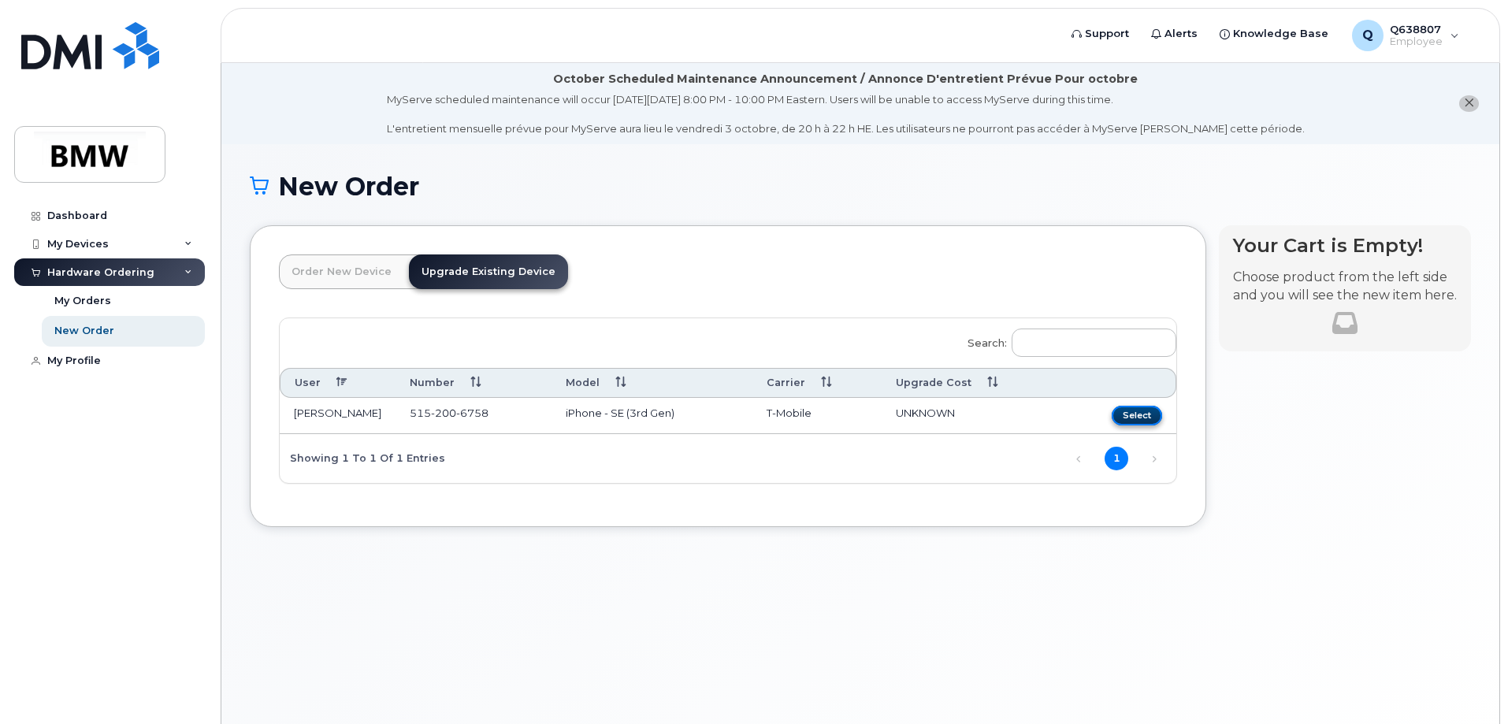
click at [1142, 411] on button "Select" at bounding box center [1137, 416] width 50 height 20
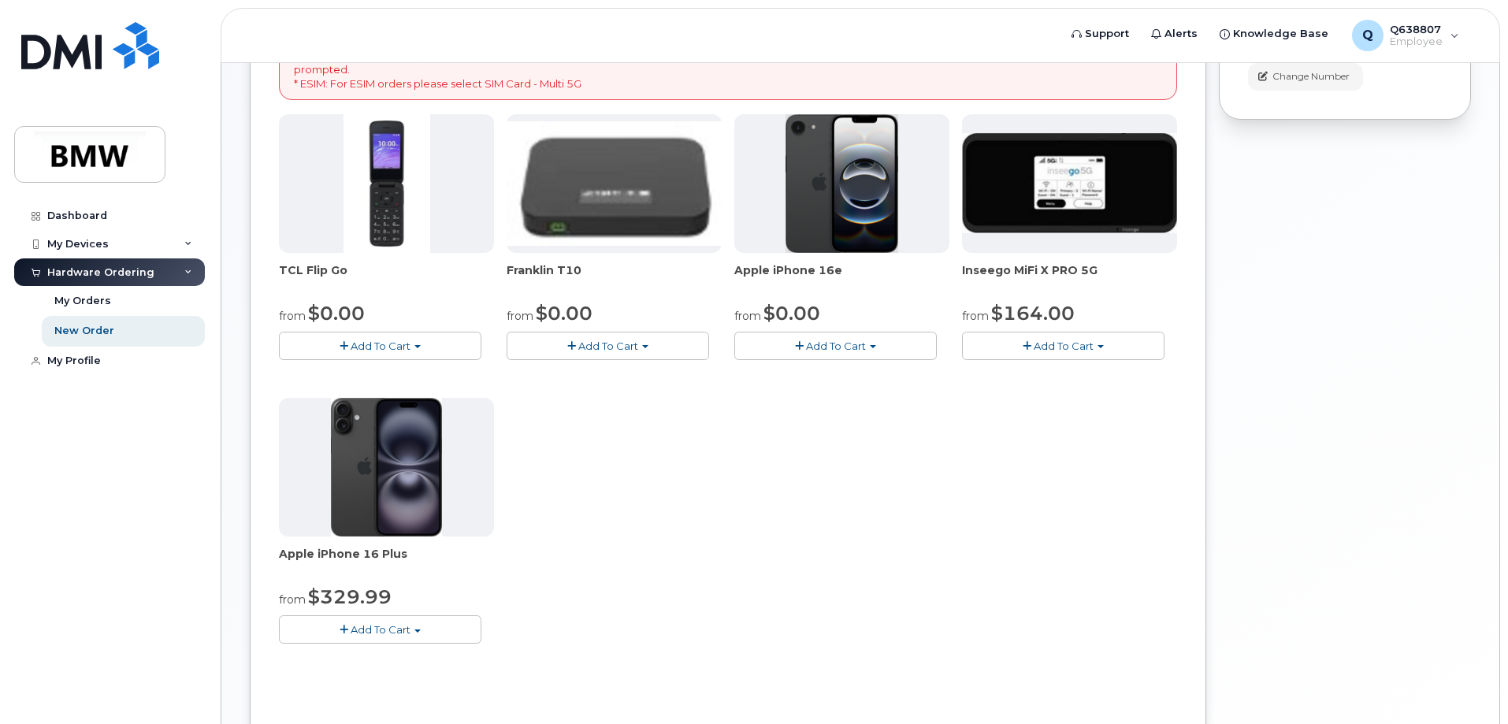
scroll to position [394, 0]
click at [435, 636] on button "Add To Cart" at bounding box center [380, 629] width 202 height 28
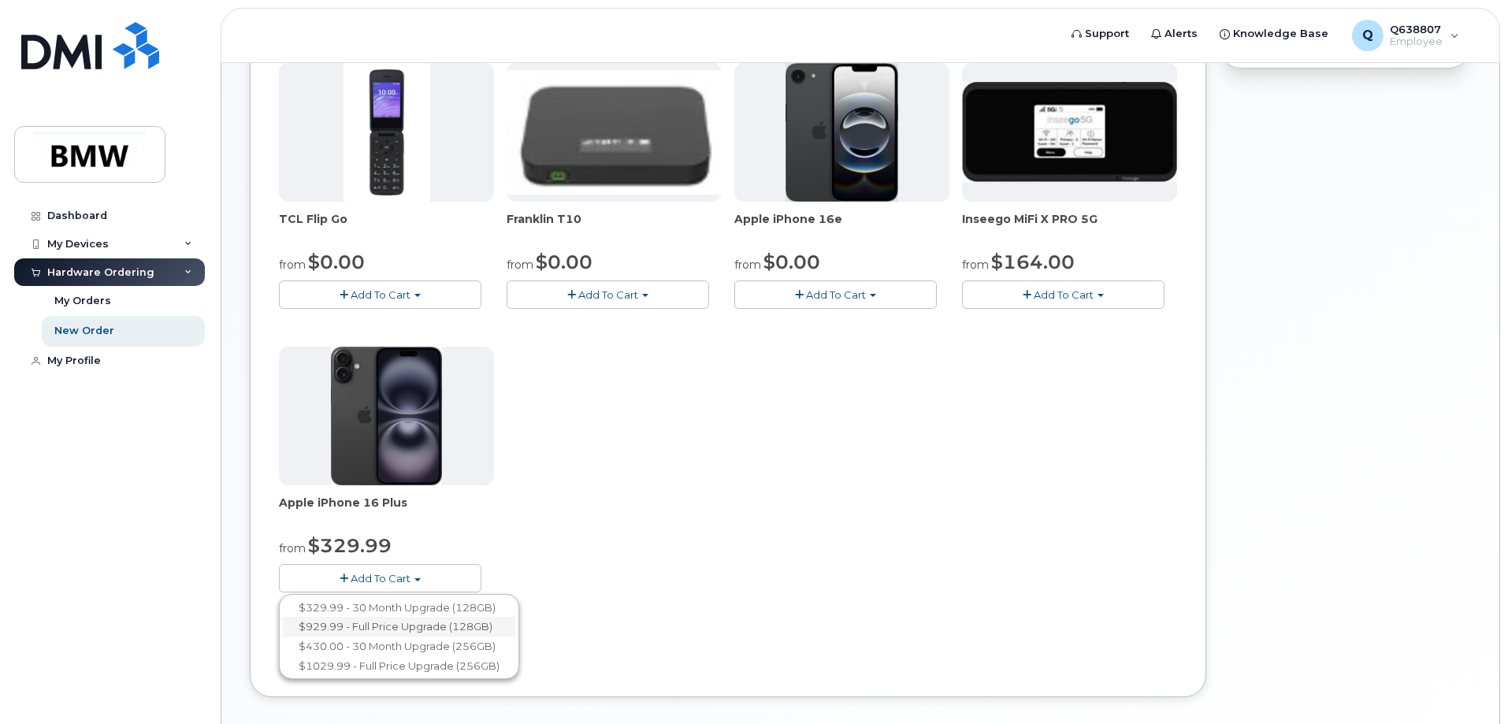
scroll to position [473, 0]
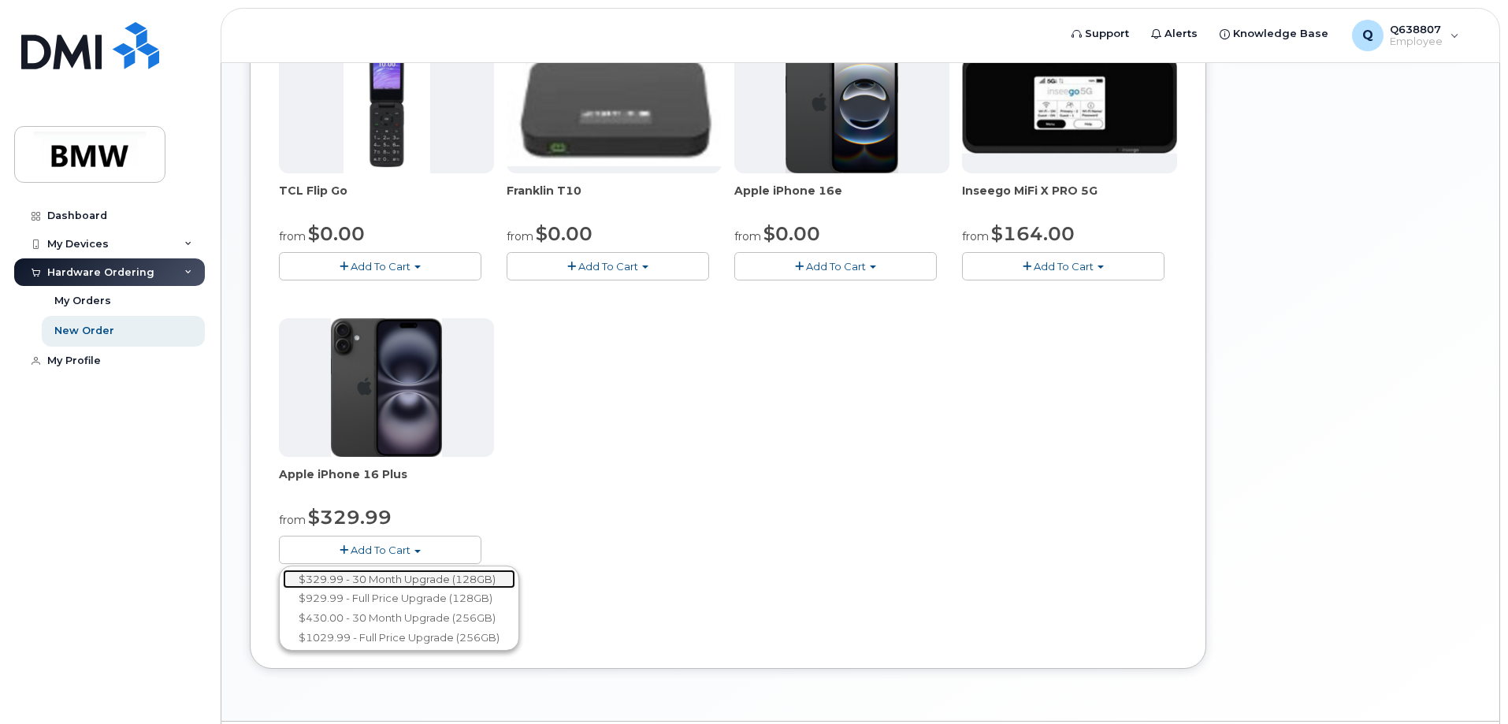
click at [453, 579] on link "$329.99 - 30 Month Upgrade (128GB)" at bounding box center [399, 580] width 232 height 20
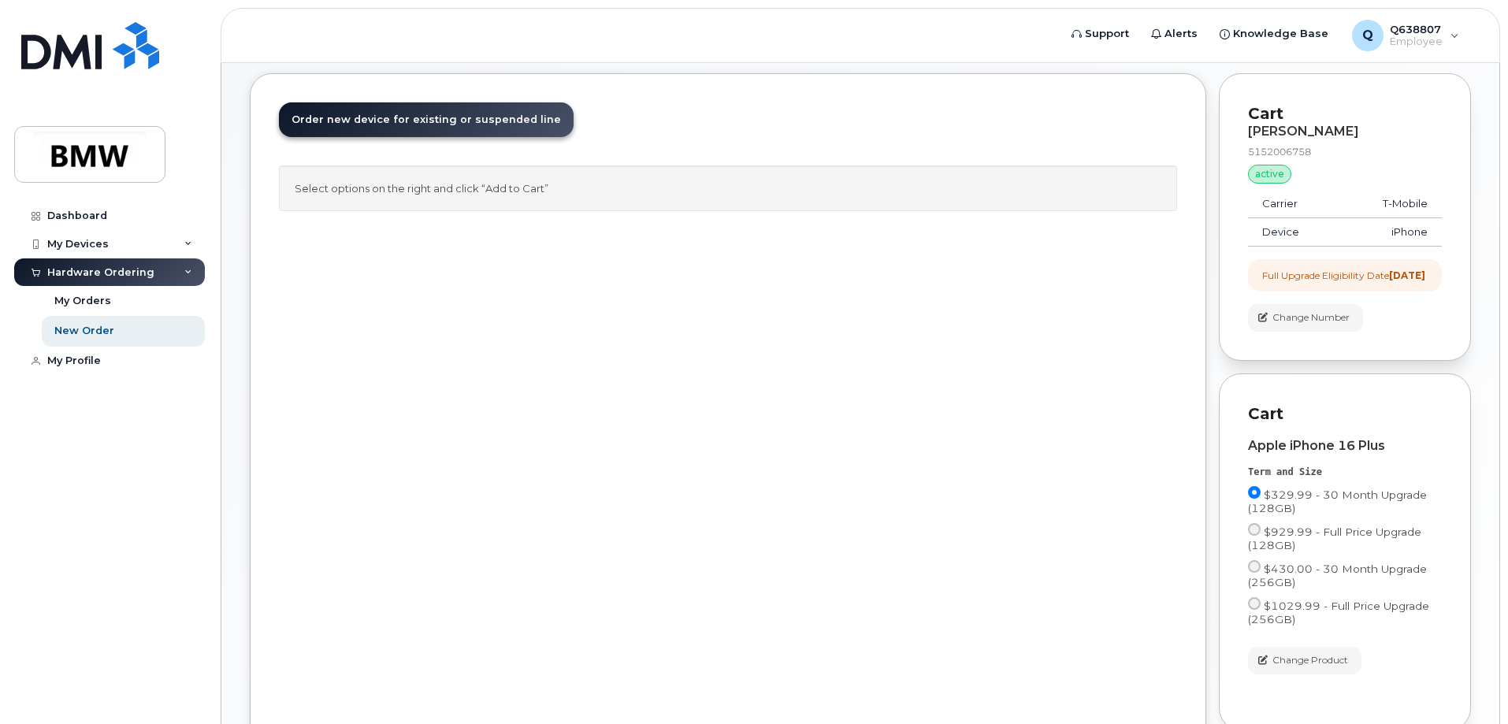
scroll to position [150, 0]
drag, startPoint x: 870, startPoint y: 344, endPoint x: 659, endPoint y: 320, distance: 211.7
click at [659, 320] on div "Order New Device Upgrade Existing Device Order new device and new line Order ne…" at bounding box center [728, 420] width 957 height 691
drag, startPoint x: 755, startPoint y: 319, endPoint x: 677, endPoint y: 316, distance: 78.1
click at [671, 317] on div "Order New Device Upgrade Existing Device Order new device and new line Order ne…" at bounding box center [728, 420] width 957 height 691
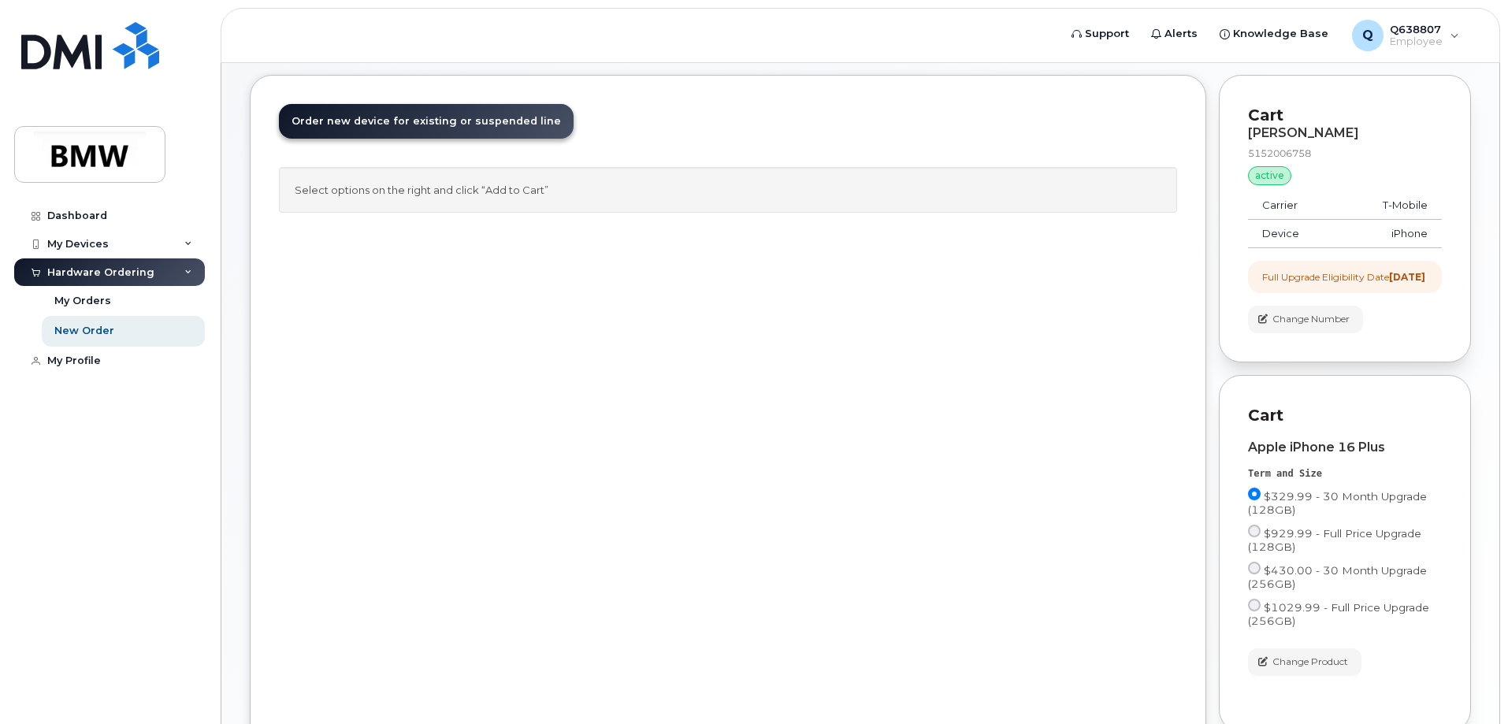
drag, startPoint x: 738, startPoint y: 319, endPoint x: 694, endPoint y: 314, distance: 44.5
click at [675, 314] on div "Order New Device Upgrade Existing Device Order new device and new line Order ne…" at bounding box center [728, 420] width 957 height 691
drag, startPoint x: 746, startPoint y: 315, endPoint x: 663, endPoint y: 307, distance: 84.0
click at [663, 307] on div "Order New Device Upgrade Existing Device Order new device and new line Order ne…" at bounding box center [728, 420] width 957 height 691
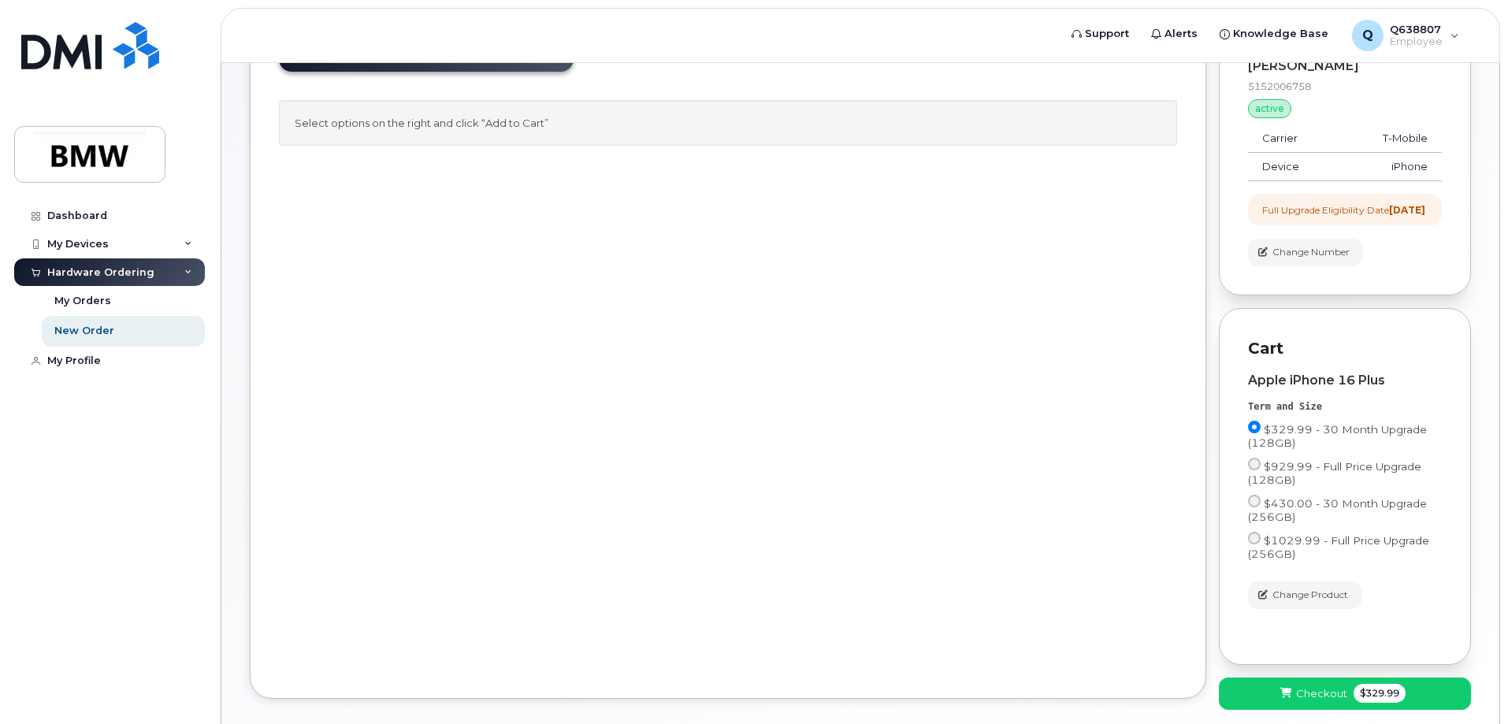
scroll to position [308, 0]
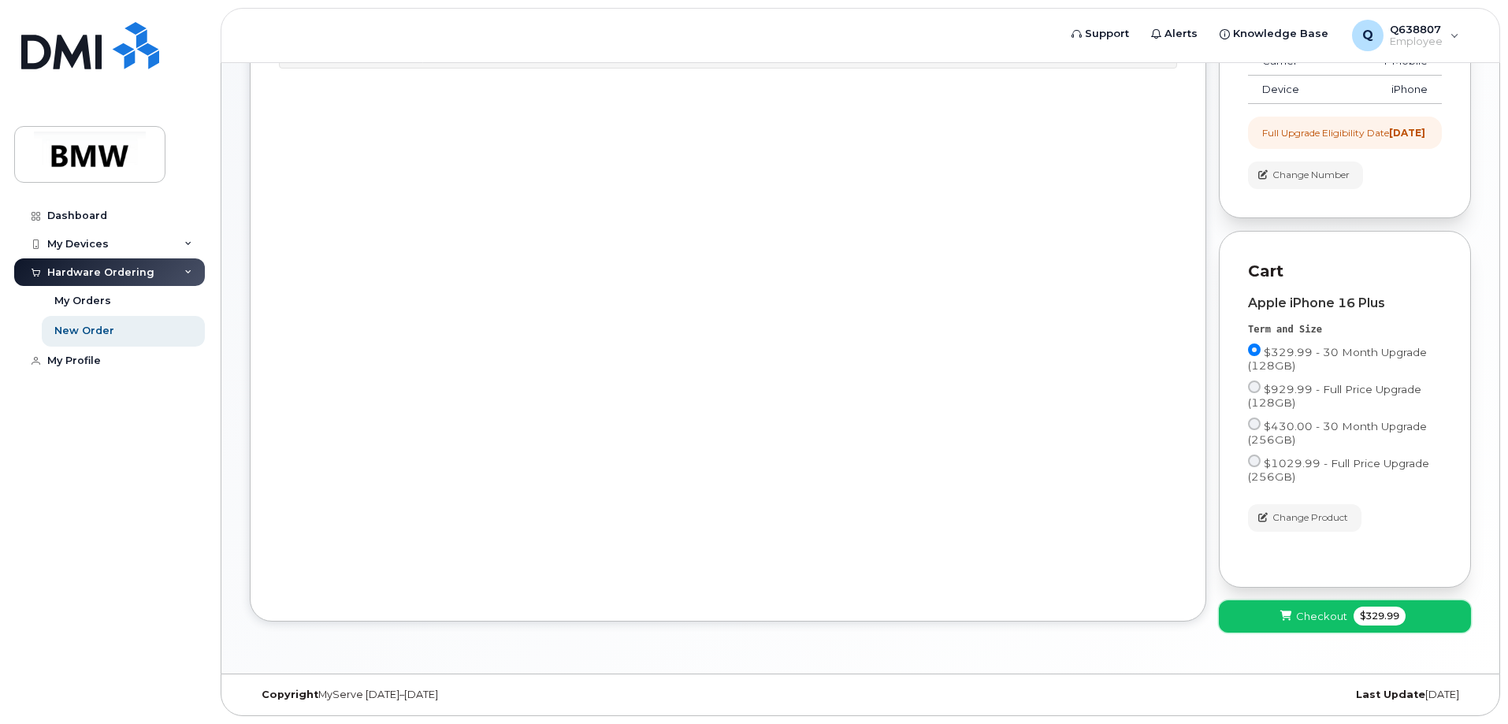
click at [1310, 621] on span "Checkout" at bounding box center [1321, 616] width 51 height 15
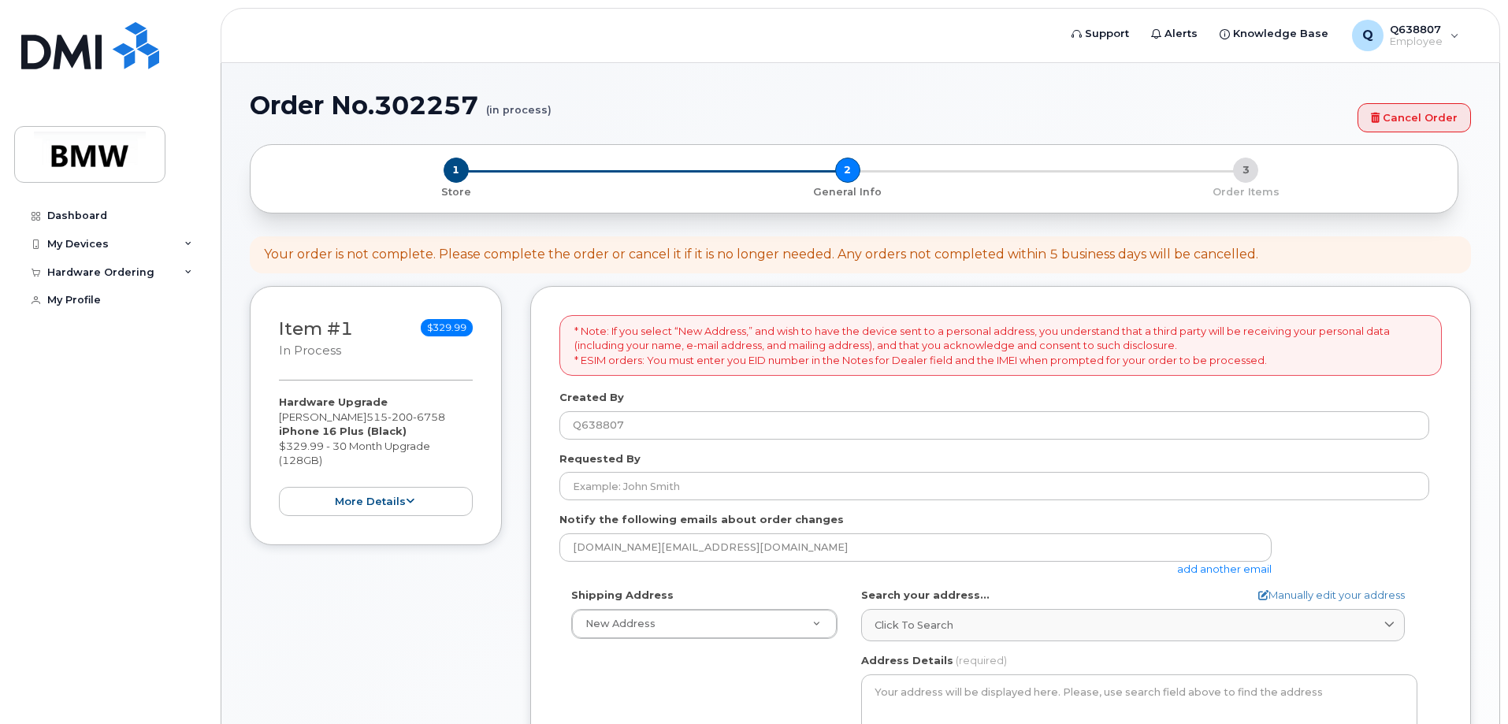
select select
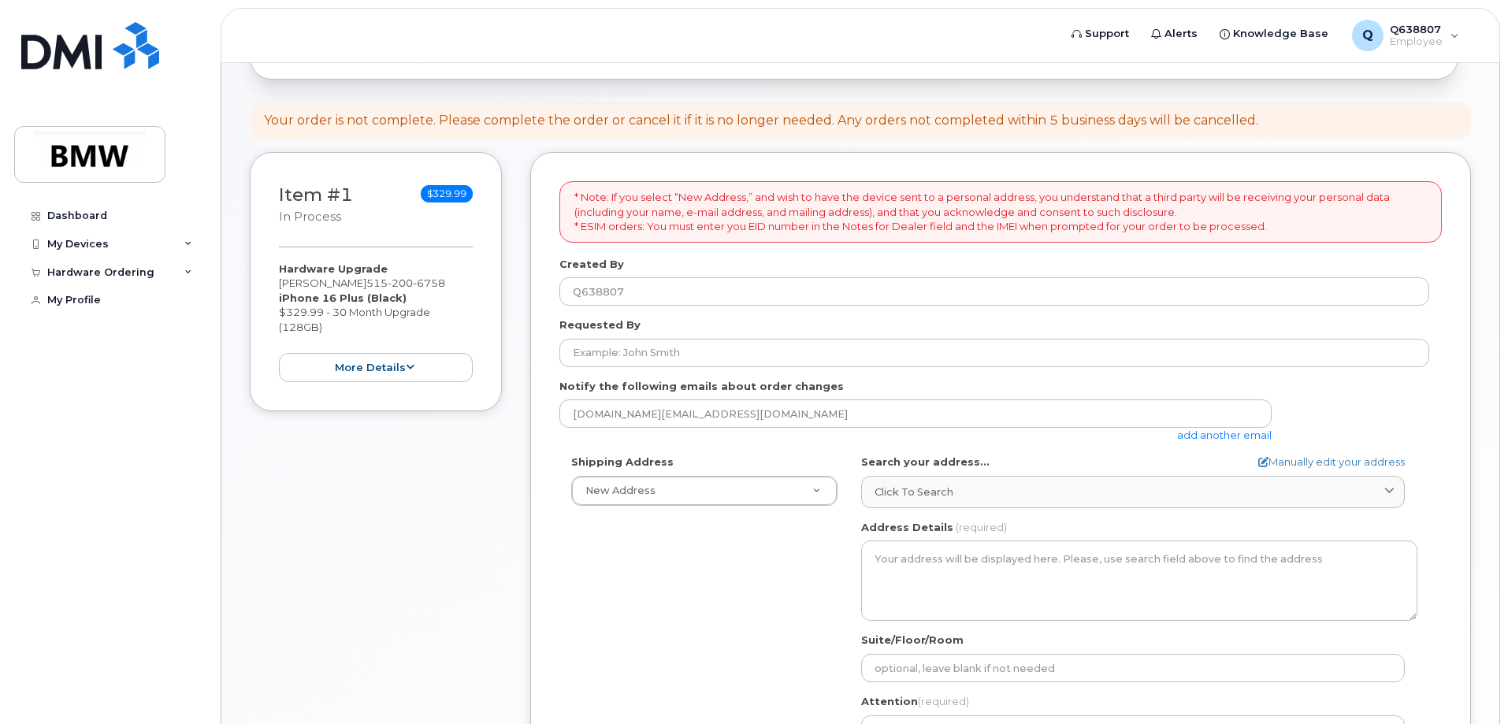
scroll to position [236, 0]
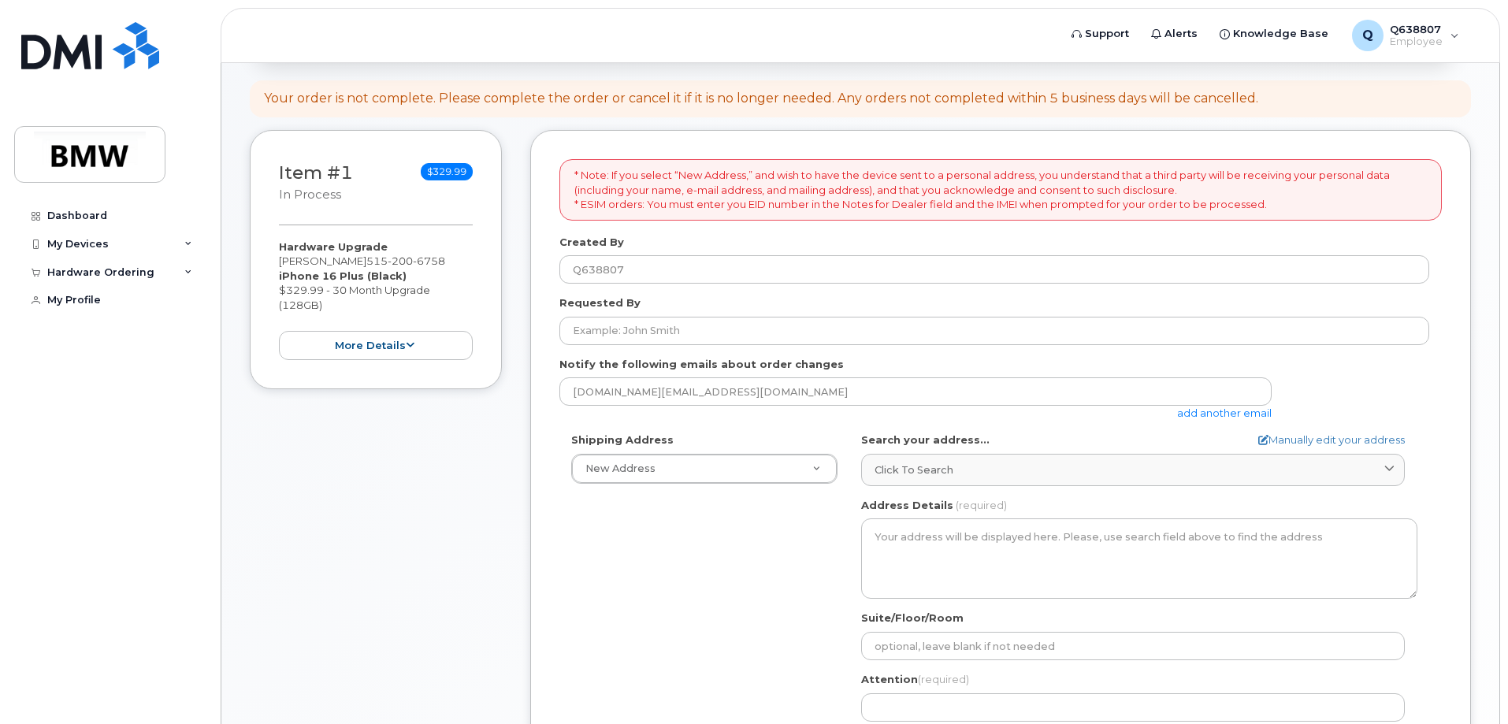
drag, startPoint x: 721, startPoint y: 320, endPoint x: 693, endPoint y: 303, distance: 32.8
click at [685, 307] on div "Requested By" at bounding box center [1000, 320] width 882 height 50
drag, startPoint x: 751, startPoint y: 301, endPoint x: 712, endPoint y: 296, distance: 38.9
click at [712, 296] on div "Requested By" at bounding box center [1000, 320] width 882 height 50
drag, startPoint x: 757, startPoint y: 296, endPoint x: 723, endPoint y: 301, distance: 34.2
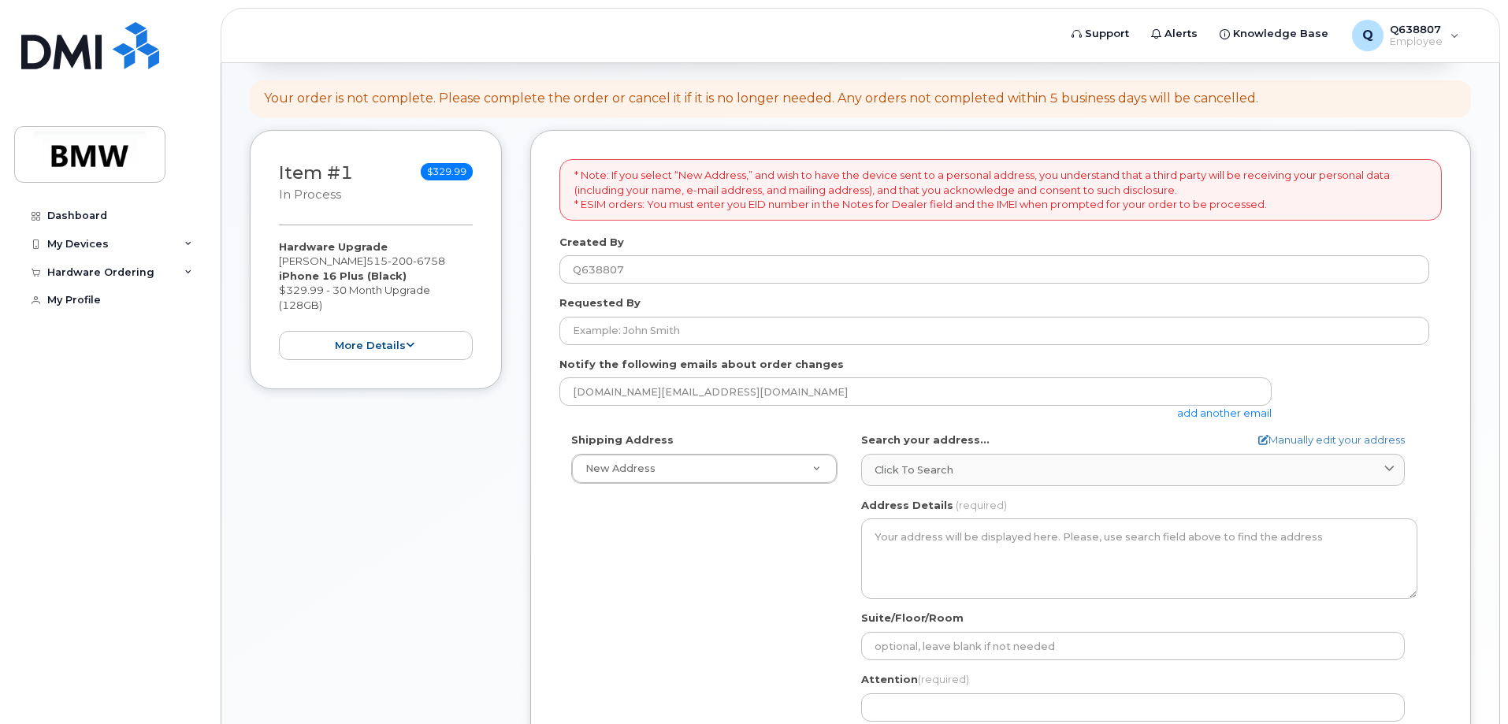
click at [723, 301] on div "Requested By" at bounding box center [1000, 320] width 882 height 50
drag, startPoint x: 744, startPoint y: 301, endPoint x: 726, endPoint y: 299, distance: 18.2
click at [726, 299] on div "Requested By" at bounding box center [1000, 320] width 882 height 50
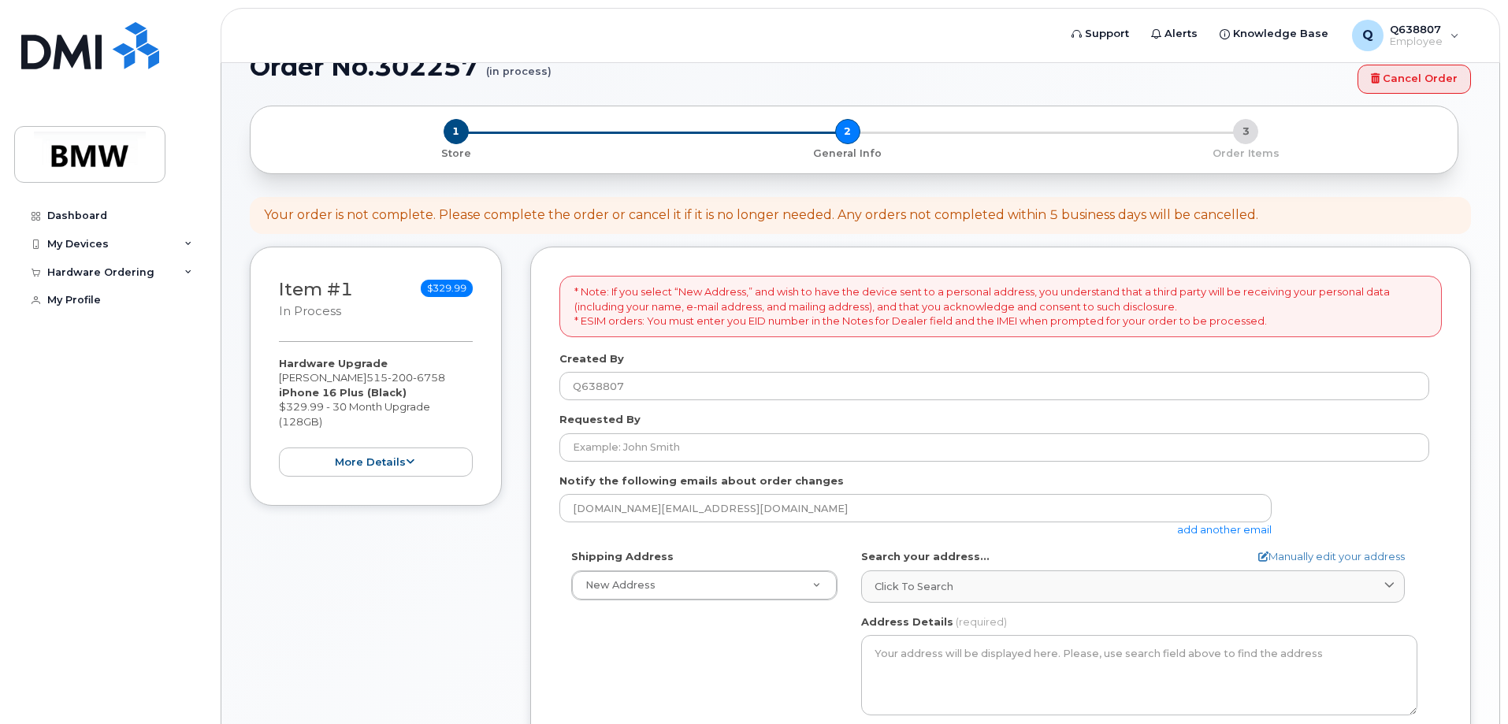
scroll to position [0, 0]
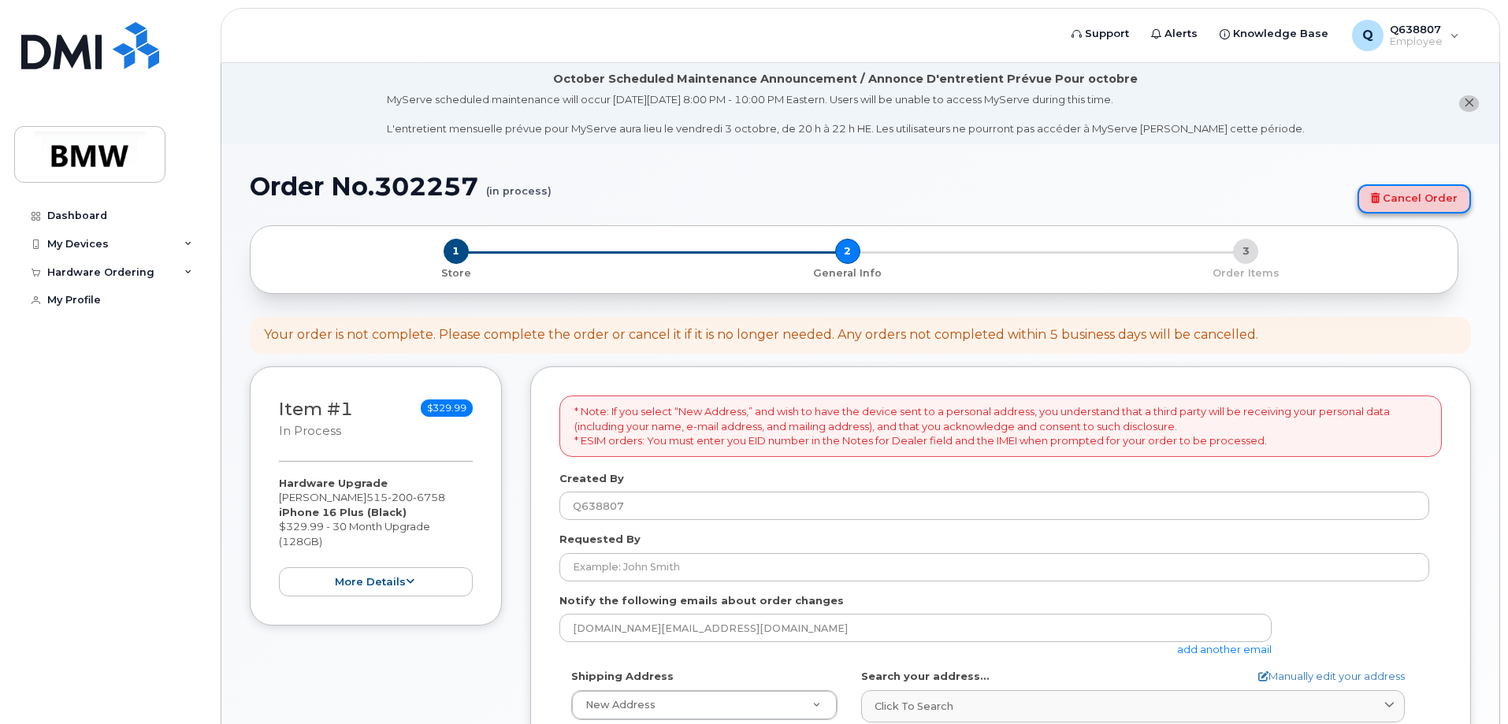
click at [1397, 195] on link "Cancel Order" at bounding box center [1414, 198] width 113 height 29
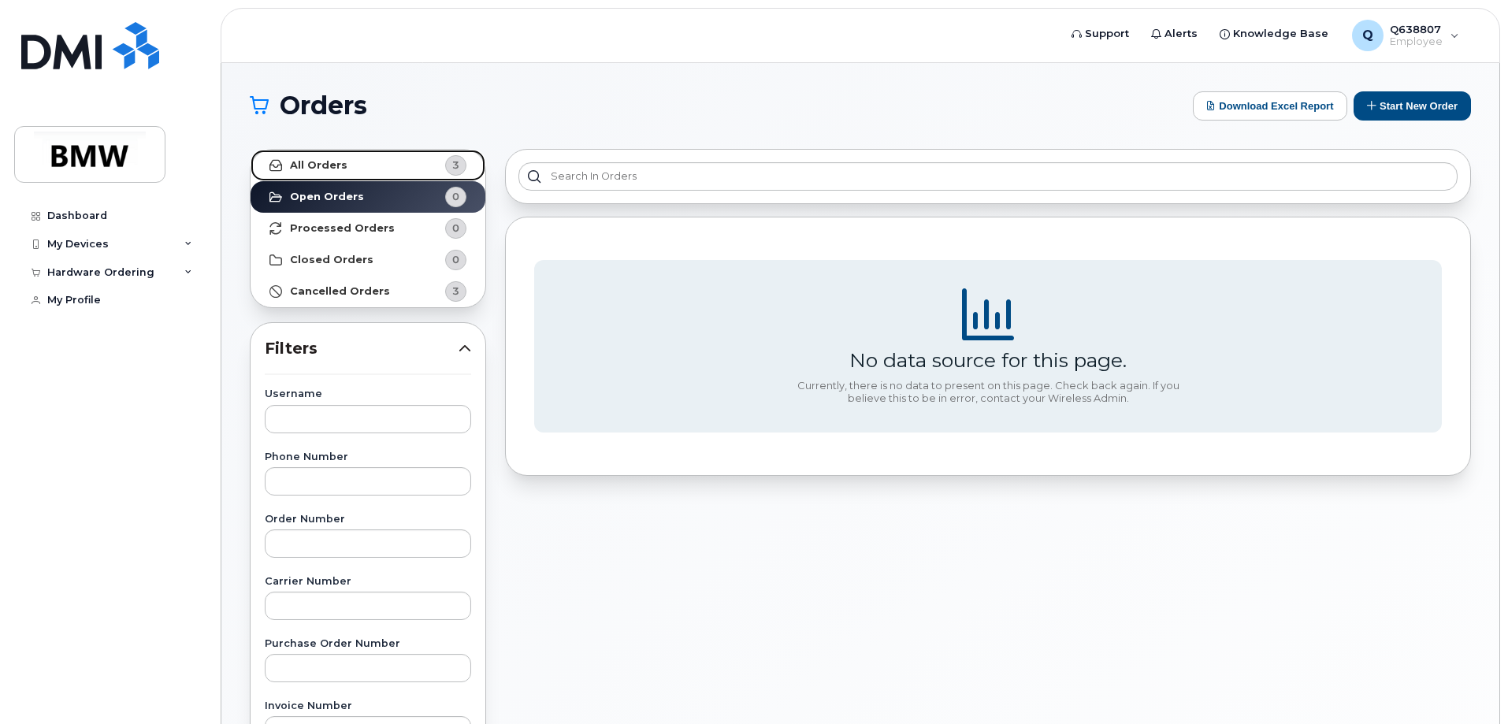
click at [389, 152] on link "All Orders 3" at bounding box center [368, 166] width 235 height 32
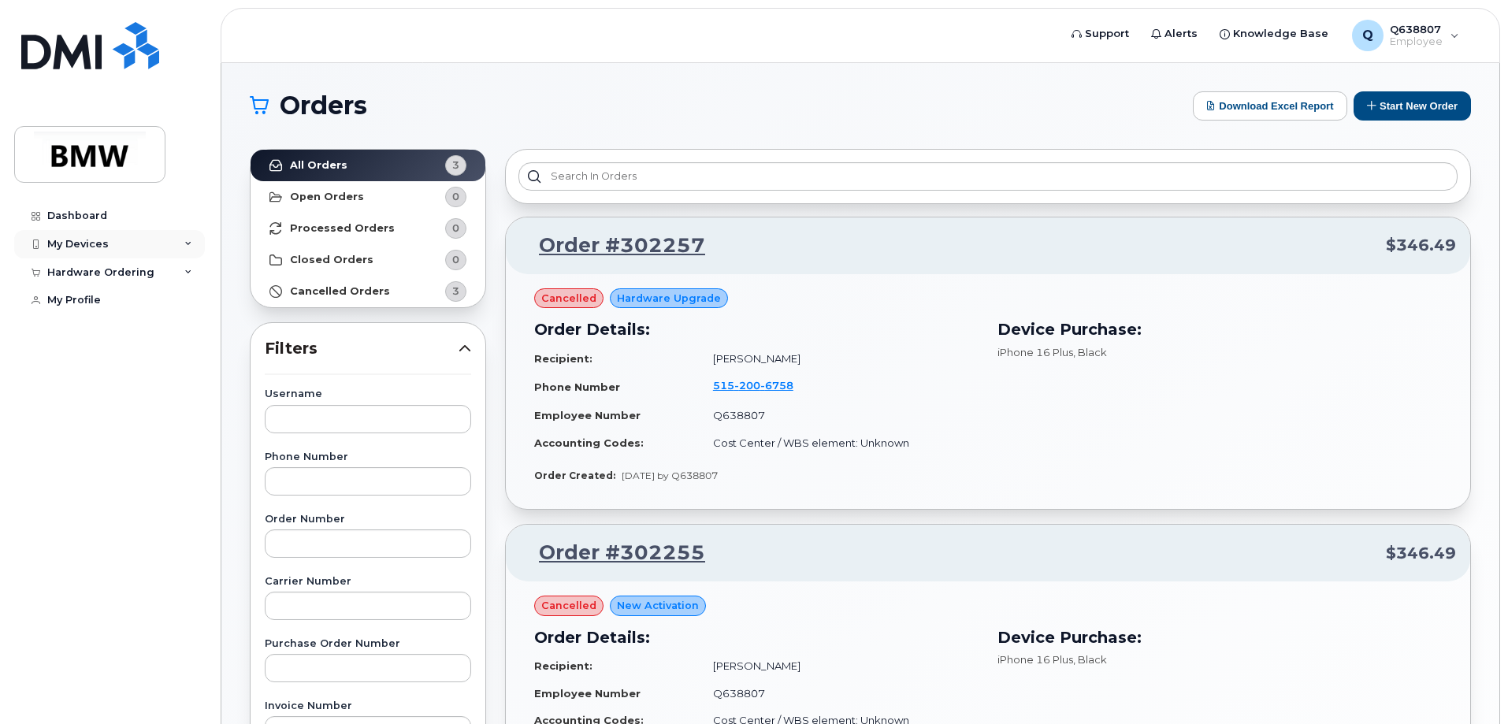
click at [100, 236] on div "My Devices" at bounding box center [109, 244] width 191 height 28
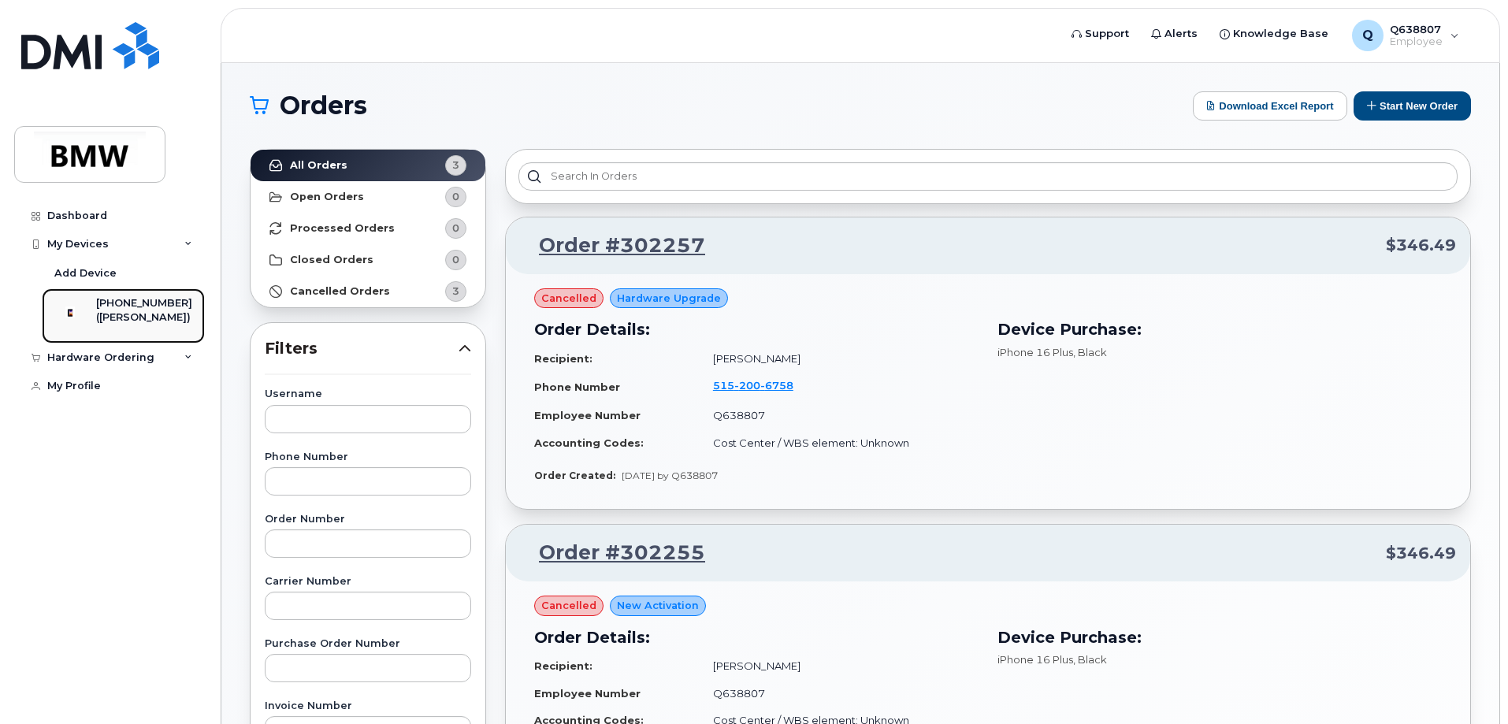
click at [123, 314] on div "([PERSON_NAME])" at bounding box center [144, 317] width 96 height 14
